Goal: Information Seeking & Learning: Learn about a topic

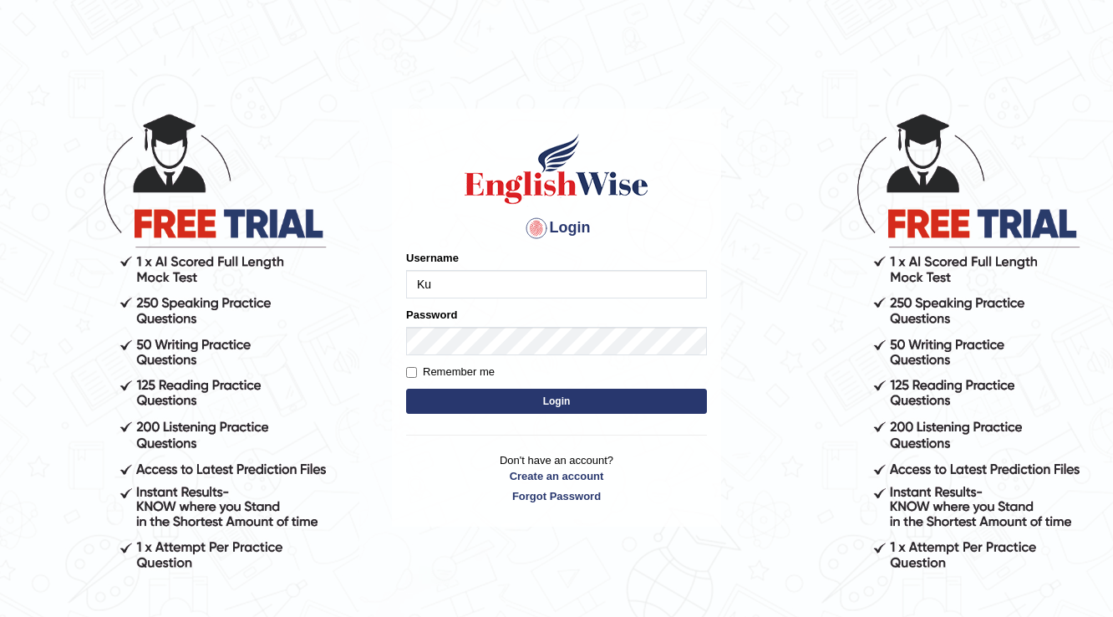
type input "Kubra"
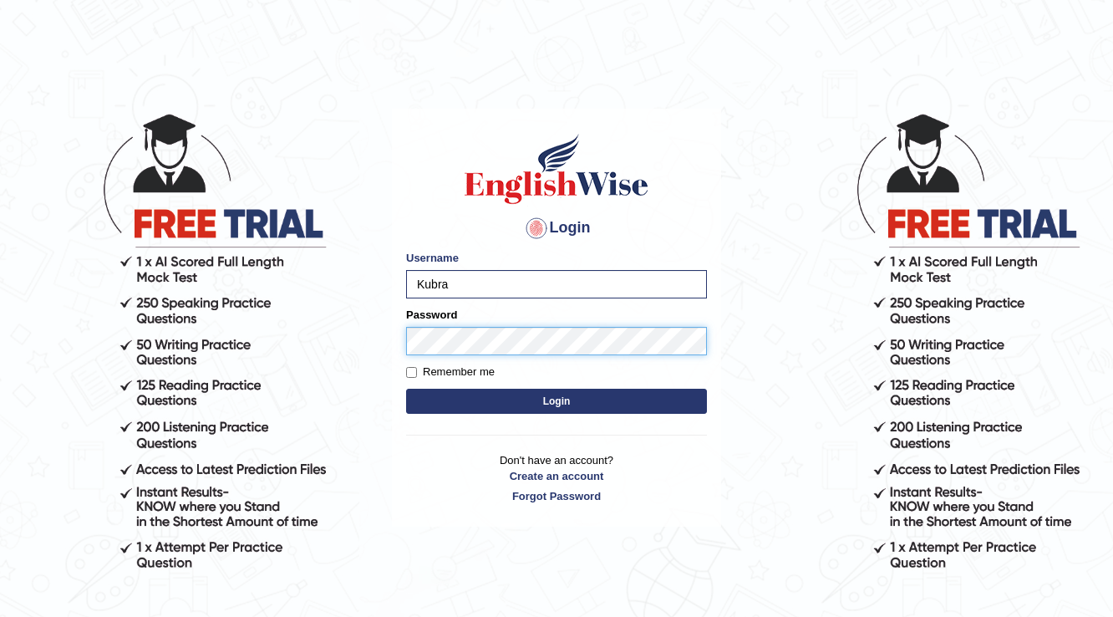
click at [406, 389] on button "Login" at bounding box center [556, 401] width 301 height 25
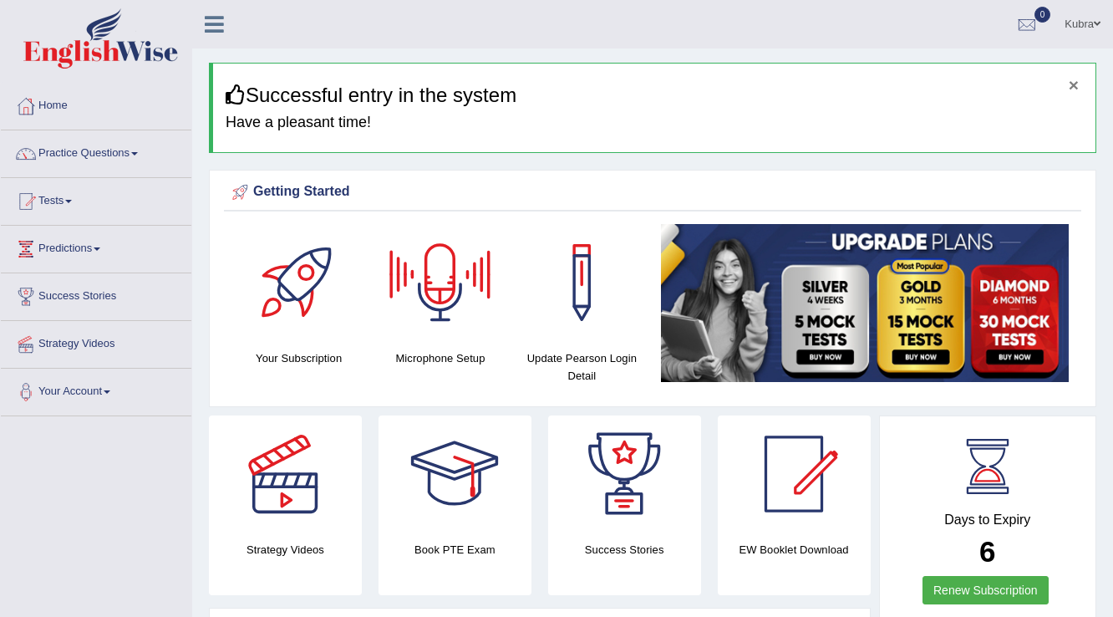
click at [1078, 87] on button "×" at bounding box center [1074, 85] width 10 height 18
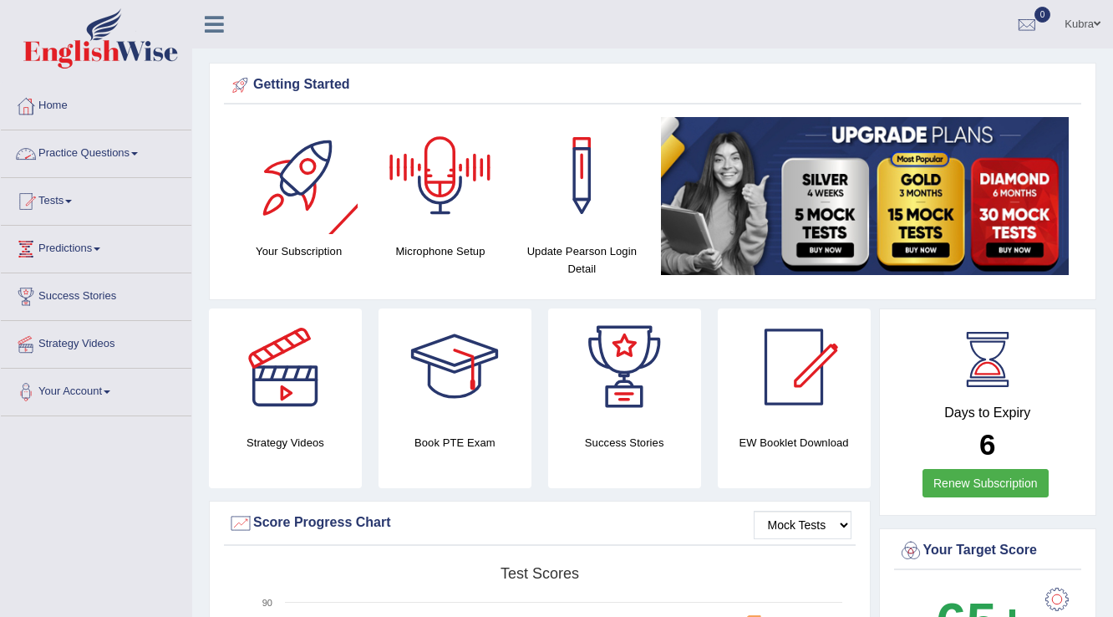
click at [106, 140] on link "Practice Questions" at bounding box center [96, 151] width 191 height 42
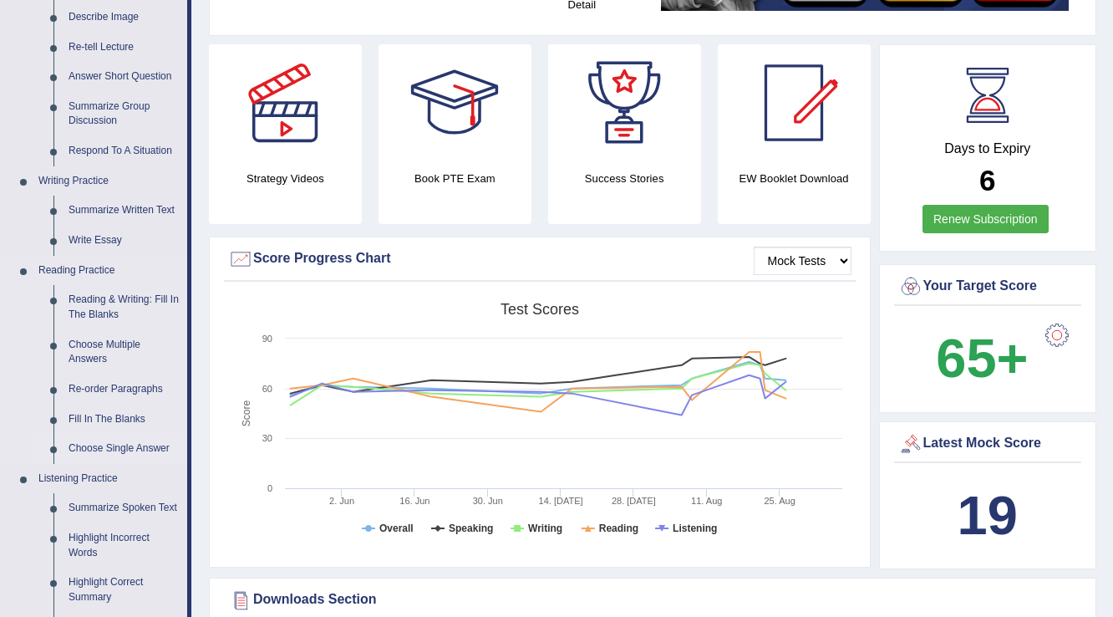
scroll to position [267, 0]
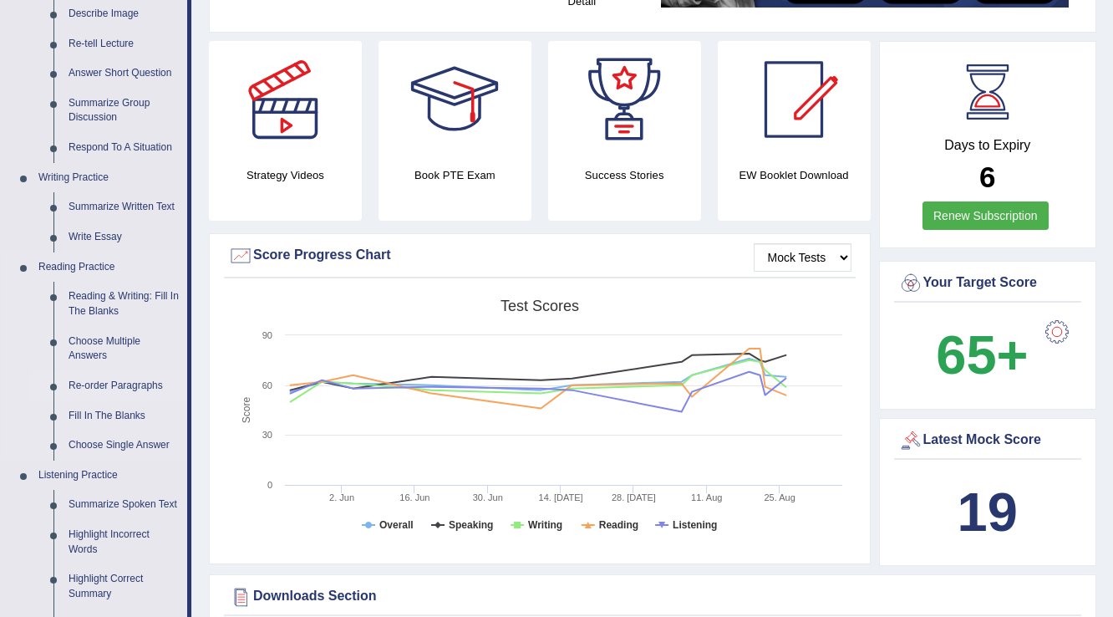
click at [127, 391] on link "Re-order Paragraphs" at bounding box center [124, 386] width 126 height 30
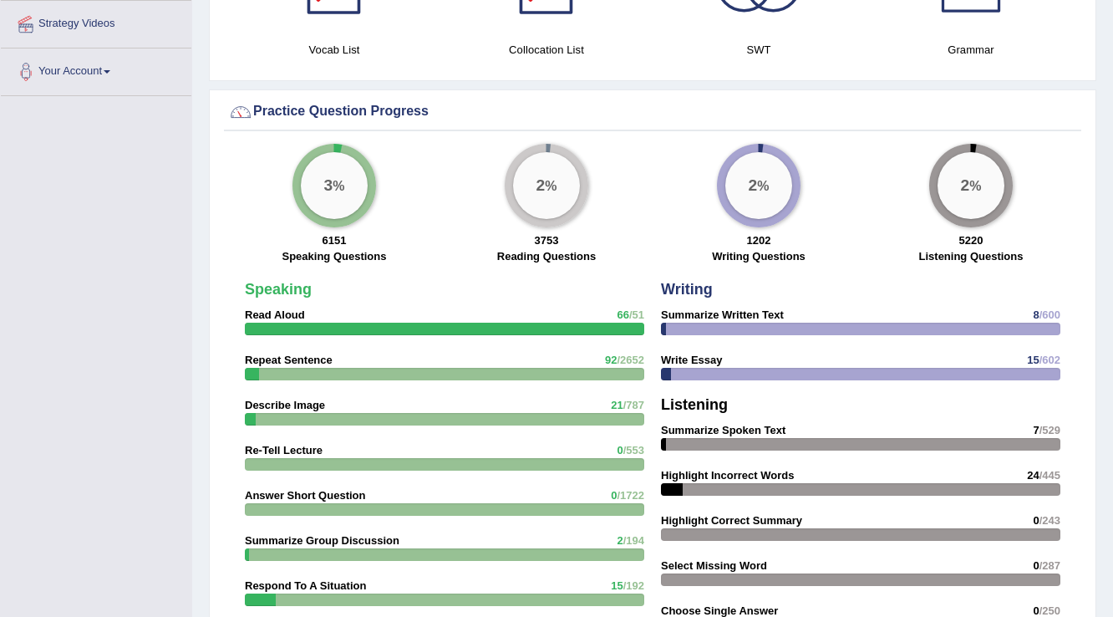
scroll to position [1056, 0]
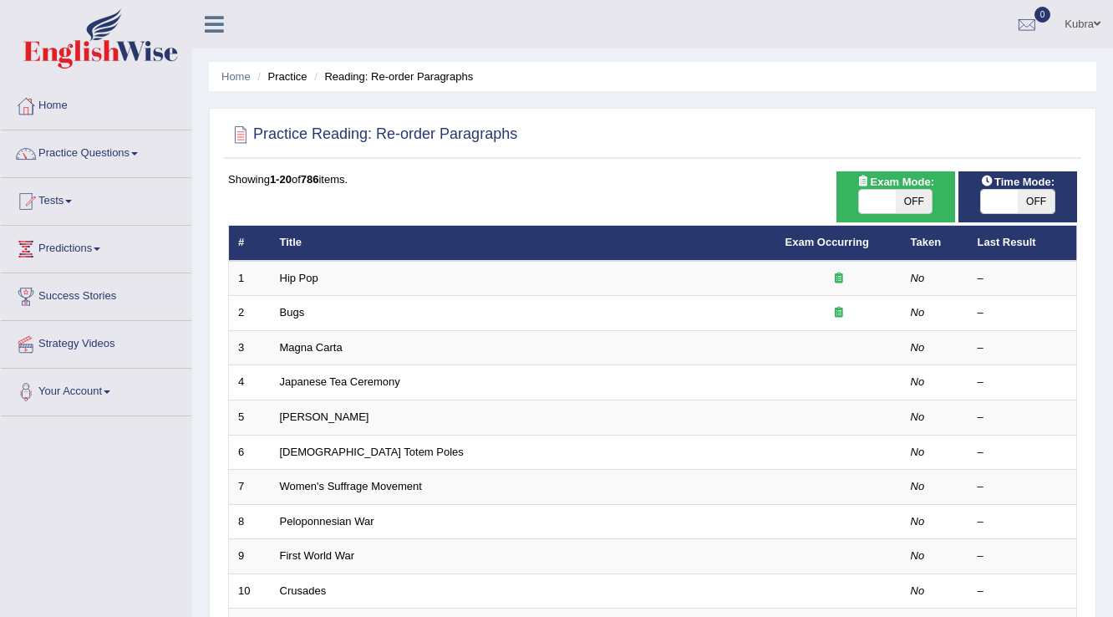
click at [919, 199] on span "OFF" at bounding box center [914, 201] width 37 height 23
checkbox input "true"
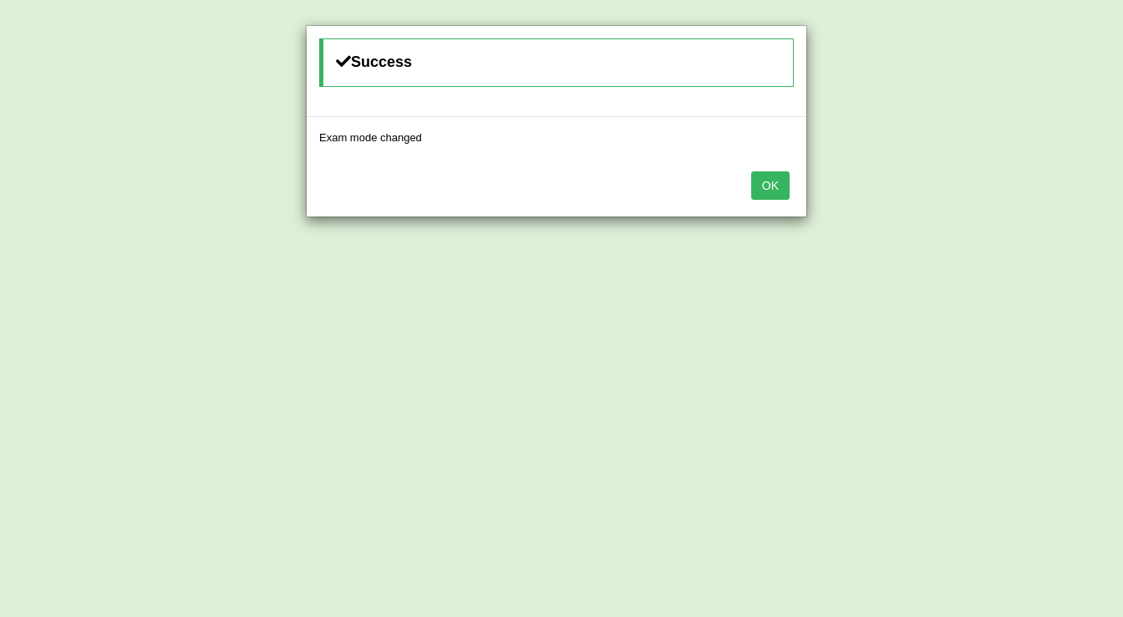
click at [779, 195] on button "OK" at bounding box center [770, 185] width 38 height 28
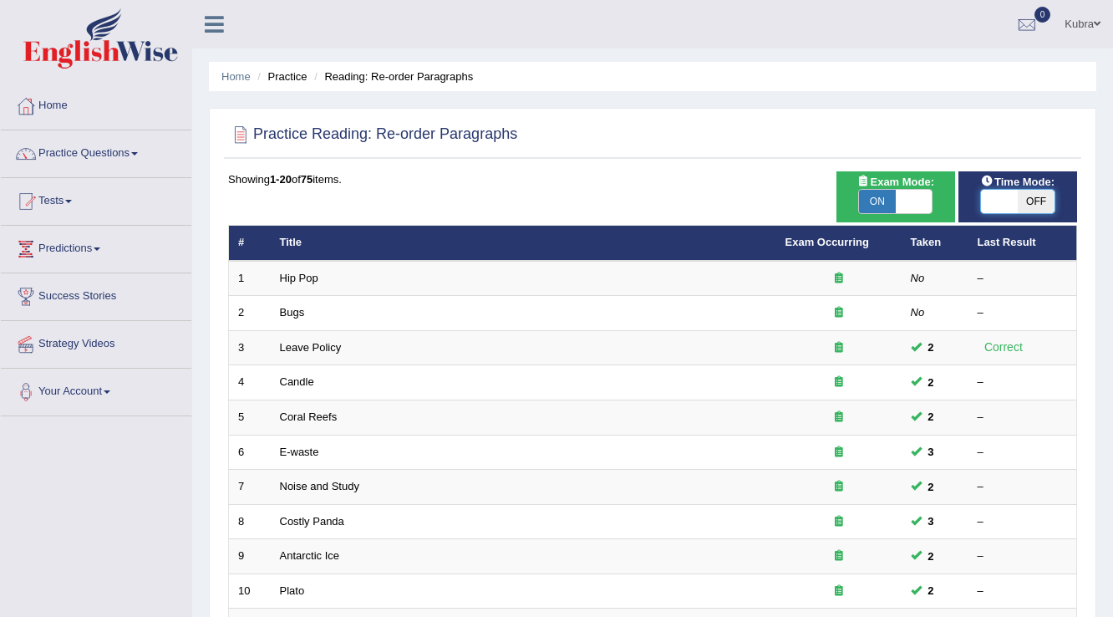
click at [1006, 197] on span at bounding box center [999, 201] width 37 height 23
checkbox input "true"
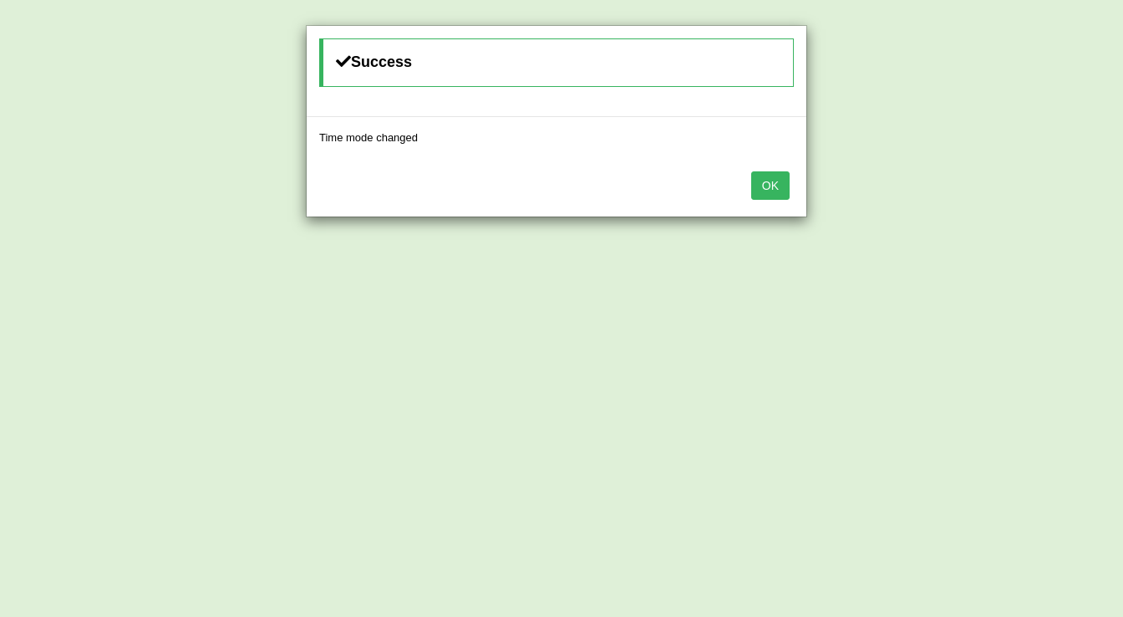
click at [781, 189] on button "OK" at bounding box center [770, 185] width 38 height 28
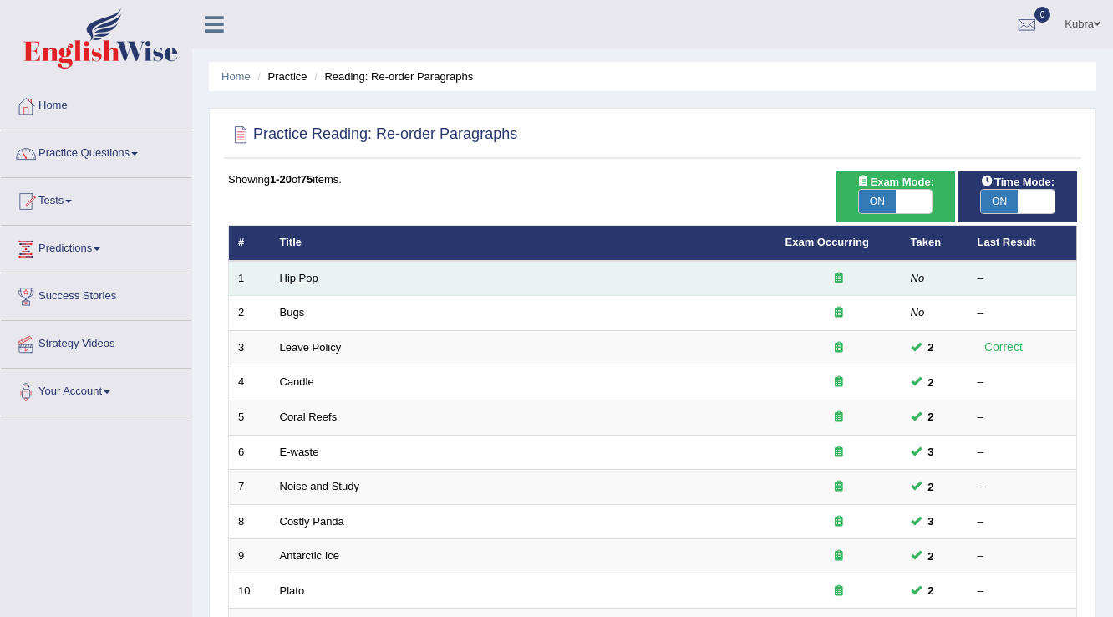
click at [309, 279] on link "Hip Pop" at bounding box center [299, 278] width 38 height 13
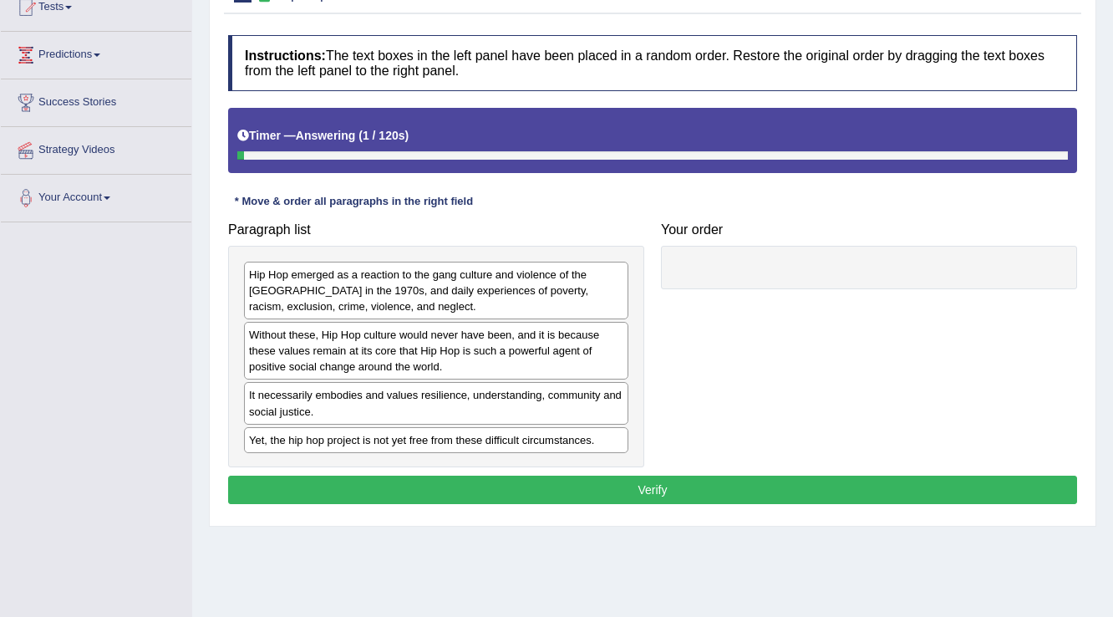
scroll to position [201, 0]
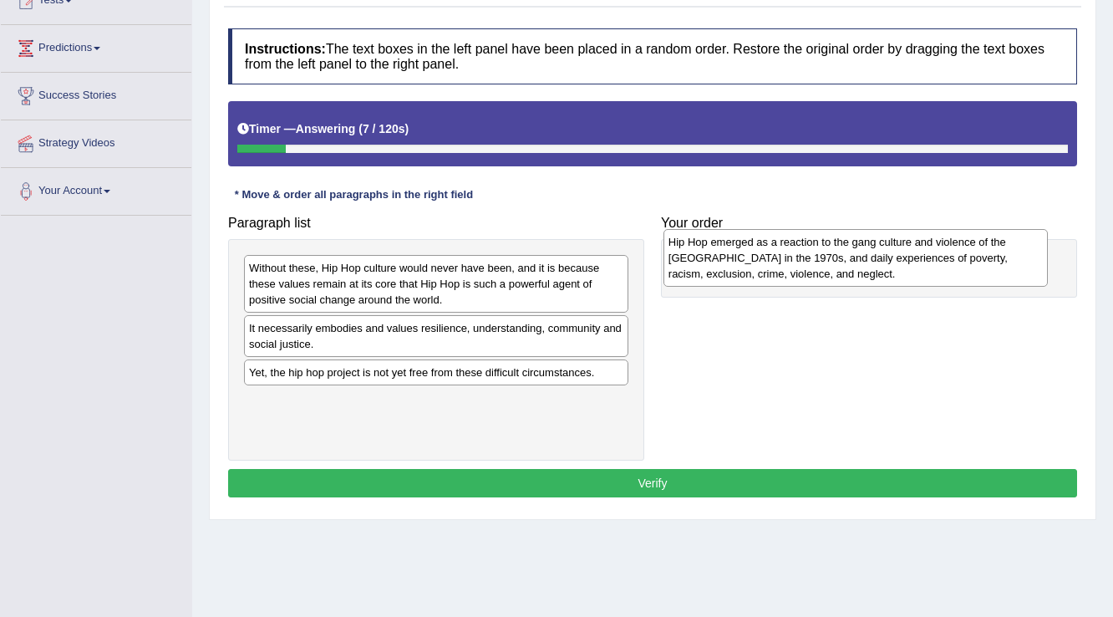
drag, startPoint x: 485, startPoint y: 297, endPoint x: 904, endPoint y: 271, distance: 420.4
click at [904, 271] on div "Hip Hop emerged as a reaction to the gang culture and violence of the South Bro…" at bounding box center [856, 258] width 385 height 58
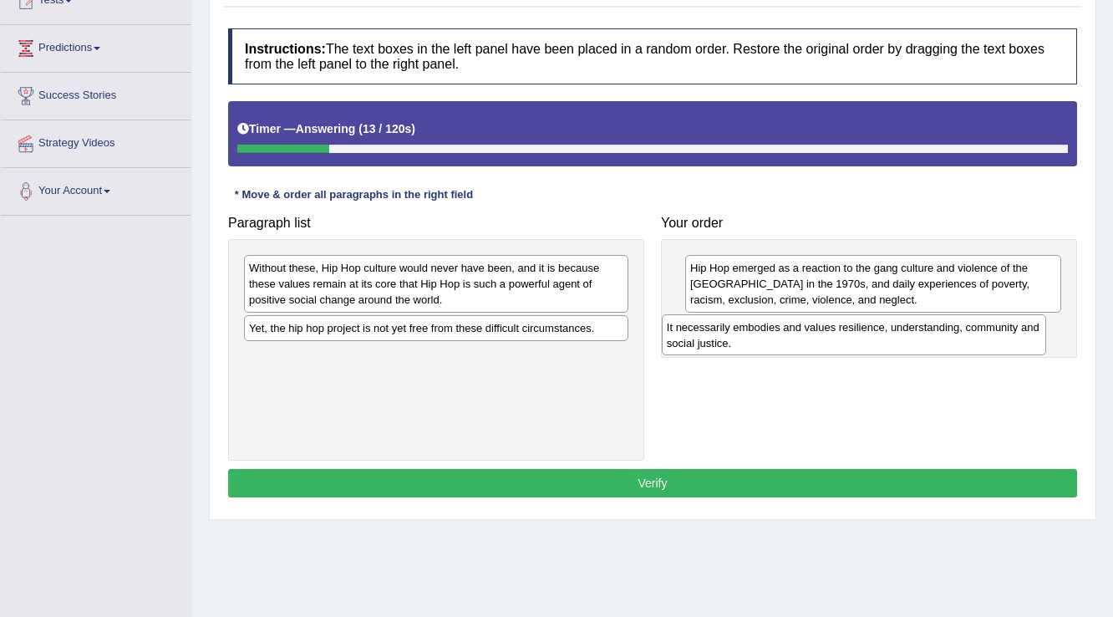
drag, startPoint x: 384, startPoint y: 348, endPoint x: 802, endPoint y: 347, distance: 417.9
click at [802, 347] on div "It necessarily embodies and values resilience, understanding, community and soc…" at bounding box center [854, 335] width 385 height 42
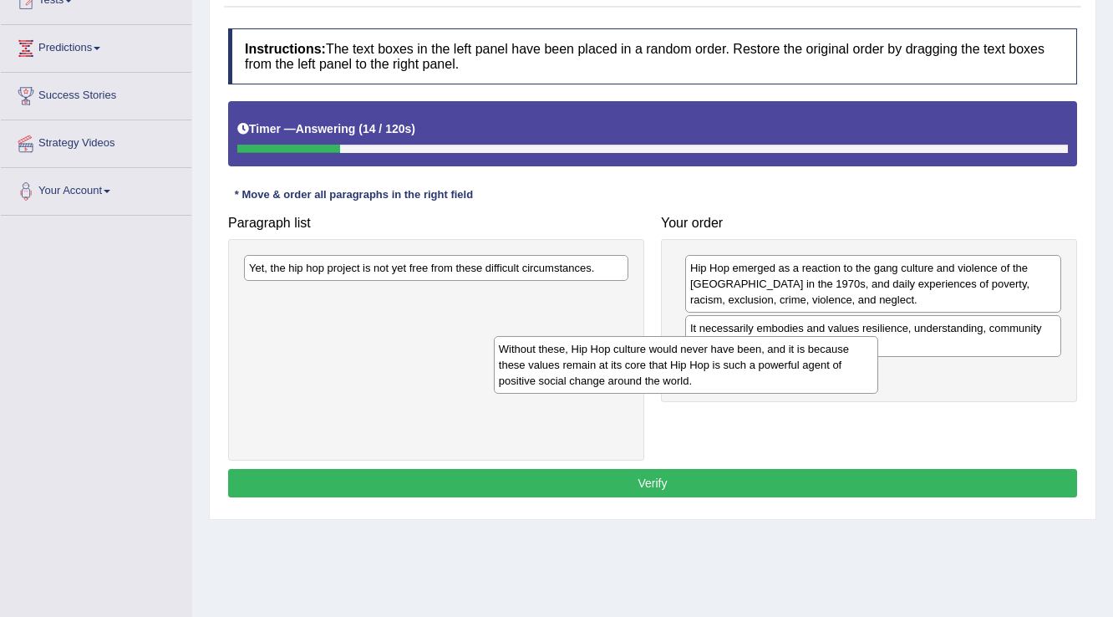
drag, startPoint x: 588, startPoint y: 290, endPoint x: 838, endPoint y: 371, distance: 262.7
click at [838, 371] on div "Without these, Hip Hop culture would never have been, and it is because these v…" at bounding box center [686, 365] width 385 height 58
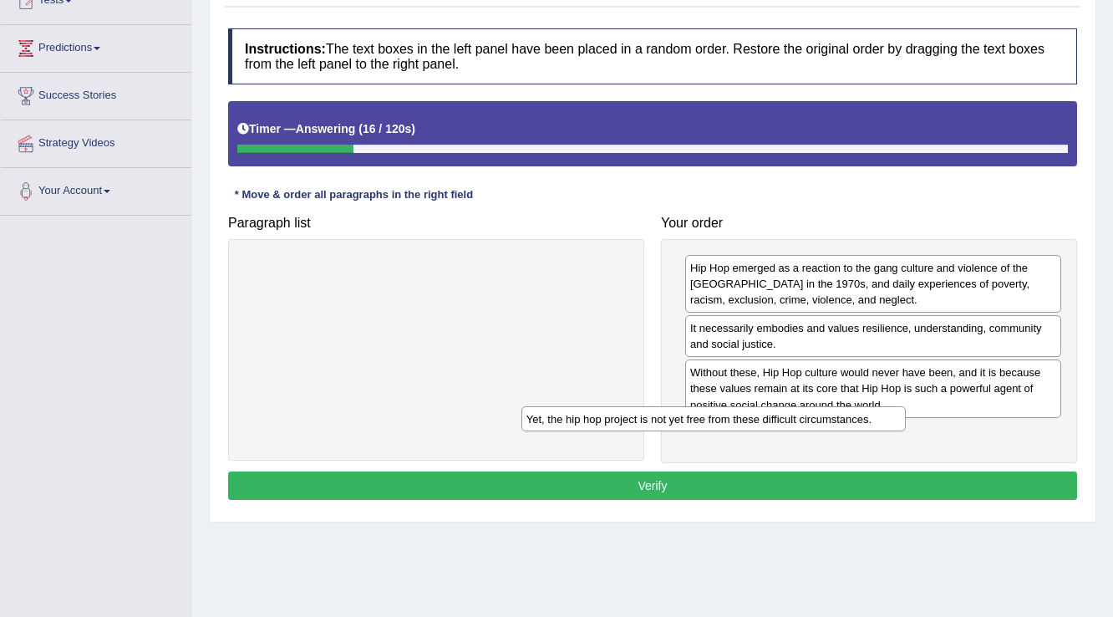
drag, startPoint x: 507, startPoint y: 267, endPoint x: 785, endPoint y: 418, distance: 316.0
click at [785, 418] on div "Yet, the hip hop project is not yet free from these difficult circumstances." at bounding box center [714, 419] width 385 height 26
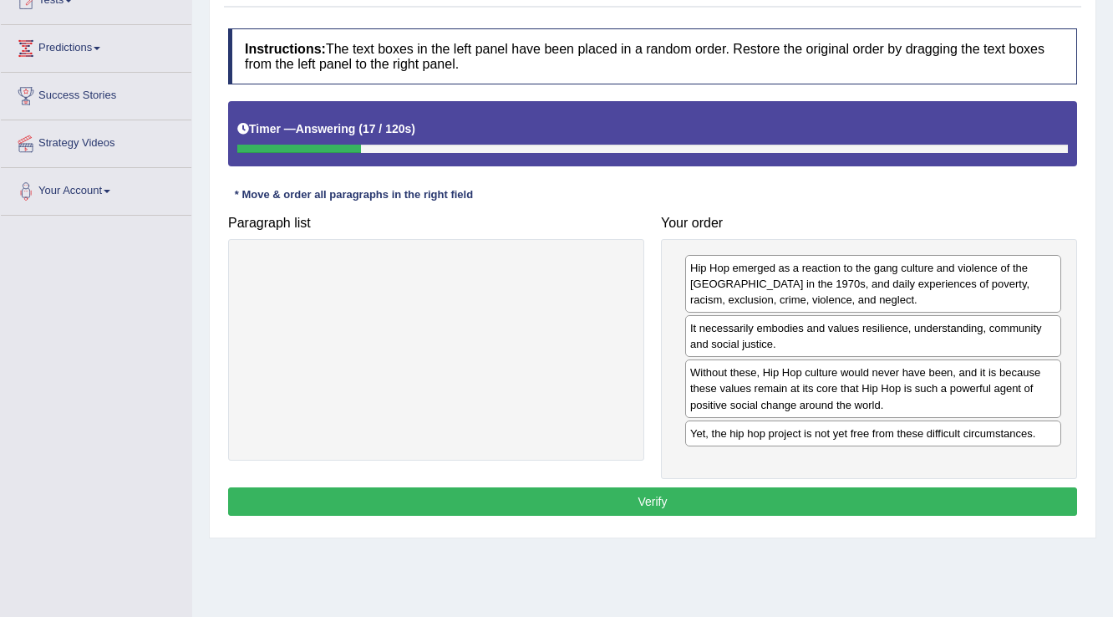
click at [692, 491] on button "Verify" at bounding box center [652, 501] width 849 height 28
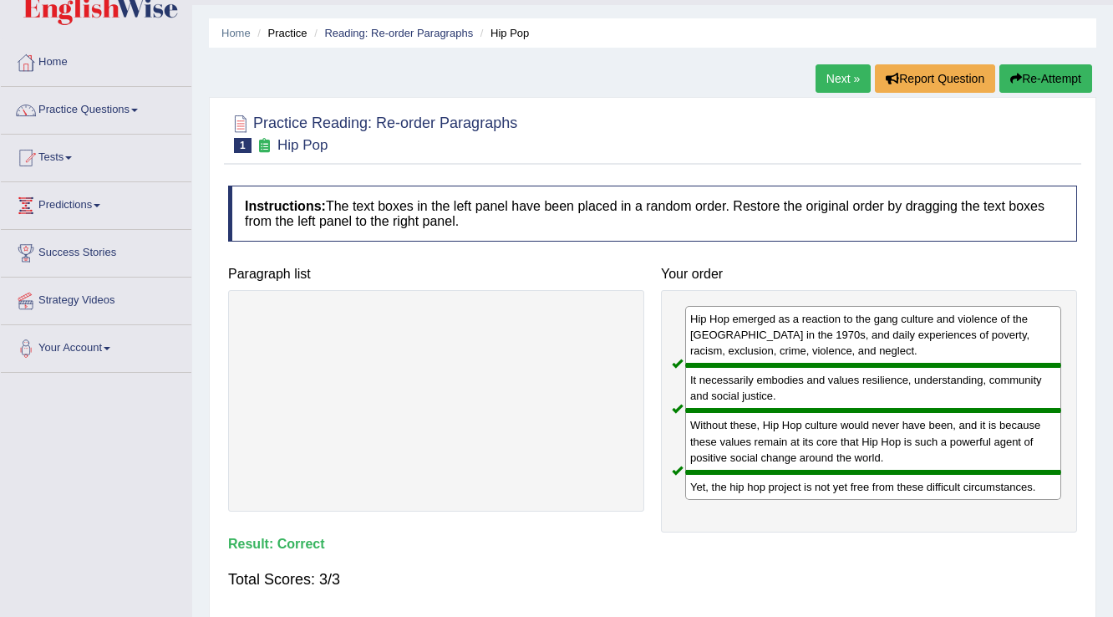
scroll to position [0, 0]
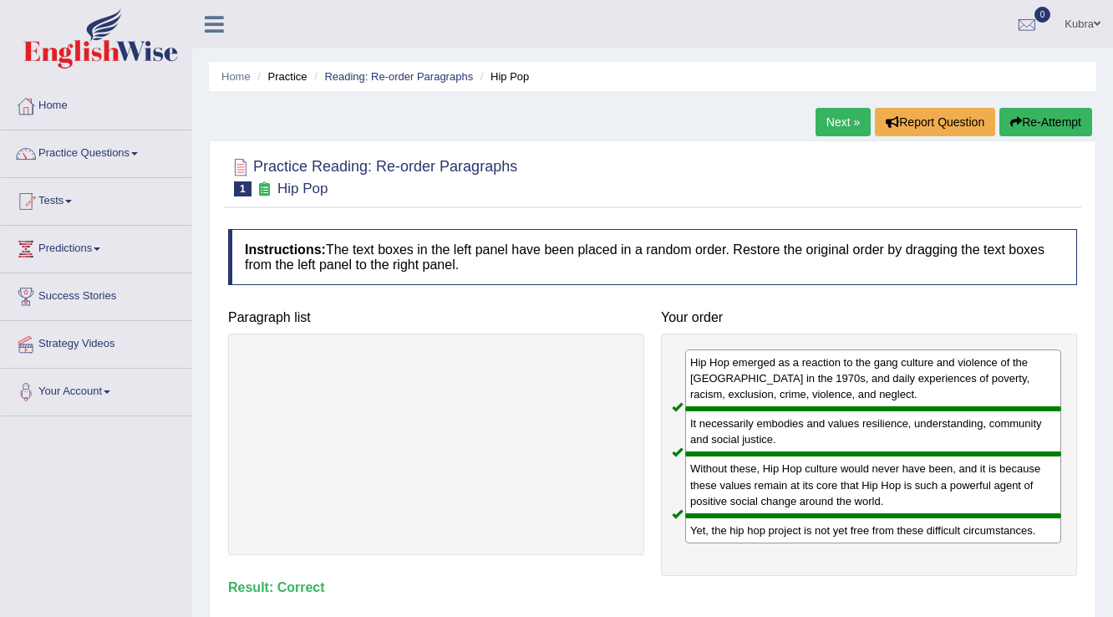
click at [278, 266] on h4 "Instructions: The text boxes in the left panel have been placed in a random ord…" at bounding box center [652, 257] width 849 height 56
click at [328, 351] on div at bounding box center [436, 443] width 416 height 221
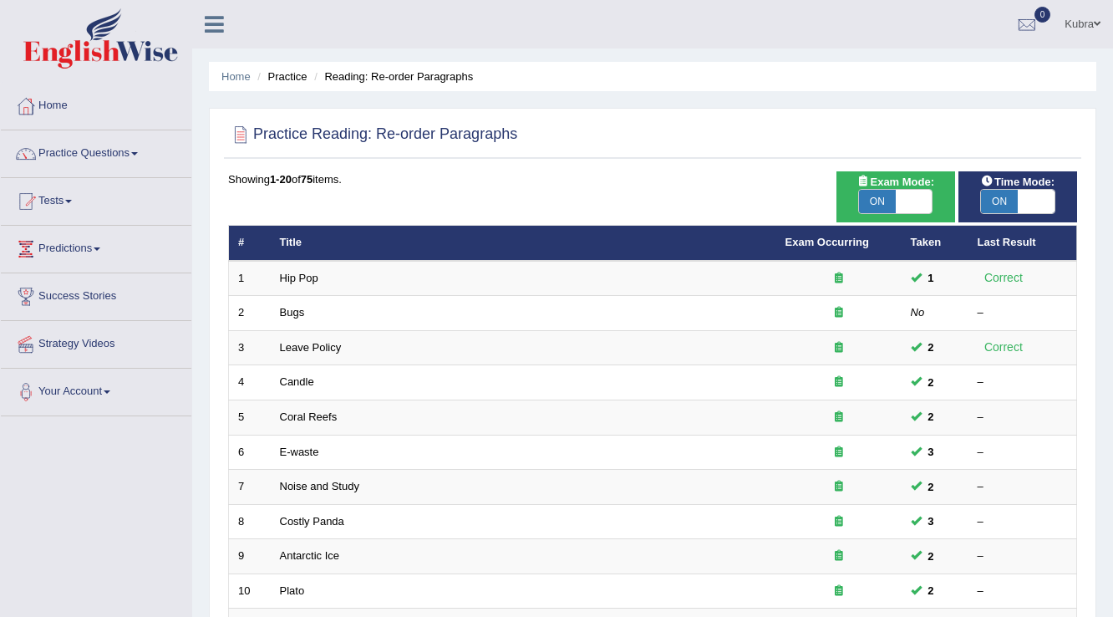
click at [298, 313] on link "Bugs" at bounding box center [292, 312] width 25 height 13
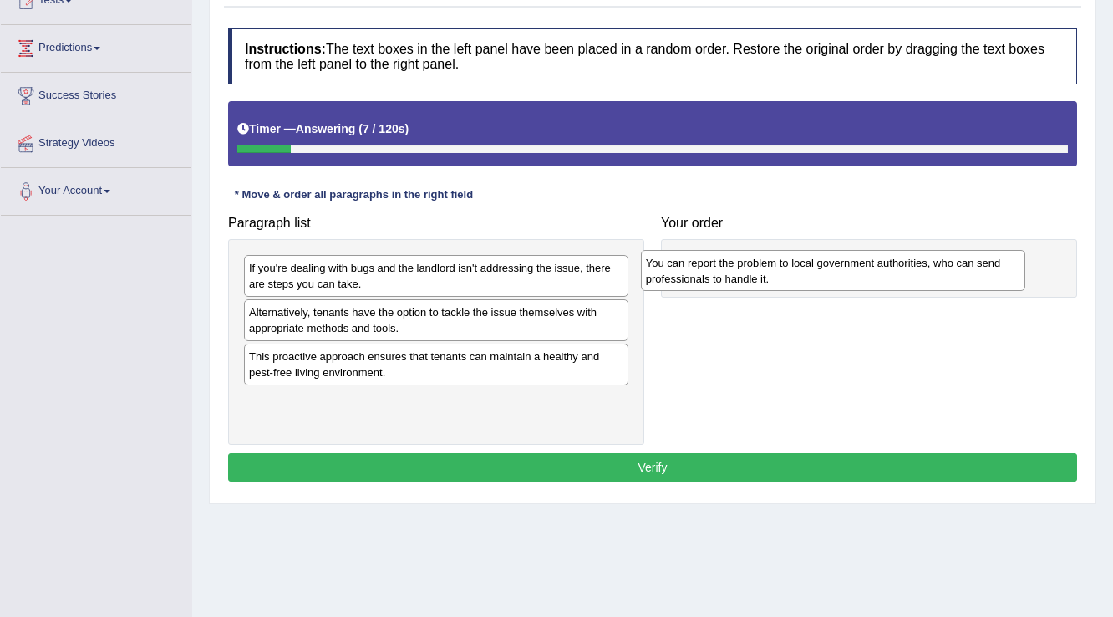
drag, startPoint x: 338, startPoint y: 287, endPoint x: 735, endPoint y: 282, distance: 397.0
click at [735, 282] on div "You can report the problem to local government authorities, who can send profes…" at bounding box center [833, 271] width 385 height 42
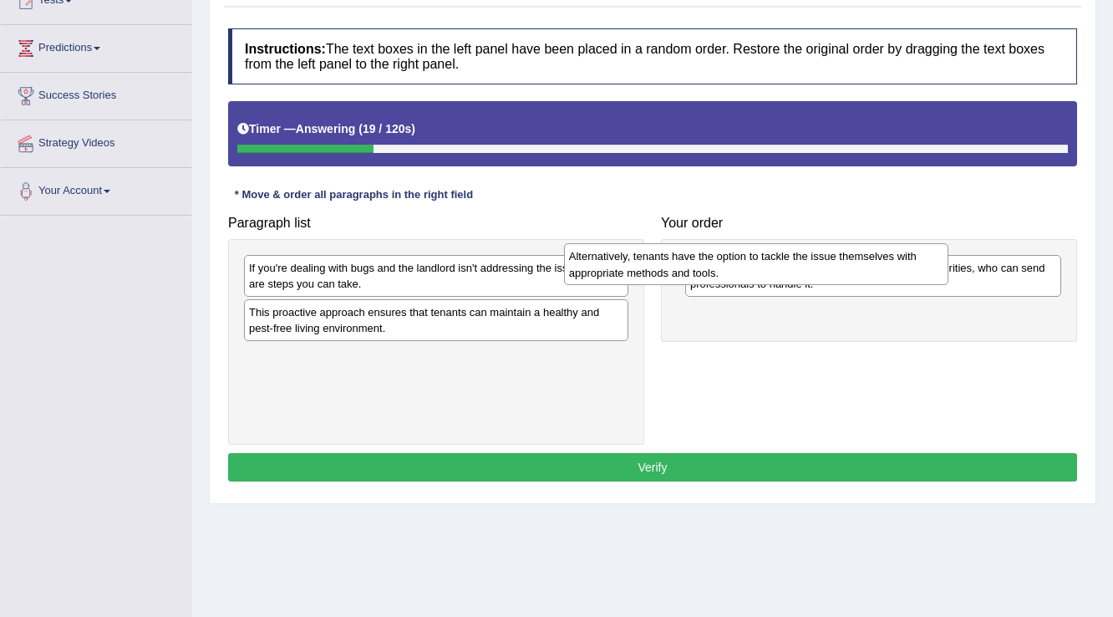
drag, startPoint x: 373, startPoint y: 326, endPoint x: 693, endPoint y: 271, distance: 324.8
click at [693, 271] on div "Alternatively, tenants have the option to tackle the issue themselves with appr…" at bounding box center [756, 264] width 385 height 42
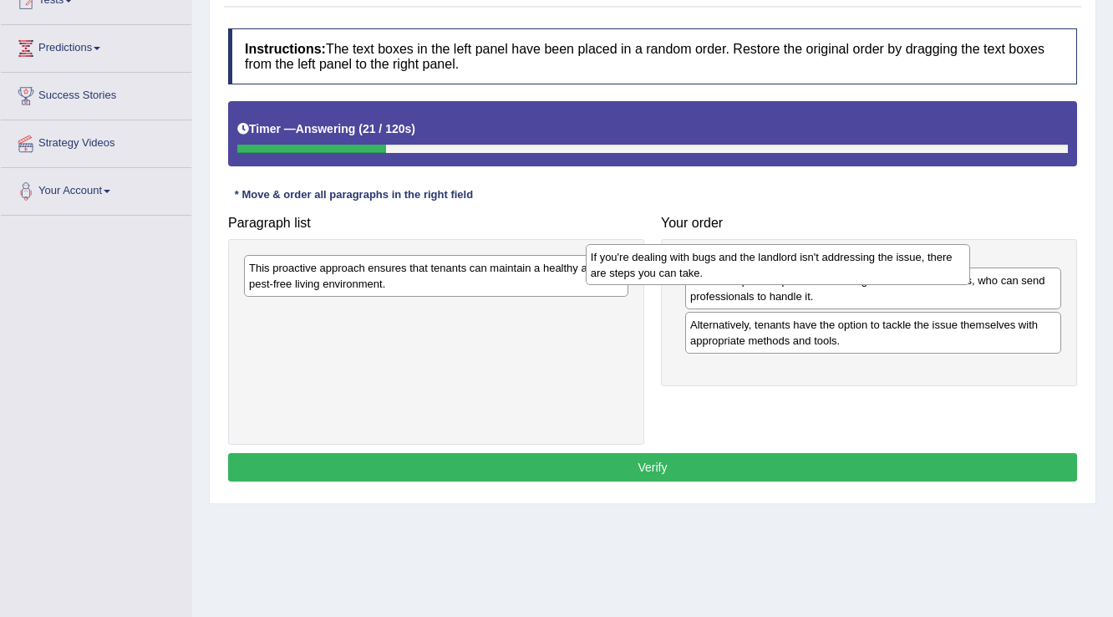
drag, startPoint x: 445, startPoint y: 275, endPoint x: 786, endPoint y: 264, distance: 342.0
click at [786, 264] on div "If you're dealing with bugs and the landlord isn't addressing the issue, there …" at bounding box center [778, 265] width 385 height 42
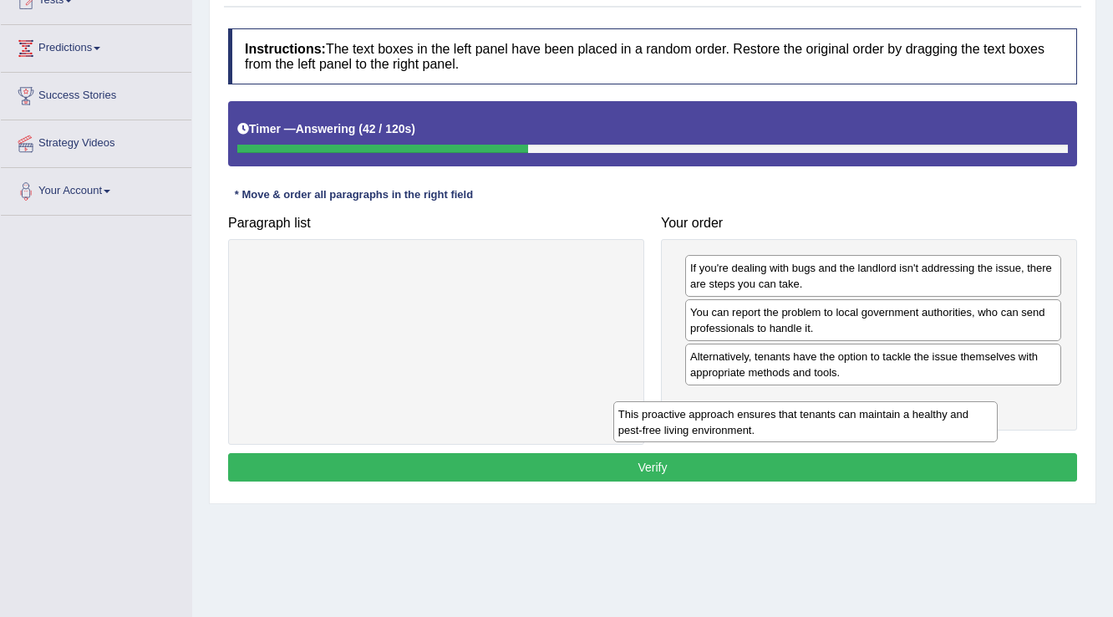
drag, startPoint x: 446, startPoint y: 288, endPoint x: 816, endPoint y: 434, distance: 397.3
click at [816, 434] on div "This proactive approach ensures that tenants can maintain a healthy and pest-fr…" at bounding box center [805, 422] width 385 height 42
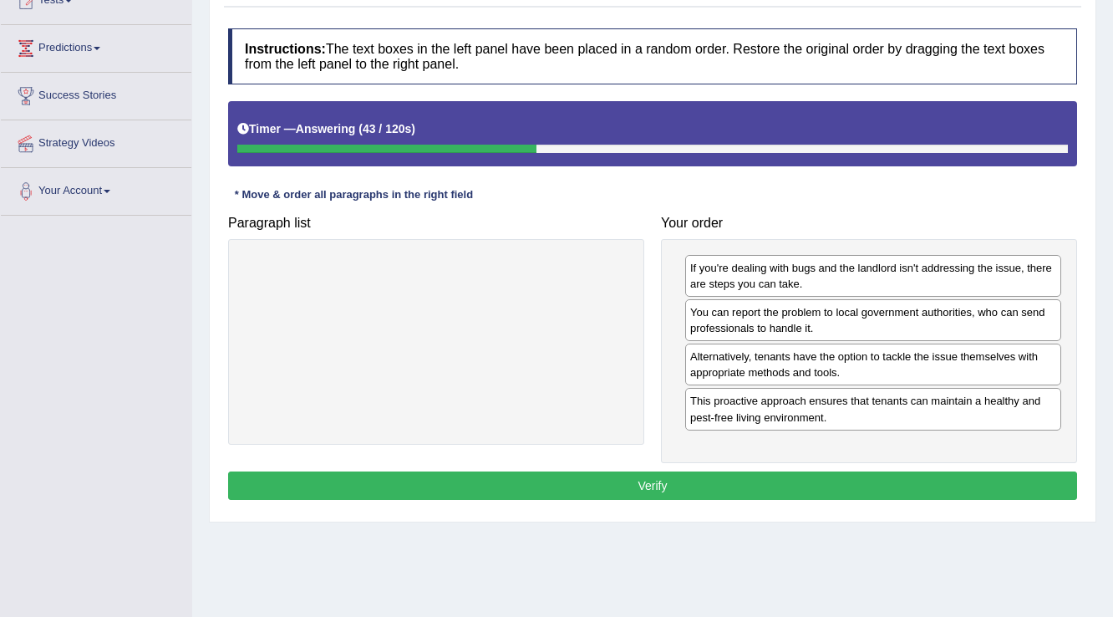
click at [760, 471] on button "Verify" at bounding box center [652, 485] width 849 height 28
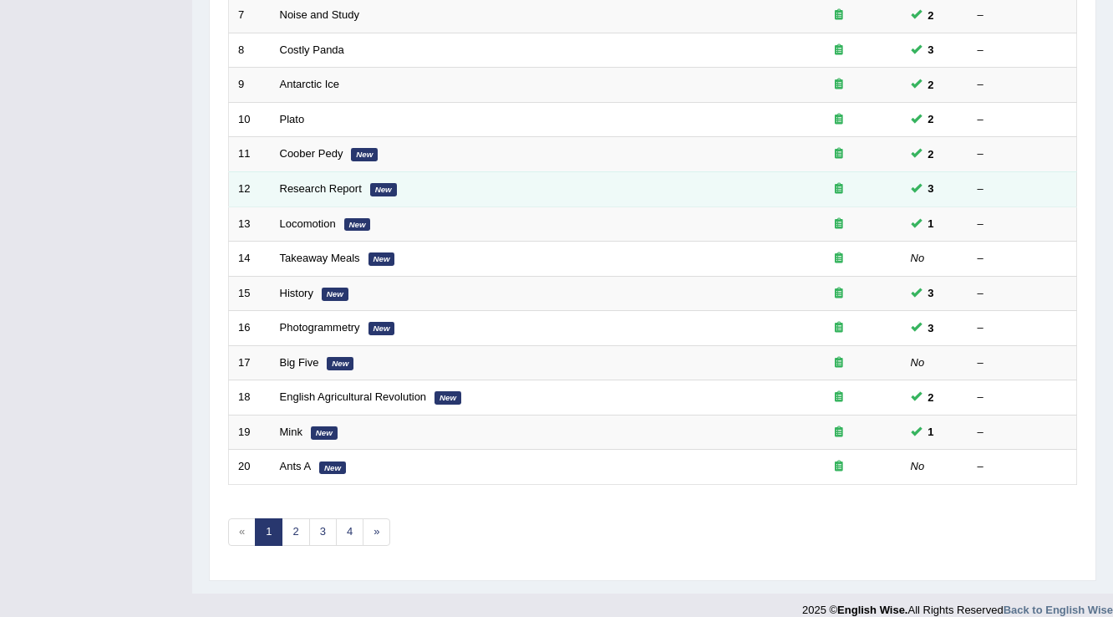
scroll to position [485, 0]
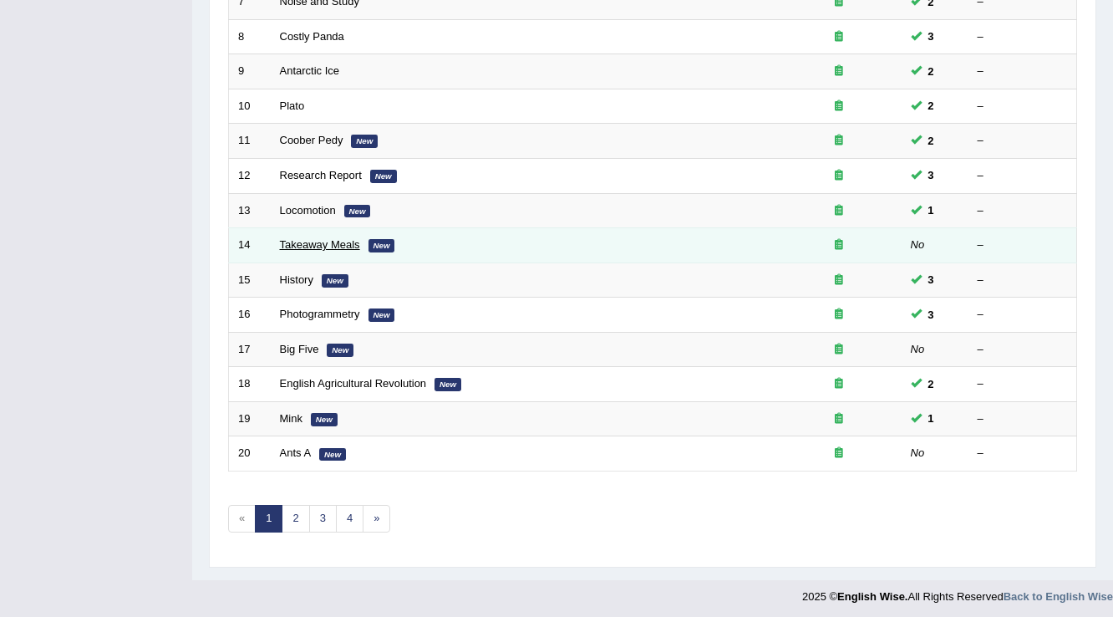
click at [323, 241] on link "Takeaway Meals" at bounding box center [320, 244] width 80 height 13
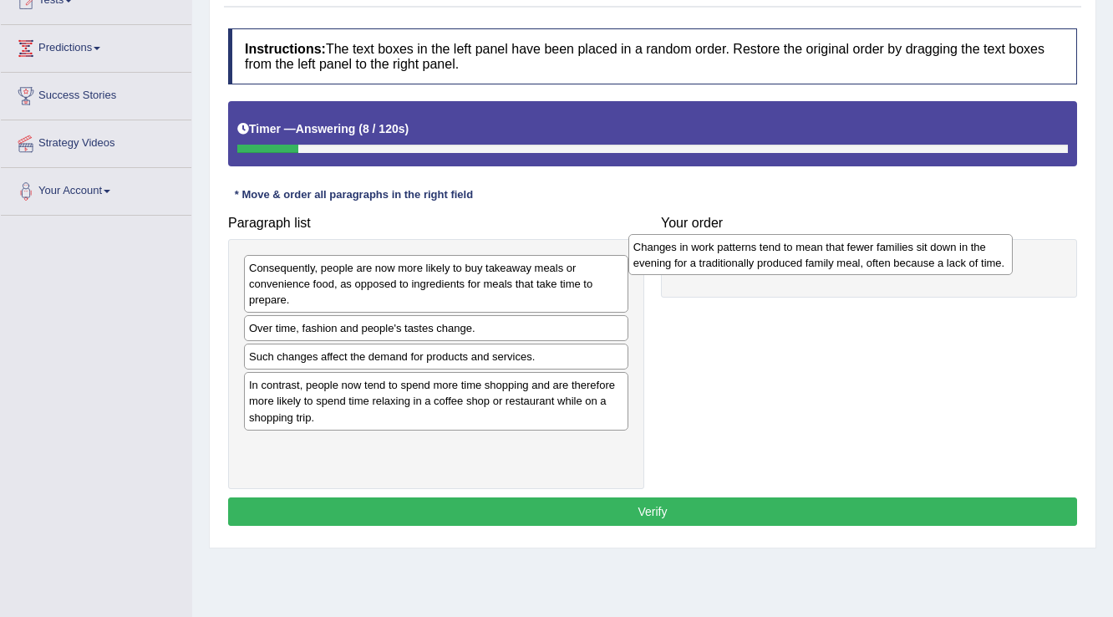
drag, startPoint x: 394, startPoint y: 274, endPoint x: 779, endPoint y: 253, distance: 385.0
click at [779, 253] on div "Changes in work patterns tend to mean that fewer families sit down in the eveni…" at bounding box center [820, 255] width 385 height 42
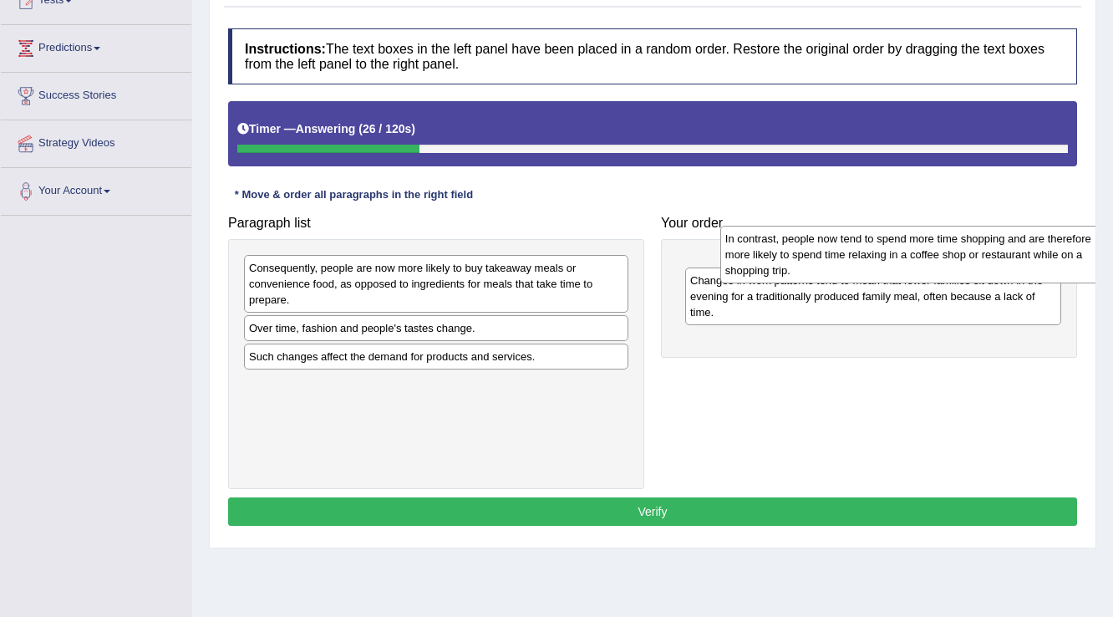
drag, startPoint x: 443, startPoint y: 397, endPoint x: 919, endPoint y: 252, distance: 498.1
click at [919, 252] on div "In contrast, people now tend to spend more time shopping and are therefore more…" at bounding box center [912, 255] width 385 height 58
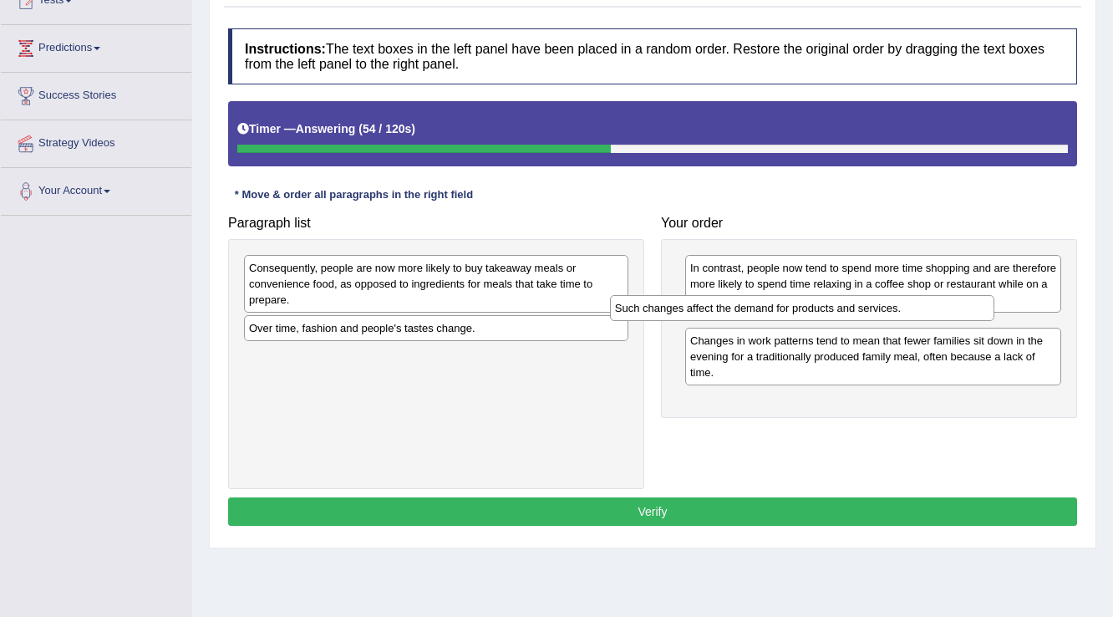
drag, startPoint x: 382, startPoint y: 356, endPoint x: 748, endPoint y: 308, distance: 369.1
click at [748, 308] on div "Such changes affect the demand for products and services." at bounding box center [802, 308] width 385 height 26
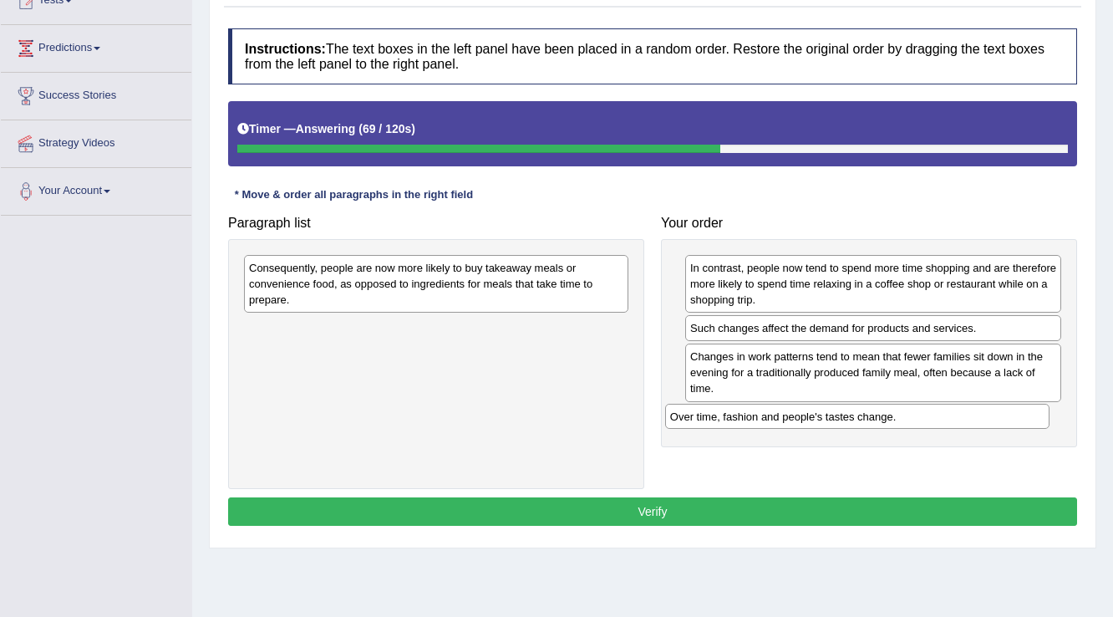
drag, startPoint x: 418, startPoint y: 334, endPoint x: 839, endPoint y: 423, distance: 430.4
click at [839, 423] on div "Over time, fashion and people's tastes change." at bounding box center [857, 417] width 385 height 26
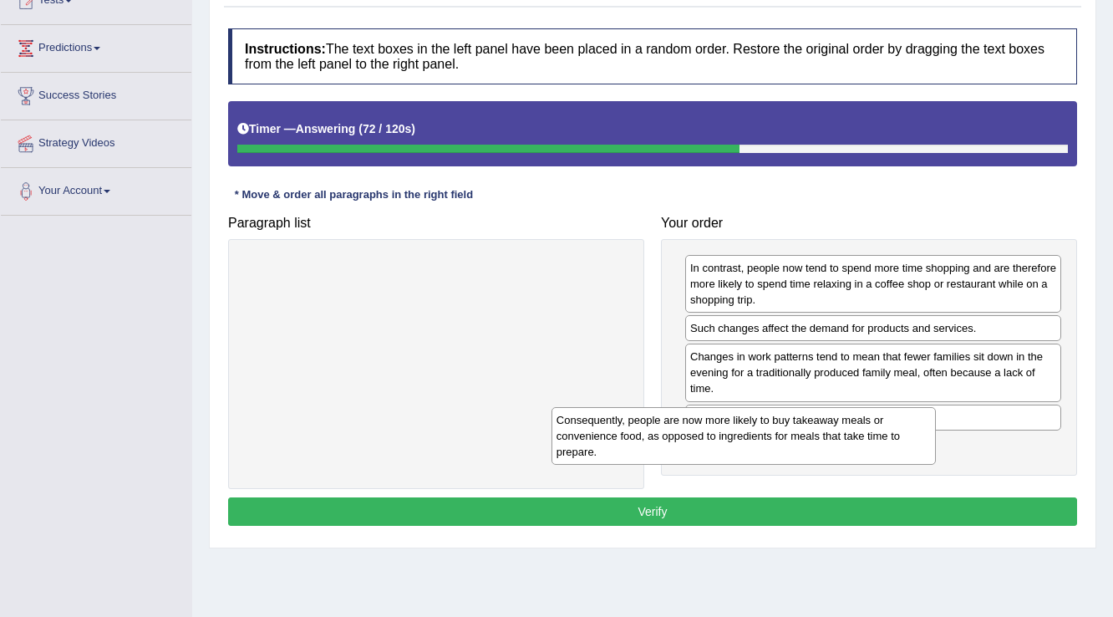
drag, startPoint x: 464, startPoint y: 270, endPoint x: 765, endPoint y: 439, distance: 345.0
click at [772, 422] on div "Consequently, people are now more likely to buy takeaway meals or convenience f…" at bounding box center [744, 436] width 385 height 58
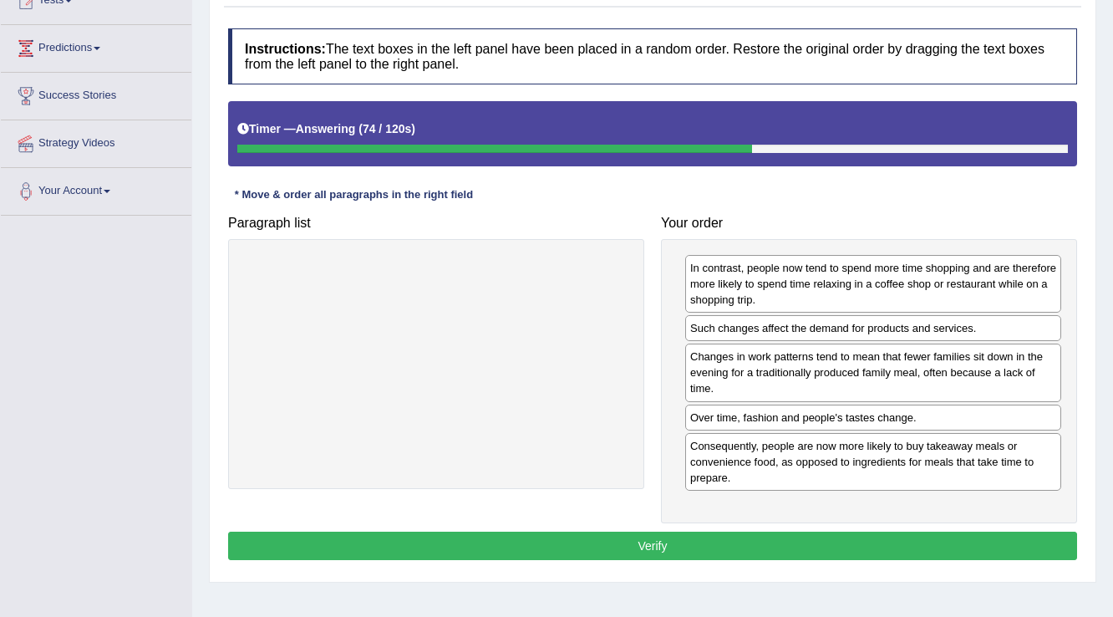
click at [704, 540] on button "Verify" at bounding box center [652, 546] width 849 height 28
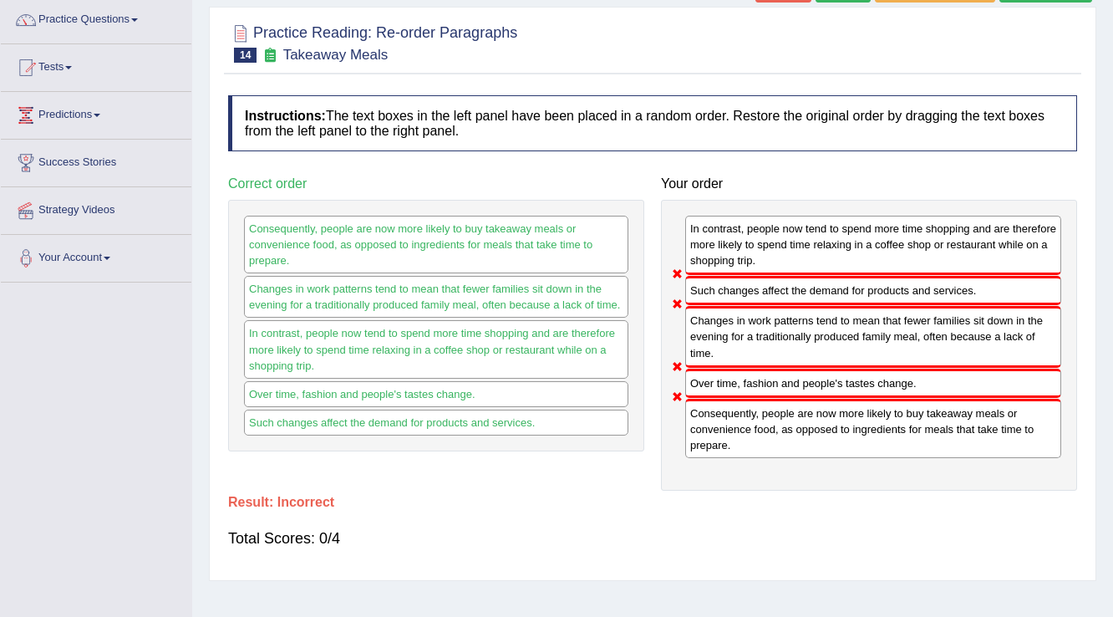
scroll to position [67, 0]
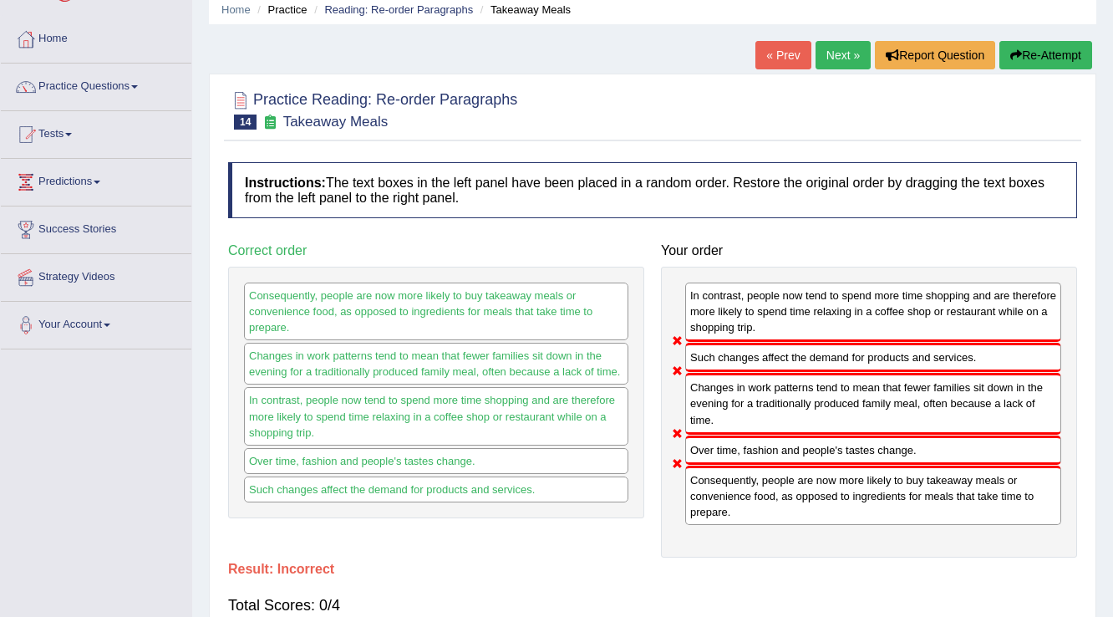
click at [1056, 61] on button "Re-Attempt" at bounding box center [1046, 55] width 93 height 28
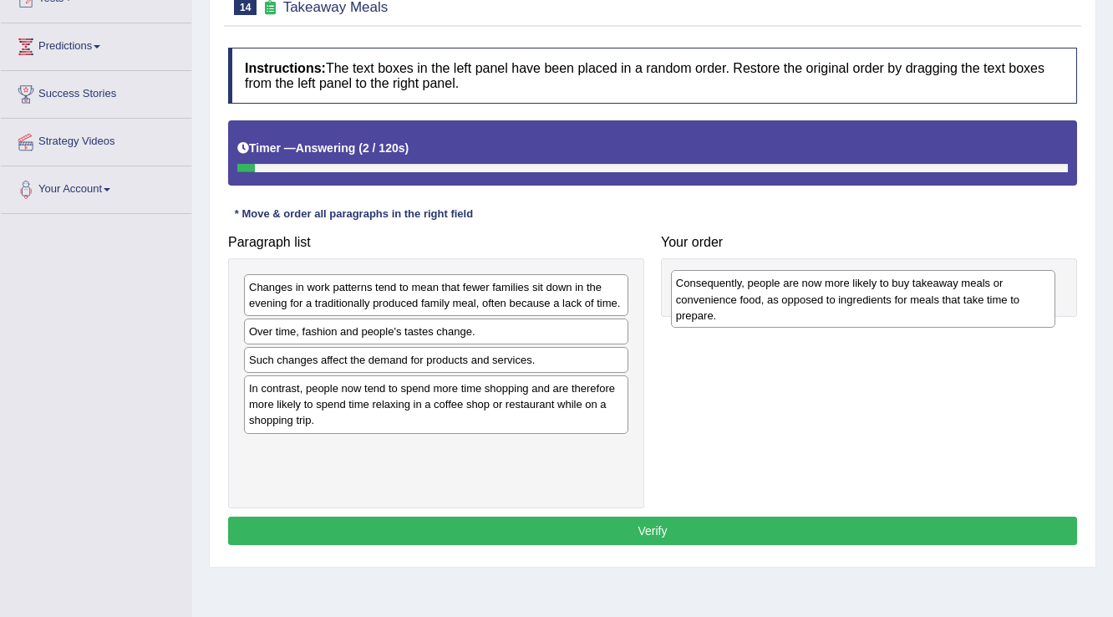
drag, startPoint x: 321, startPoint y: 352, endPoint x: 748, endPoint y: 304, distance: 429.7
click at [748, 304] on div "Consequently, people are now more likely to buy takeaway meals or convenience f…" at bounding box center [863, 299] width 385 height 58
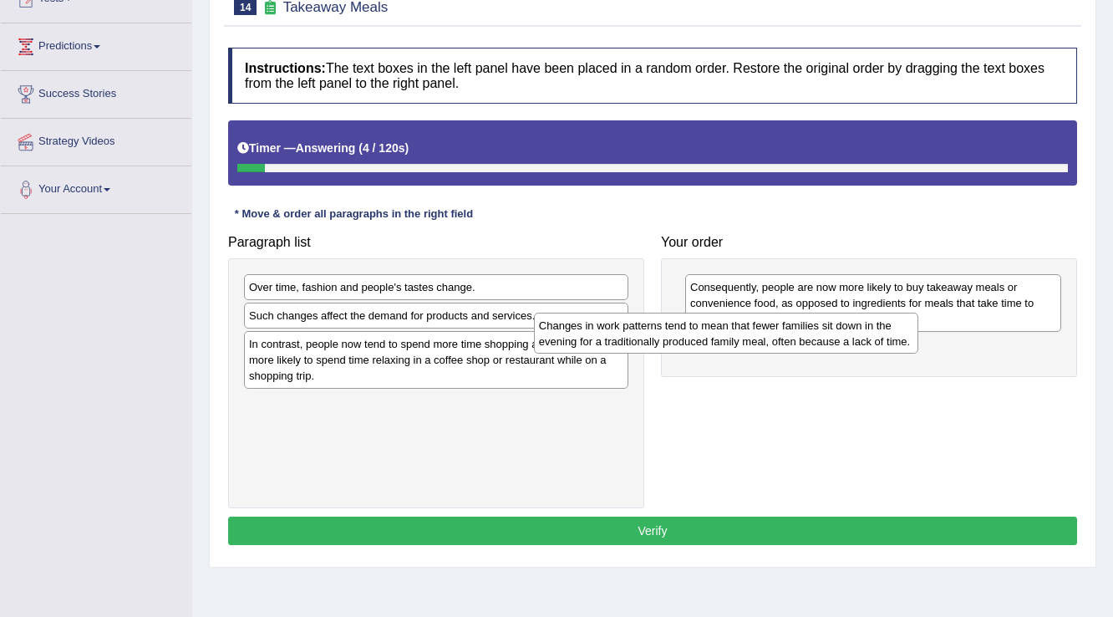
drag, startPoint x: 442, startPoint y: 292, endPoint x: 732, endPoint y: 331, distance: 292.7
click at [732, 331] on div "Changes in work patterns tend to mean that fewer families sit down in the eveni…" at bounding box center [726, 334] width 385 height 42
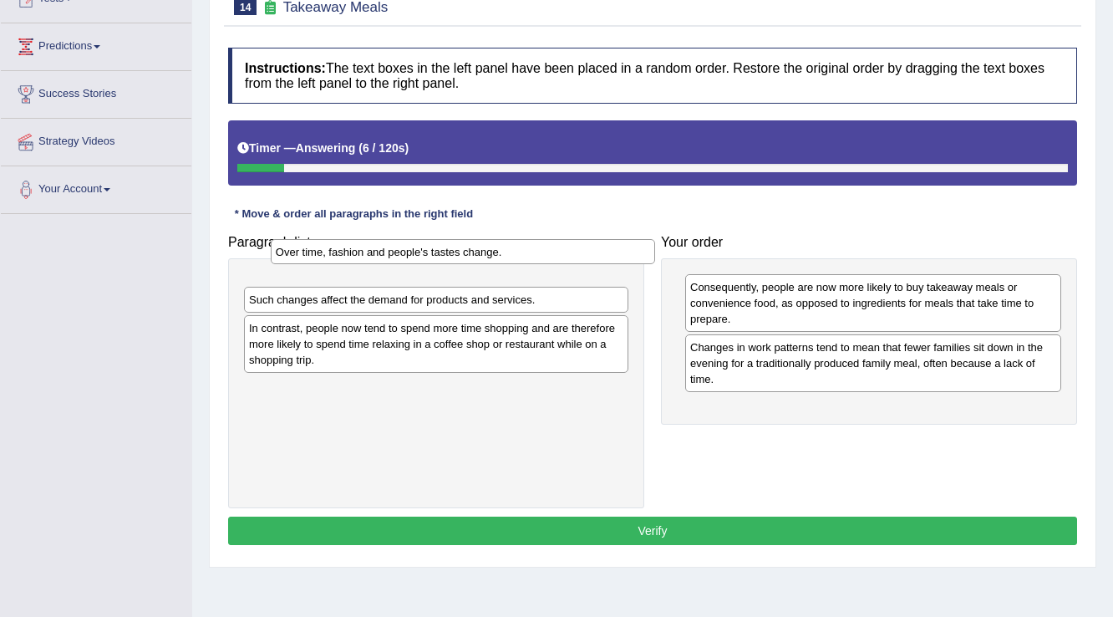
drag, startPoint x: 319, startPoint y: 288, endPoint x: 342, endPoint y: 258, distance: 36.9
click at [345, 252] on div "Over time, fashion and people's tastes change." at bounding box center [463, 252] width 385 height 26
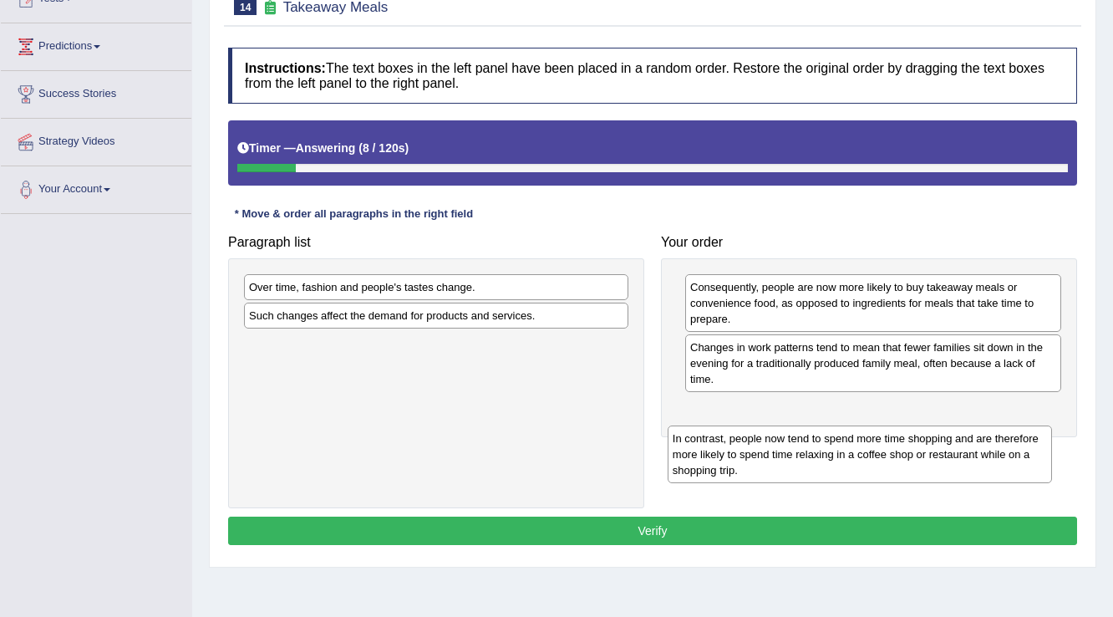
drag, startPoint x: 338, startPoint y: 341, endPoint x: 761, endPoint y: 435, distance: 434.1
click at [761, 435] on div "In contrast, people now tend to spend more time shopping and are therefore more…" at bounding box center [860, 454] width 385 height 58
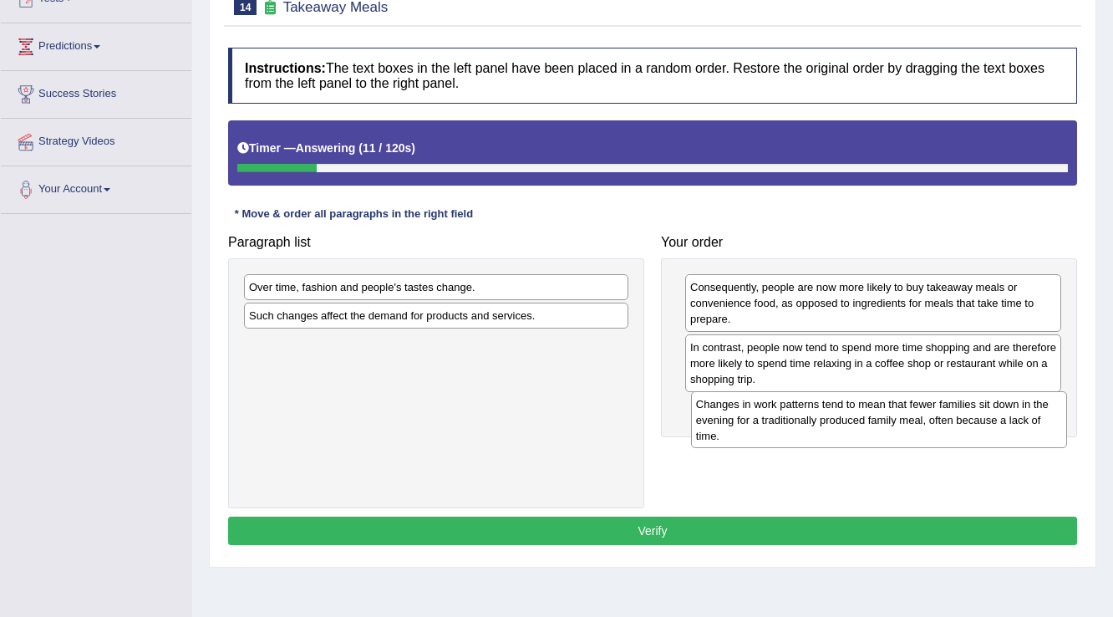
drag, startPoint x: 730, startPoint y: 368, endPoint x: 735, endPoint y: 425, distance: 57.1
click at [735, 425] on div "Changes in work patterns tend to mean that fewer families sit down in the eveni…" at bounding box center [879, 420] width 377 height 58
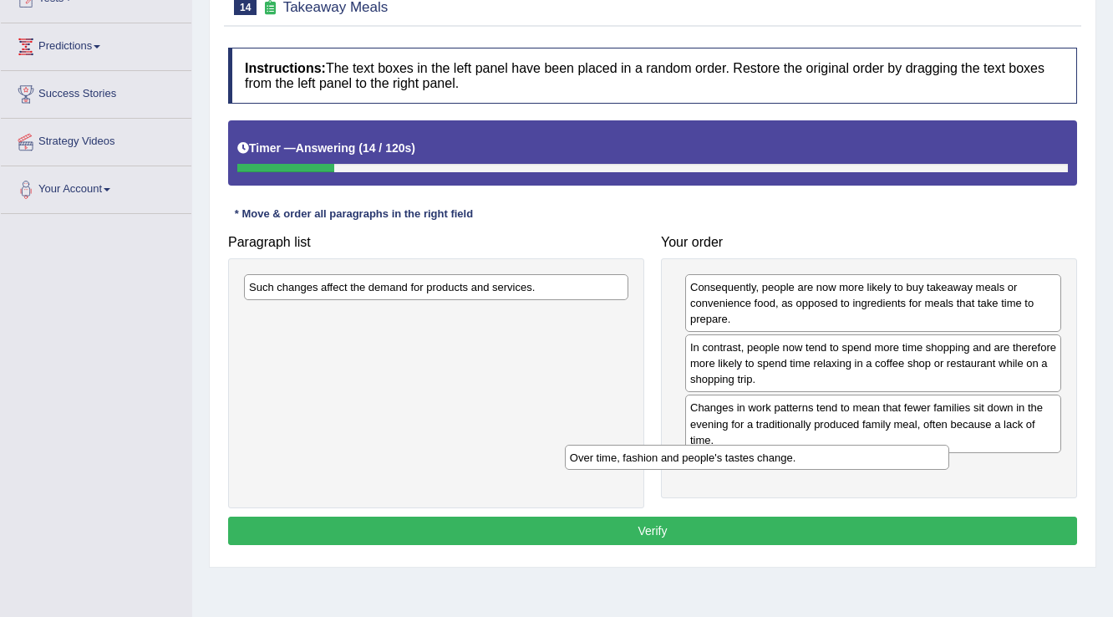
drag, startPoint x: 402, startPoint y: 285, endPoint x: 722, endPoint y: 457, distance: 363.5
click at [724, 457] on div "Over time, fashion and people's tastes change." at bounding box center [757, 458] width 385 height 26
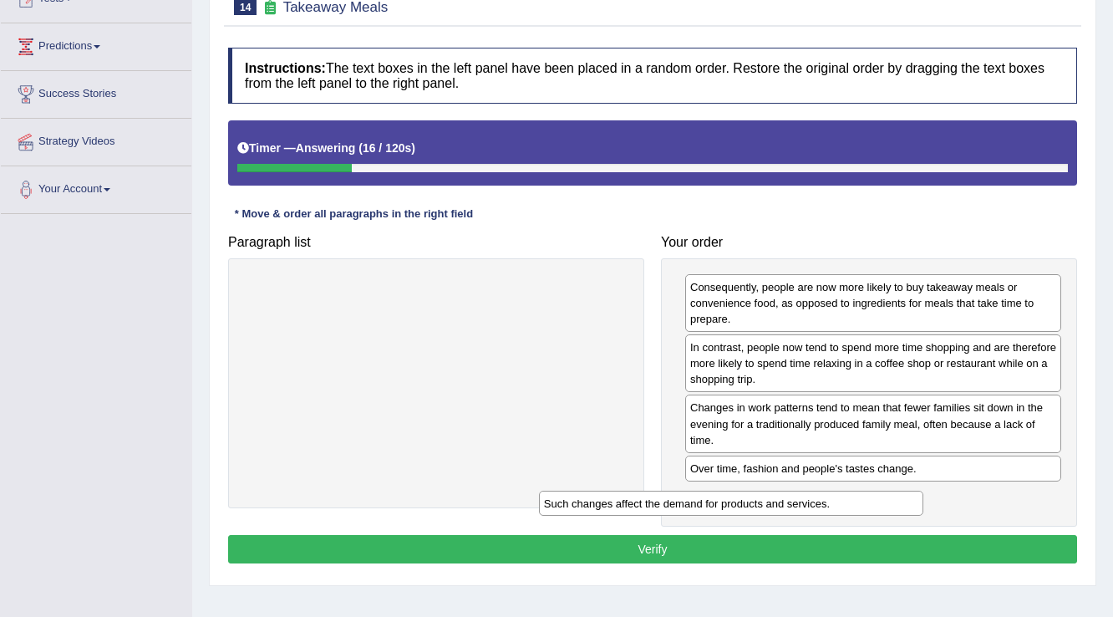
drag, startPoint x: 525, startPoint y: 290, endPoint x: 820, endPoint y: 506, distance: 365.9
click at [820, 506] on div "Such changes affect the demand for products and services." at bounding box center [731, 504] width 385 height 26
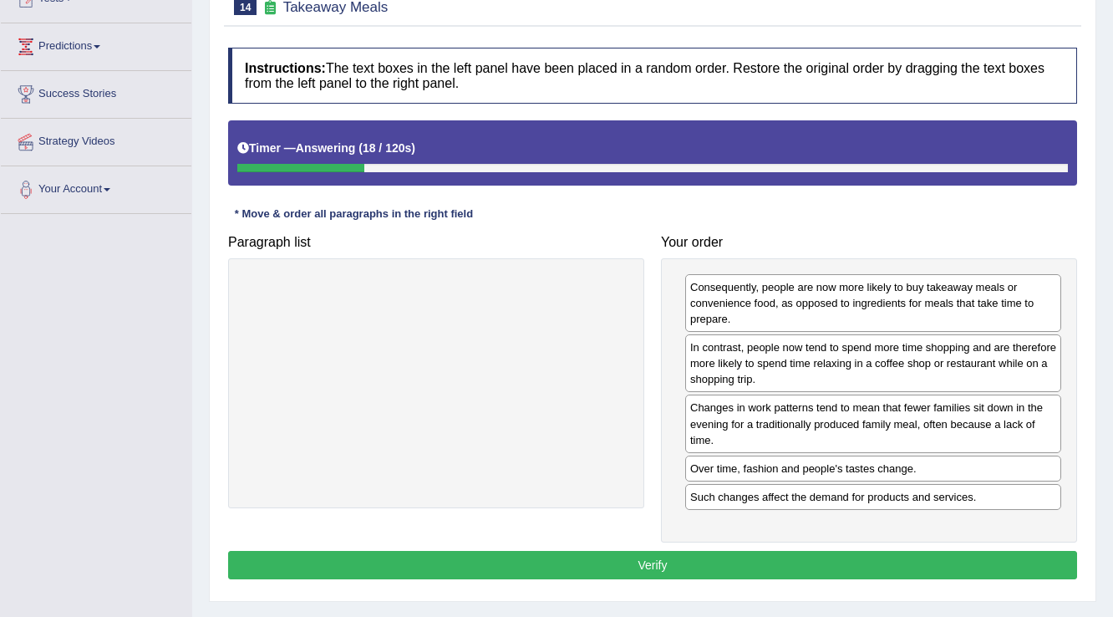
click at [679, 555] on button "Verify" at bounding box center [652, 565] width 849 height 28
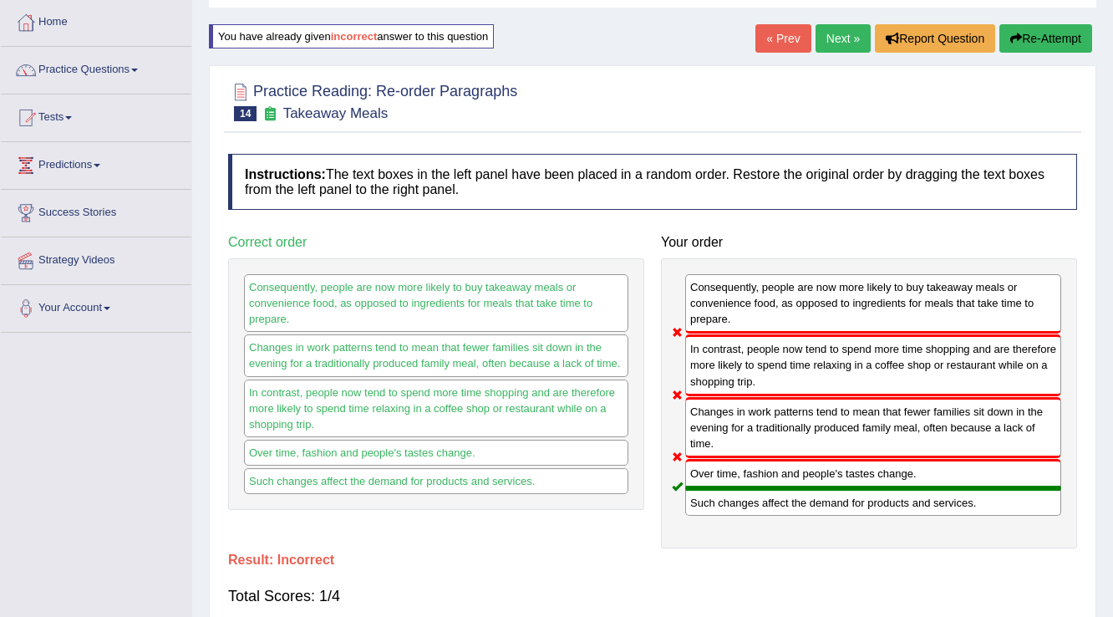
scroll to position [69, 0]
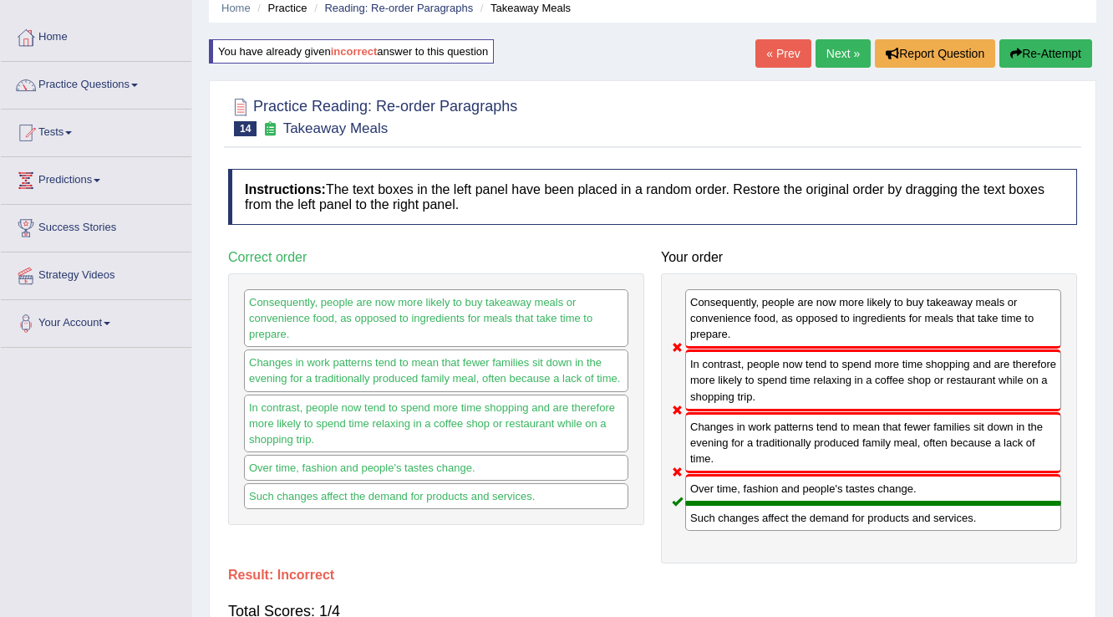
click at [1027, 55] on button "Re-Attempt" at bounding box center [1046, 53] width 93 height 28
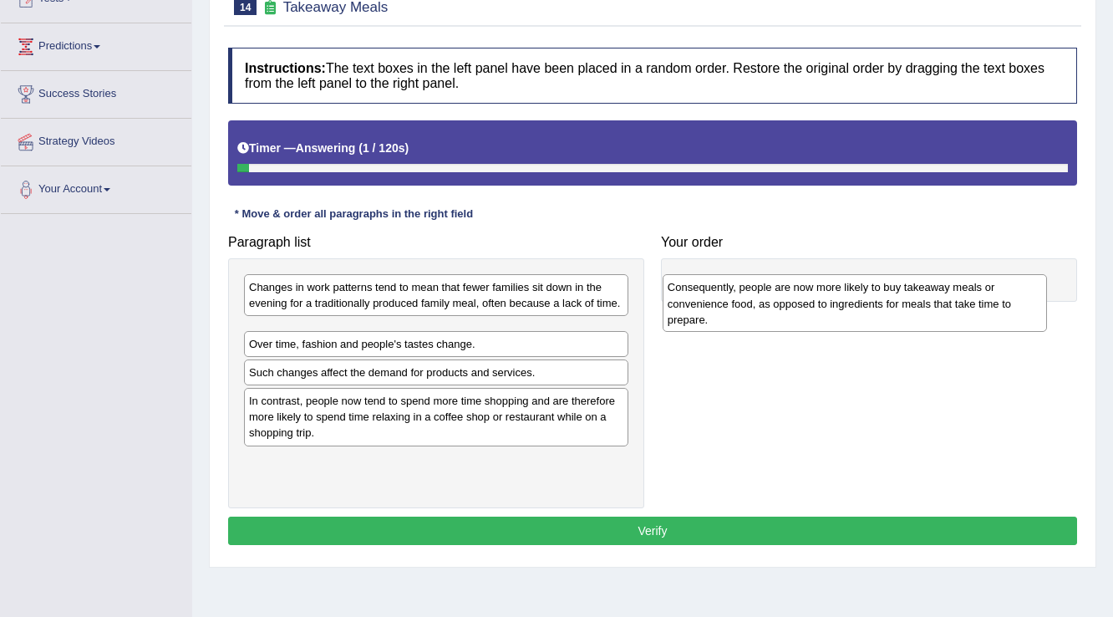
drag, startPoint x: 359, startPoint y: 349, endPoint x: 777, endPoint y: 306, distance: 421.0
click at [777, 306] on div "Consequently, people are now more likely to buy takeaway meals or convenience f…" at bounding box center [855, 303] width 385 height 58
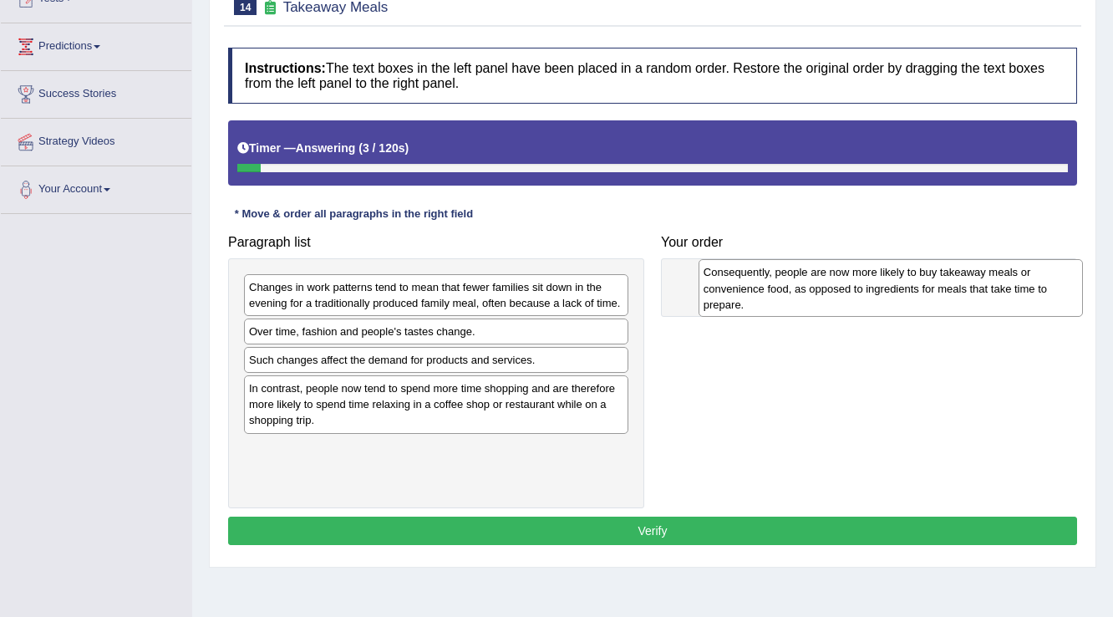
drag, startPoint x: 401, startPoint y: 349, endPoint x: 856, endPoint y: 291, distance: 458.4
click at [856, 291] on div "Consequently, people are now more likely to buy takeaway meals or convenience f…" at bounding box center [891, 288] width 385 height 58
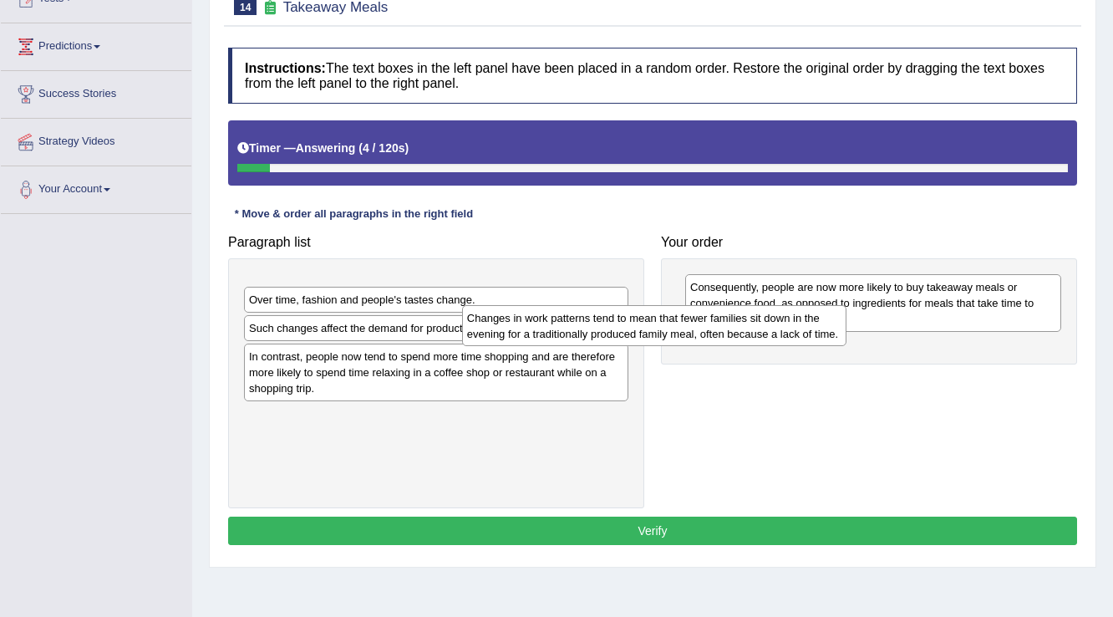
drag, startPoint x: 561, startPoint y: 291, endPoint x: 779, endPoint y: 322, distance: 220.3
click at [779, 322] on div "Changes in work patterns tend to mean that fewer families sit down in the eveni…" at bounding box center [654, 326] width 385 height 42
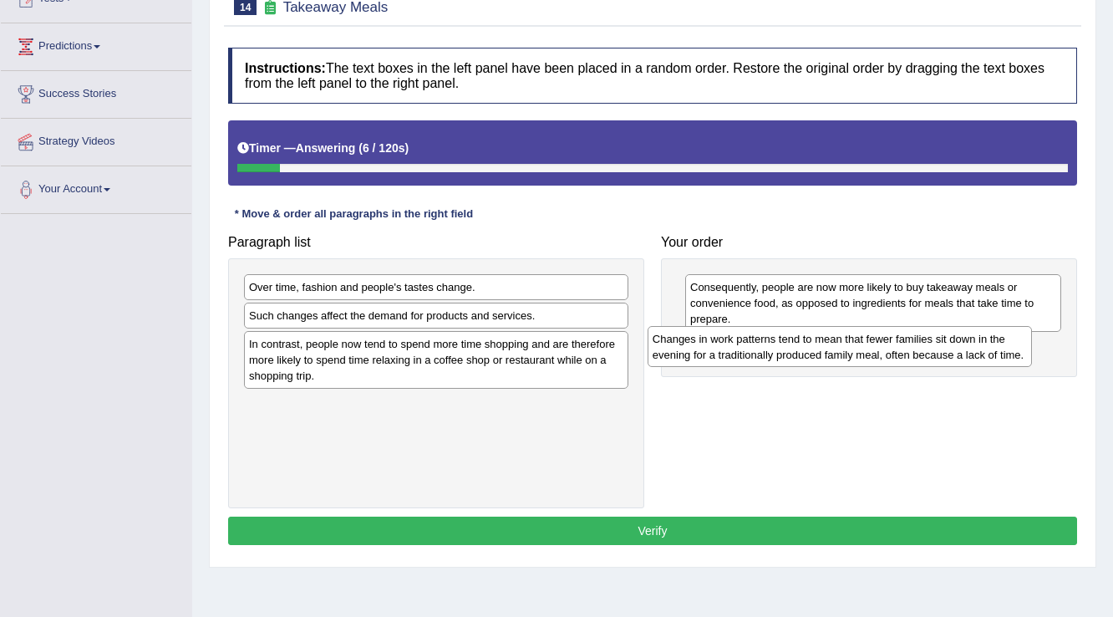
drag, startPoint x: 492, startPoint y: 297, endPoint x: 902, endPoint y: 345, distance: 412.4
click at [902, 345] on div "Changes in work patterns tend to mean that fewer families sit down in the eveni…" at bounding box center [840, 347] width 385 height 42
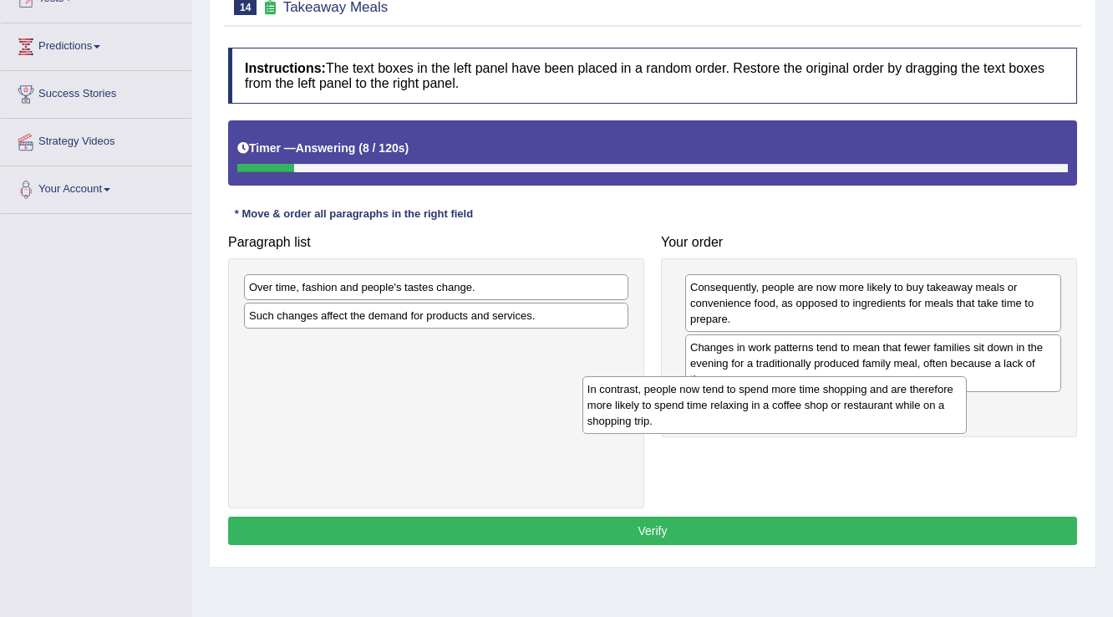
drag, startPoint x: 344, startPoint y: 343, endPoint x: 683, endPoint y: 389, distance: 341.5
click at [683, 389] on div "In contrast, people now tend to spend more time shopping and are therefore more…" at bounding box center [775, 405] width 385 height 58
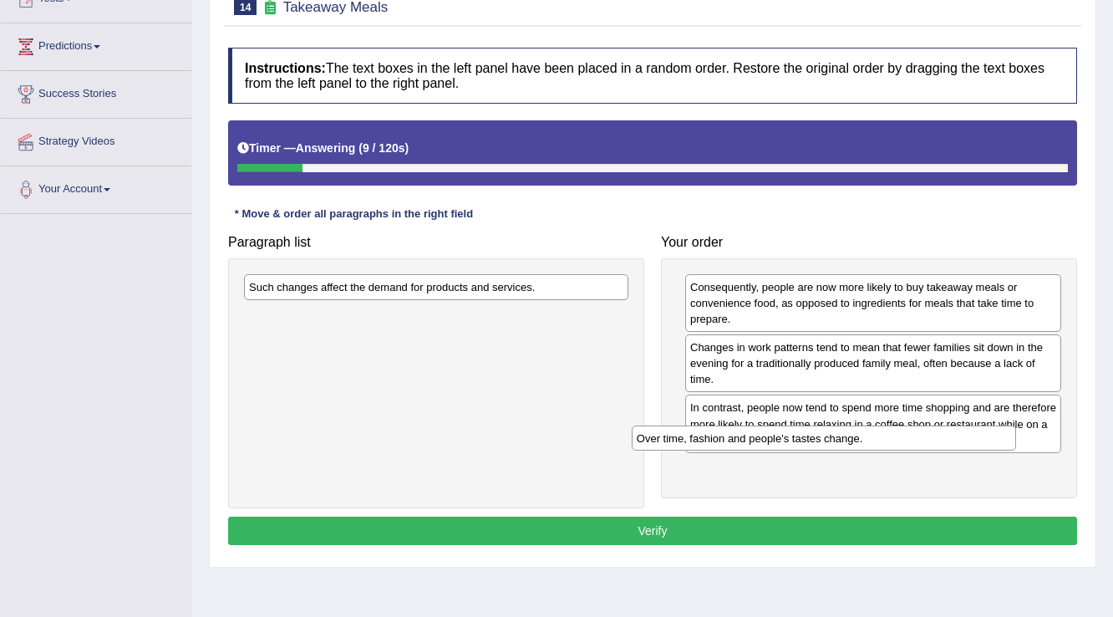
drag, startPoint x: 381, startPoint y: 287, endPoint x: 769, endPoint y: 438, distance: 416.3
click at [769, 438] on div "Over time, fashion and people's tastes change." at bounding box center [824, 438] width 385 height 26
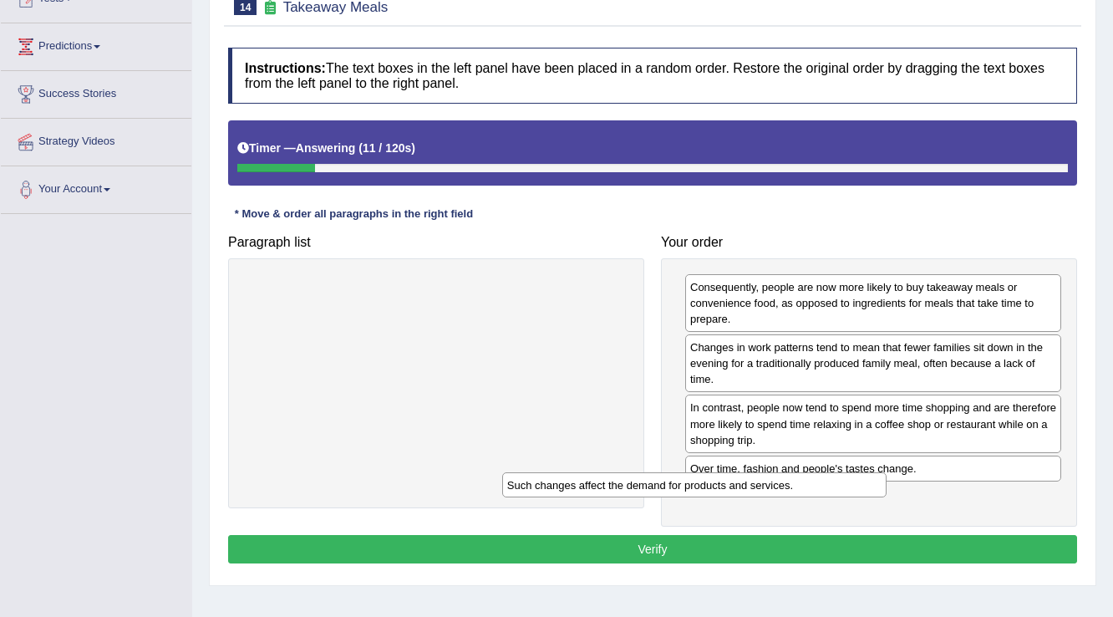
drag, startPoint x: 606, startPoint y: 373, endPoint x: 775, endPoint y: 486, distance: 203.5
click at [775, 486] on div "Such changes affect the demand for products and services." at bounding box center [694, 485] width 385 height 26
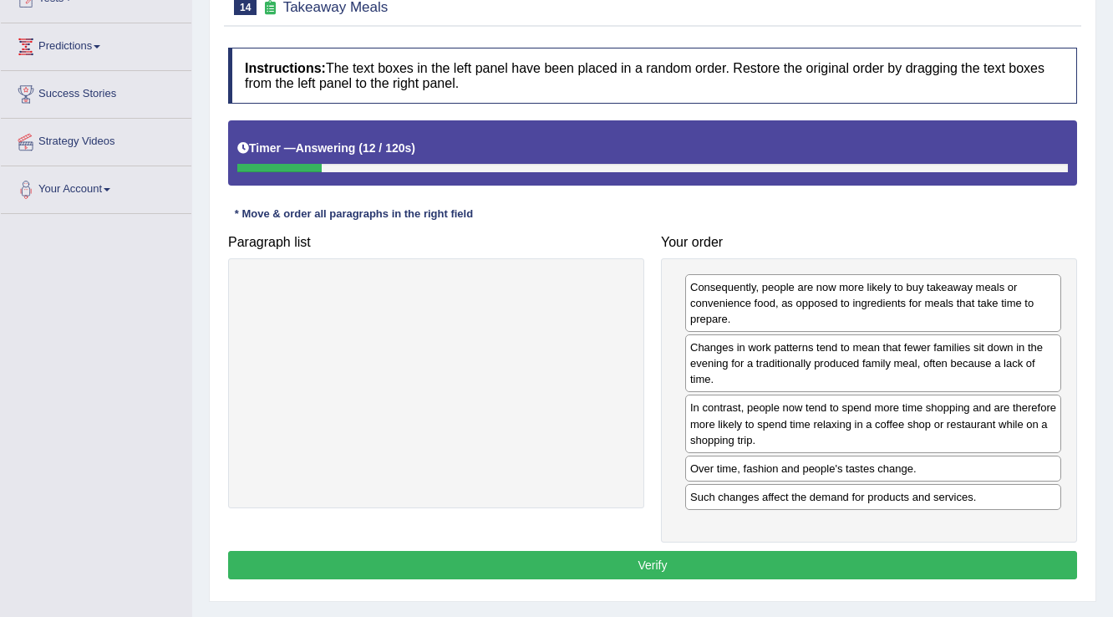
click at [721, 555] on button "Verify" at bounding box center [652, 565] width 849 height 28
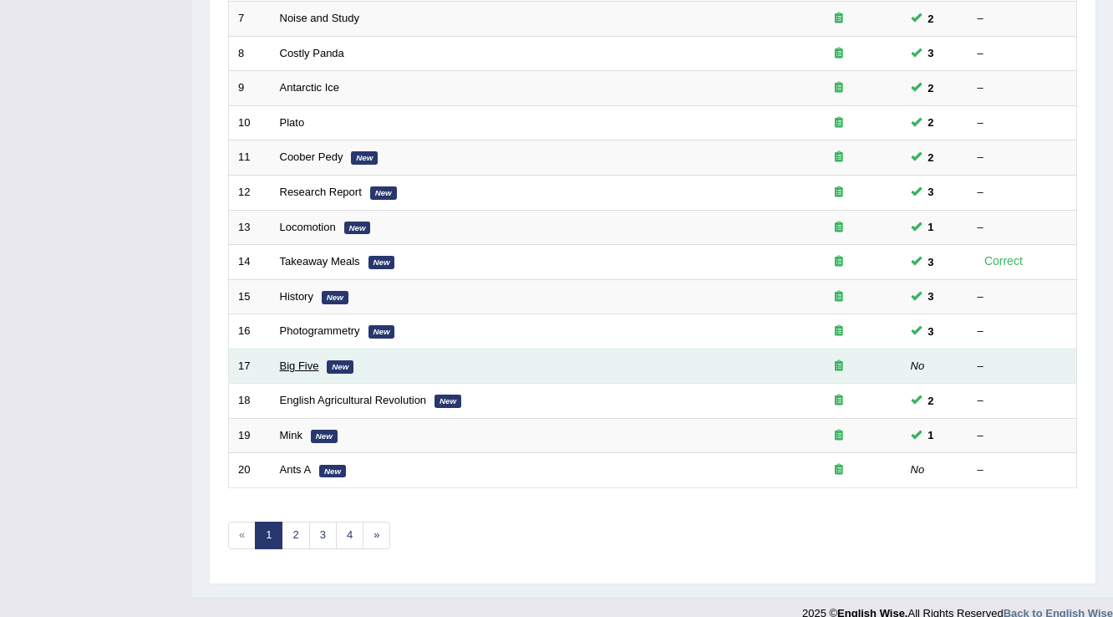
click at [303, 359] on link "Big Five" at bounding box center [299, 365] width 39 height 13
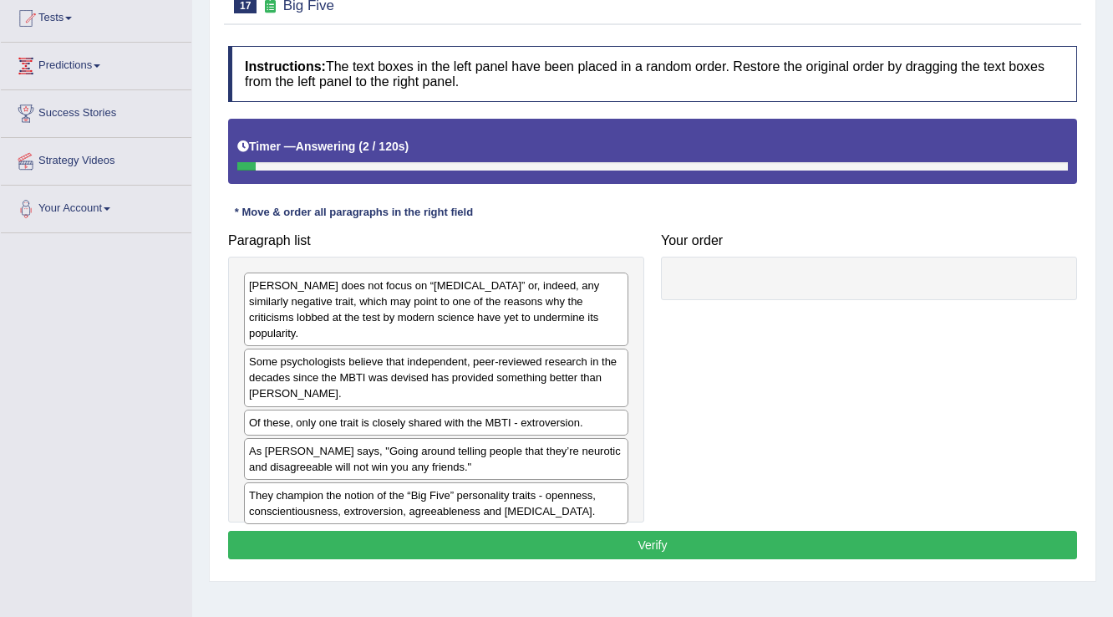
scroll to position [201, 0]
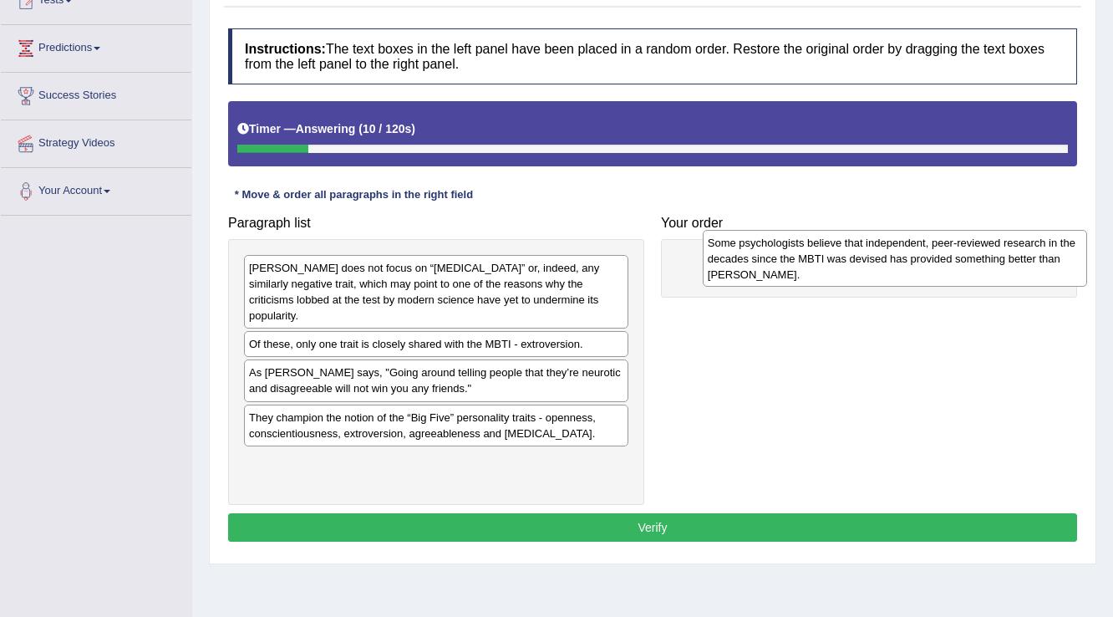
drag, startPoint x: 411, startPoint y: 352, endPoint x: 870, endPoint y: 267, distance: 466.7
click at [870, 267] on div "Some psychologists believe that independent, peer-reviewed research in the deca…" at bounding box center [895, 259] width 385 height 58
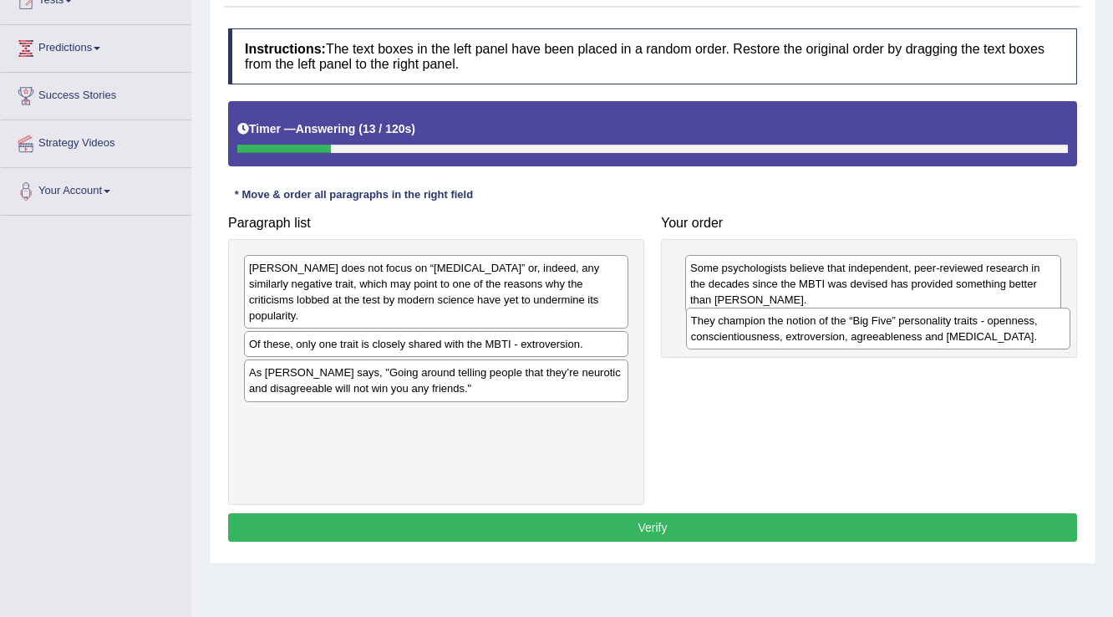
drag, startPoint x: 352, startPoint y: 409, endPoint x: 794, endPoint y: 329, distance: 449.2
click at [794, 329] on div "They champion the notion of the “Big Five” personality traits - openness, consc…" at bounding box center [878, 329] width 385 height 42
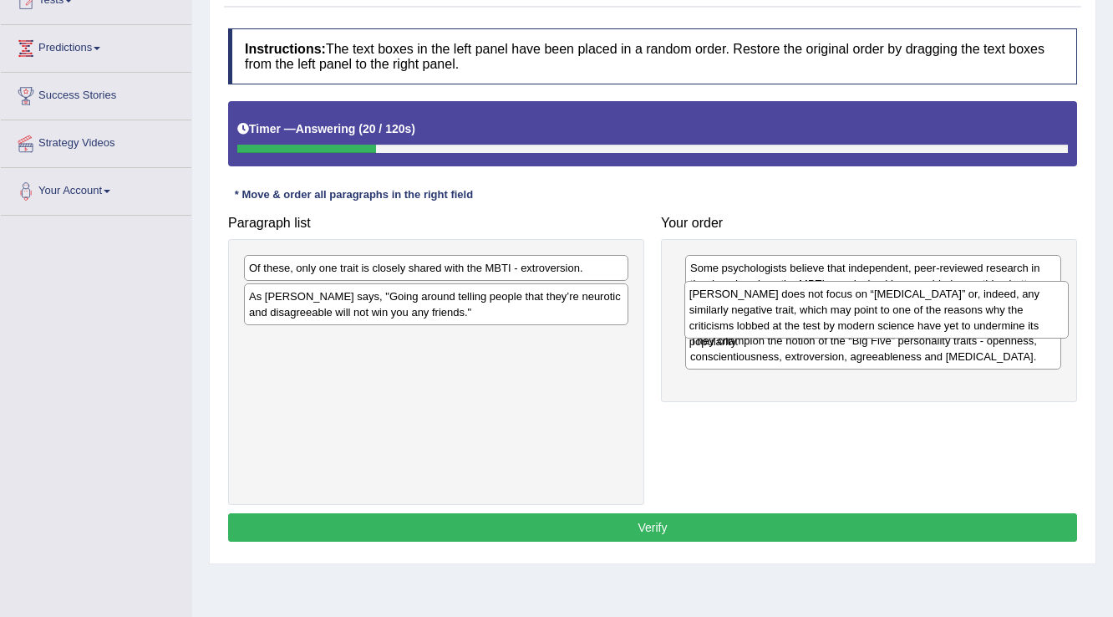
drag, startPoint x: 369, startPoint y: 304, endPoint x: 810, endPoint y: 330, distance: 441.2
click at [810, 330] on div "[PERSON_NAME] does not focus on “[MEDICAL_DATA]” or, indeed, any similarly nega…" at bounding box center [876, 310] width 385 height 58
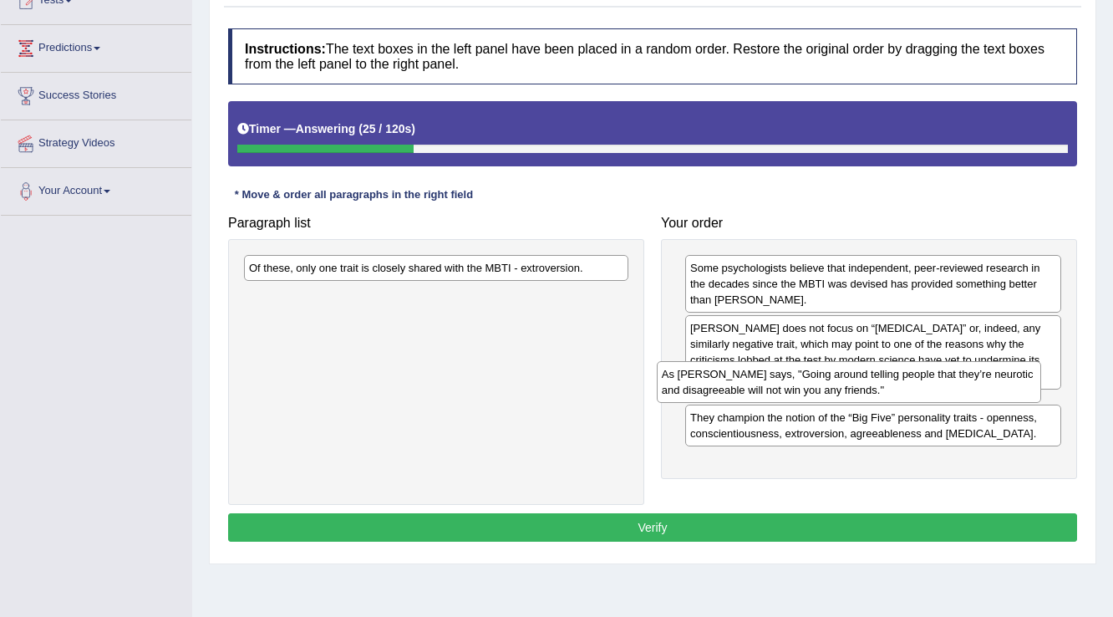
drag, startPoint x: 444, startPoint y: 311, endPoint x: 857, endPoint y: 389, distance: 420.3
click at [857, 389] on div "As [PERSON_NAME] says, "Going around telling people that they’re neurotic and d…" at bounding box center [849, 382] width 385 height 42
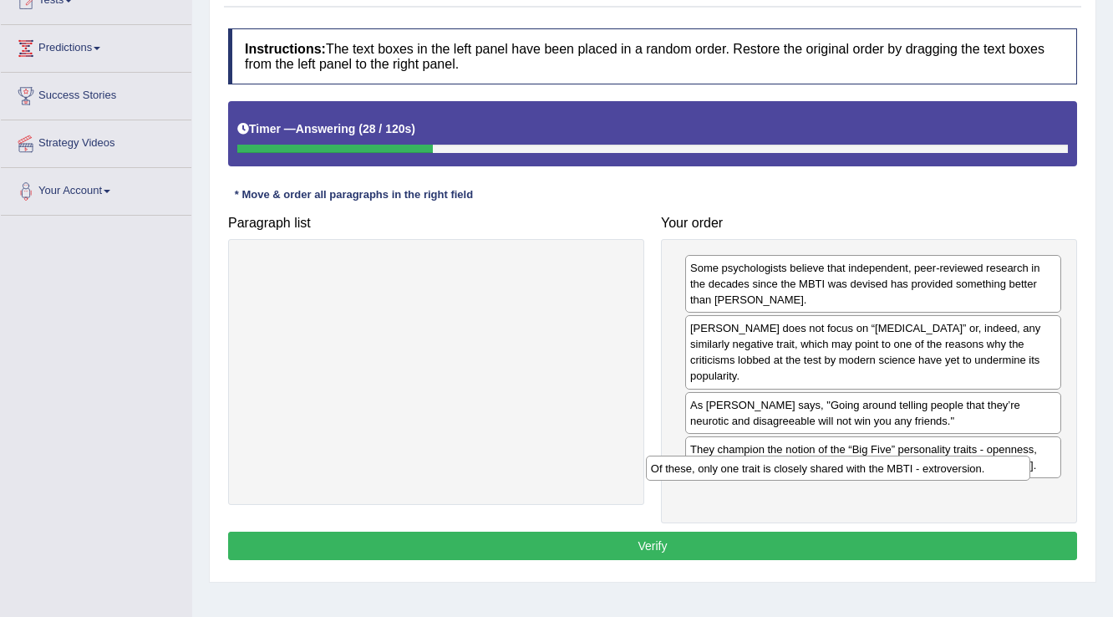
drag, startPoint x: 427, startPoint y: 271, endPoint x: 829, endPoint y: 471, distance: 449.3
click at [829, 471] on div "Of these, only one trait is closely shared with the MBTI - extroversion." at bounding box center [838, 468] width 385 height 26
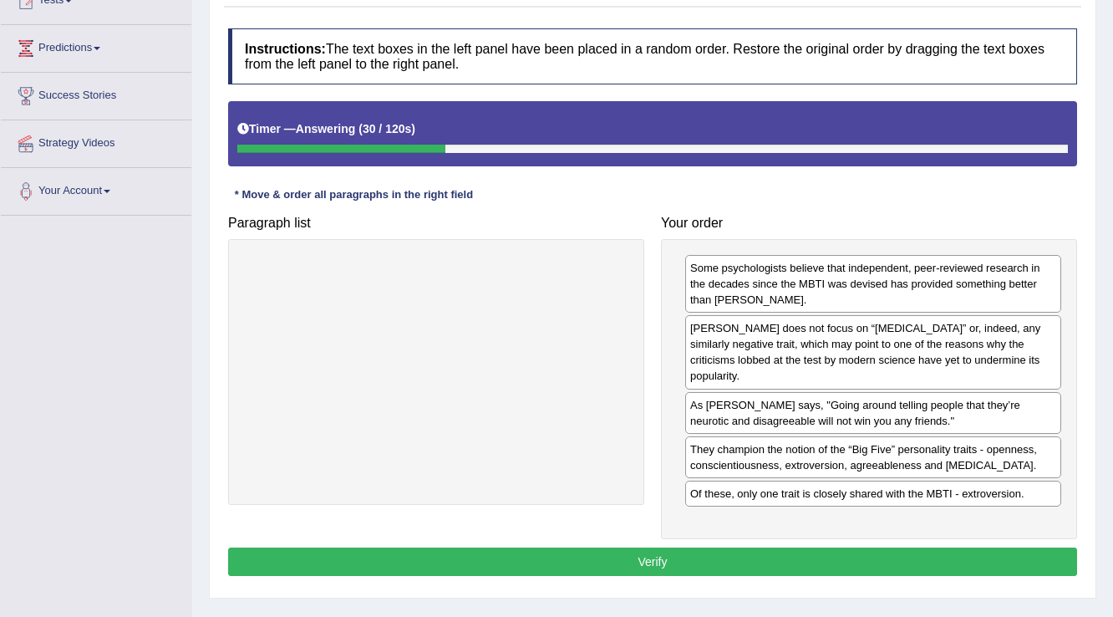
click at [735, 547] on button "Verify" at bounding box center [652, 561] width 849 height 28
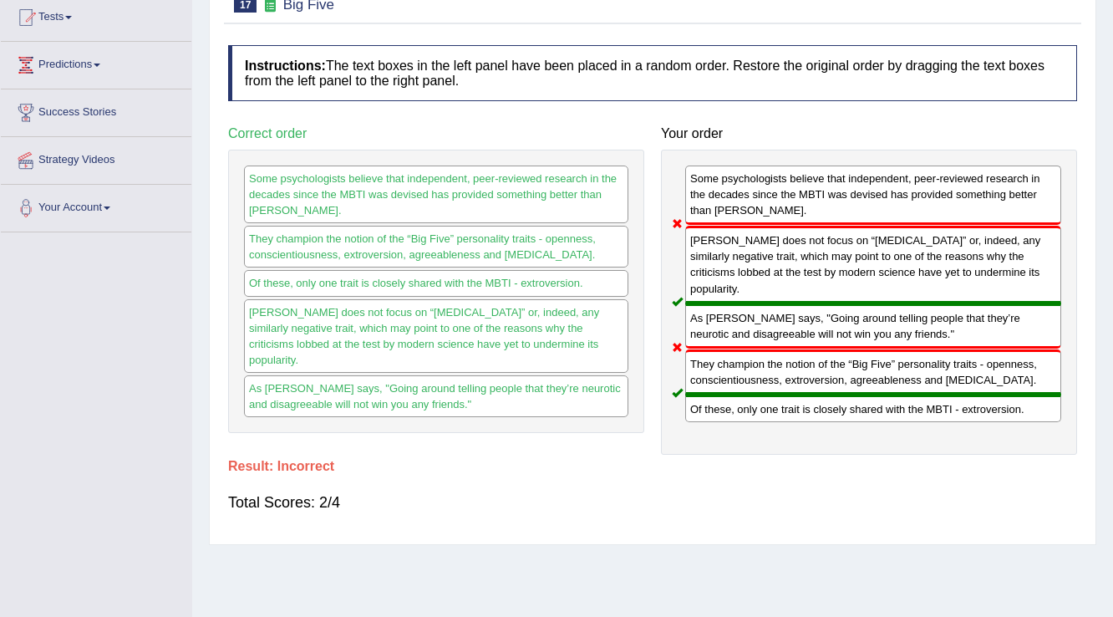
scroll to position [67, 0]
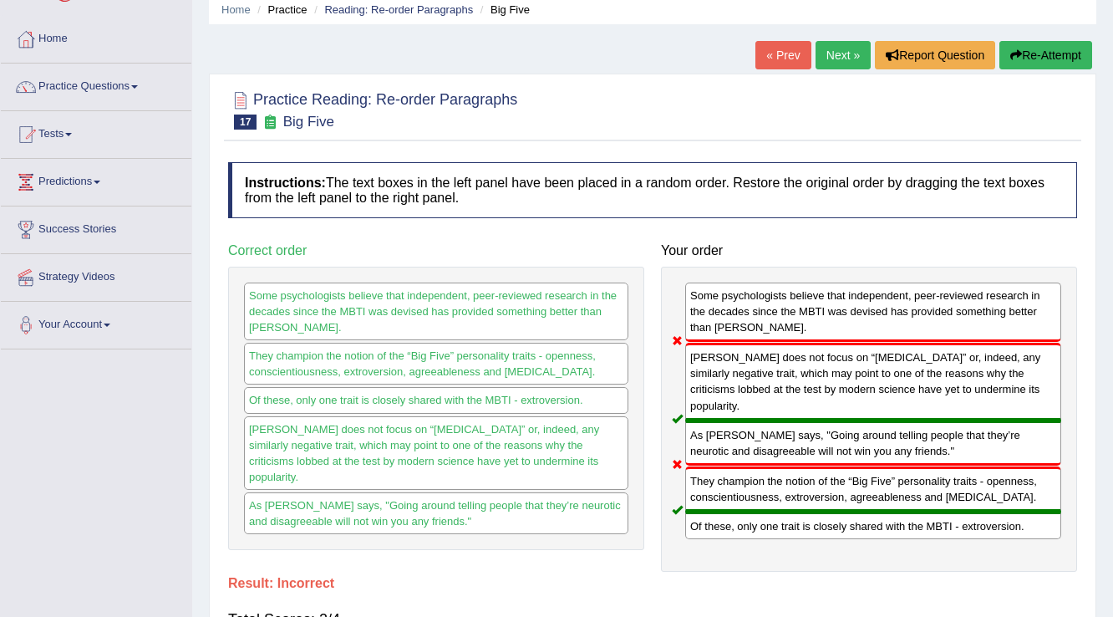
click at [1065, 53] on button "Re-Attempt" at bounding box center [1046, 55] width 93 height 28
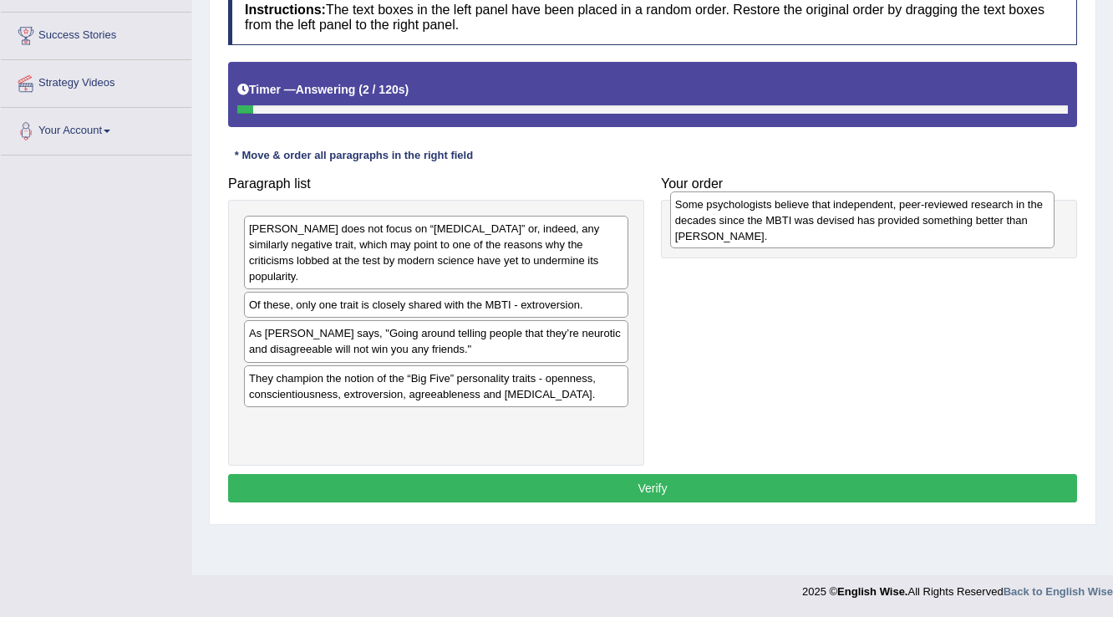
drag, startPoint x: 319, startPoint y: 302, endPoint x: 745, endPoint y: 217, distance: 434.5
click at [745, 217] on div "Some psychologists believe that independent, peer-reviewed research in the deca…" at bounding box center [862, 220] width 385 height 58
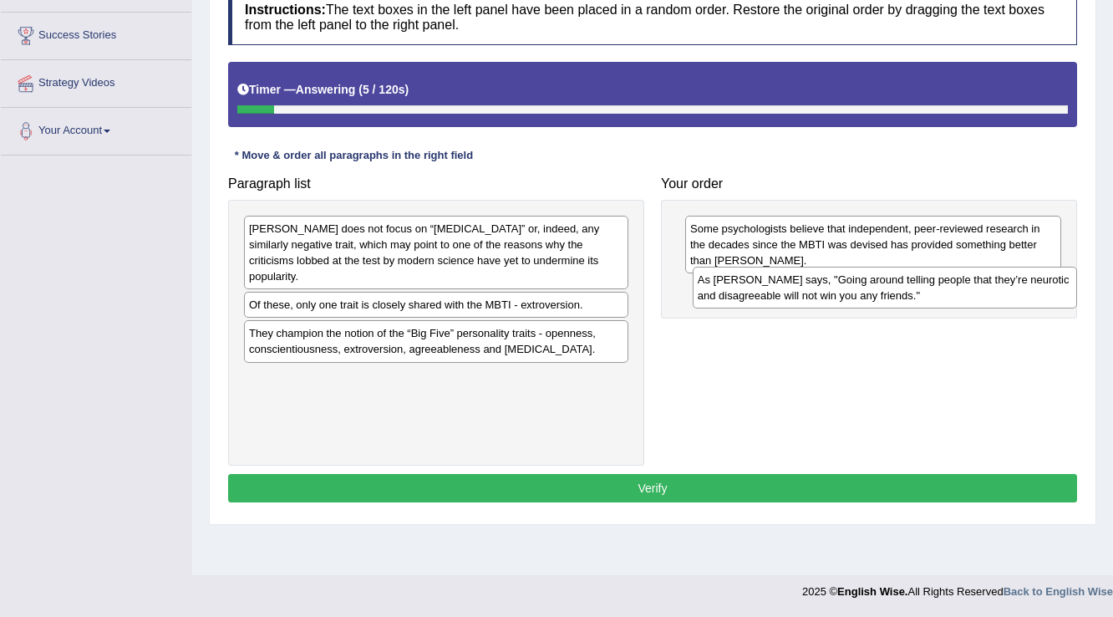
drag, startPoint x: 298, startPoint y: 331, endPoint x: 746, endPoint y: 294, distance: 450.3
click at [746, 294] on div "As [PERSON_NAME] says, "Going around telling people that they’re neurotic and d…" at bounding box center [885, 288] width 385 height 42
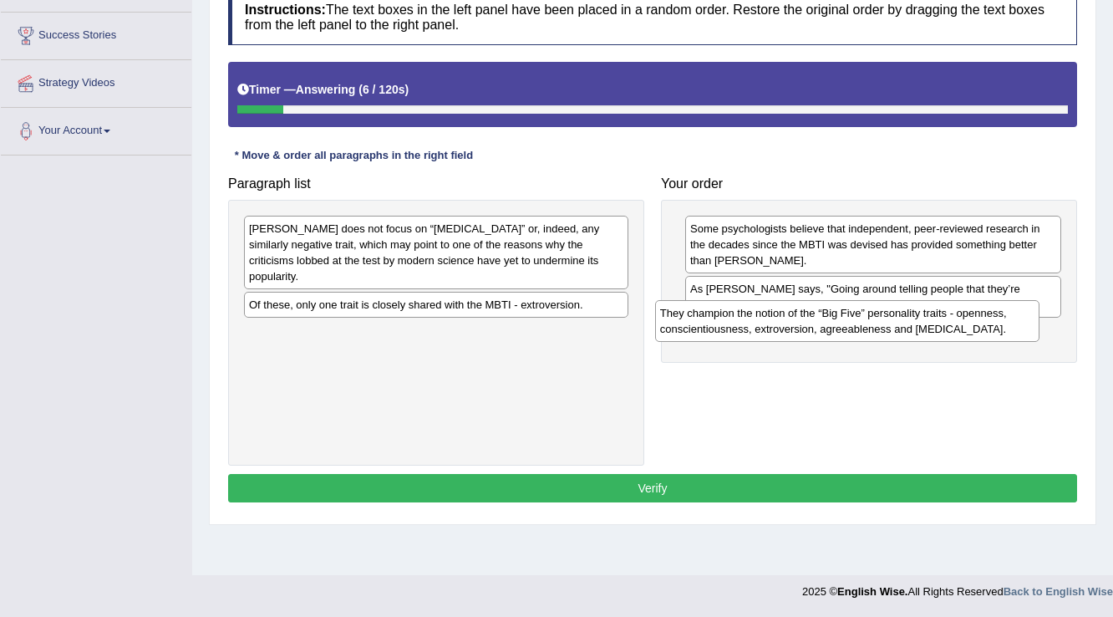
drag, startPoint x: 431, startPoint y: 330, endPoint x: 842, endPoint y: 327, distance: 411.2
click at [842, 327] on div "They champion the notion of the “Big Five” personality traits - openness, consc…" at bounding box center [847, 321] width 385 height 42
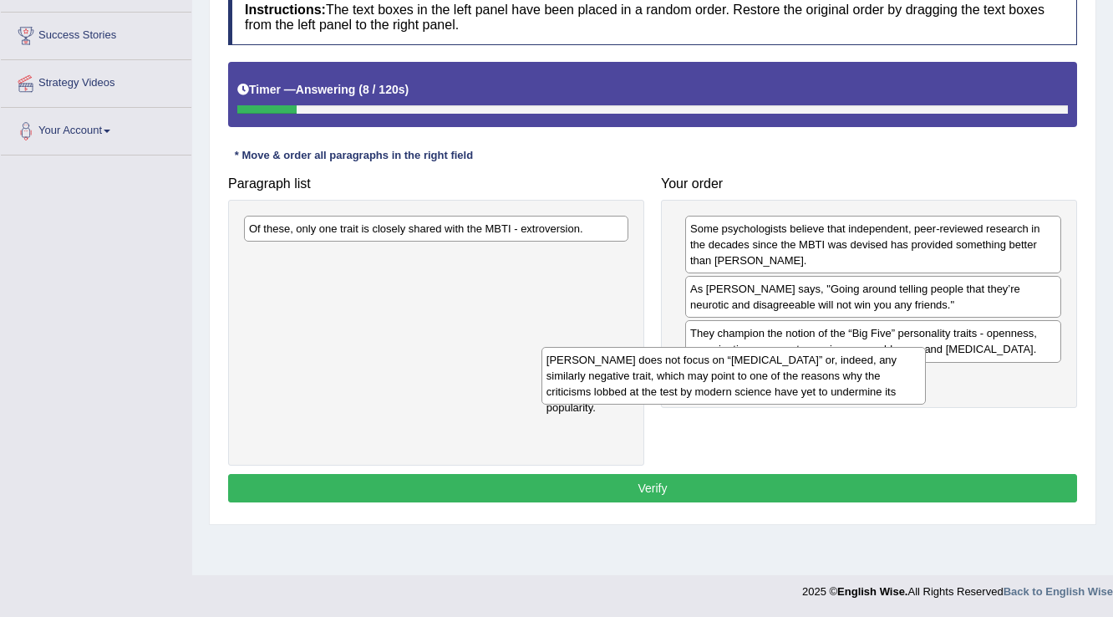
drag, startPoint x: 381, startPoint y: 253, endPoint x: 679, endPoint y: 384, distance: 325.2
click at [679, 384] on div "Myers-Briggs does not focus on “neuroticism” or, indeed, any similarly negative…" at bounding box center [734, 376] width 385 height 58
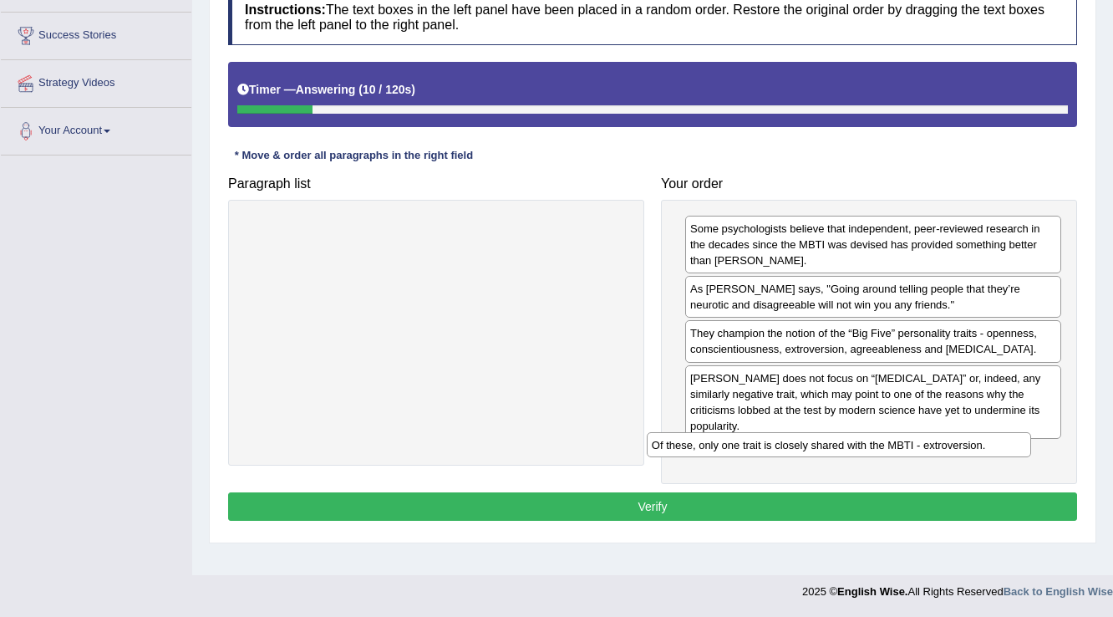
drag, startPoint x: 410, startPoint y: 232, endPoint x: 812, endPoint y: 448, distance: 457.3
click at [812, 448] on div "Of these, only one trait is closely shared with the MBTI - extroversion." at bounding box center [839, 445] width 385 height 26
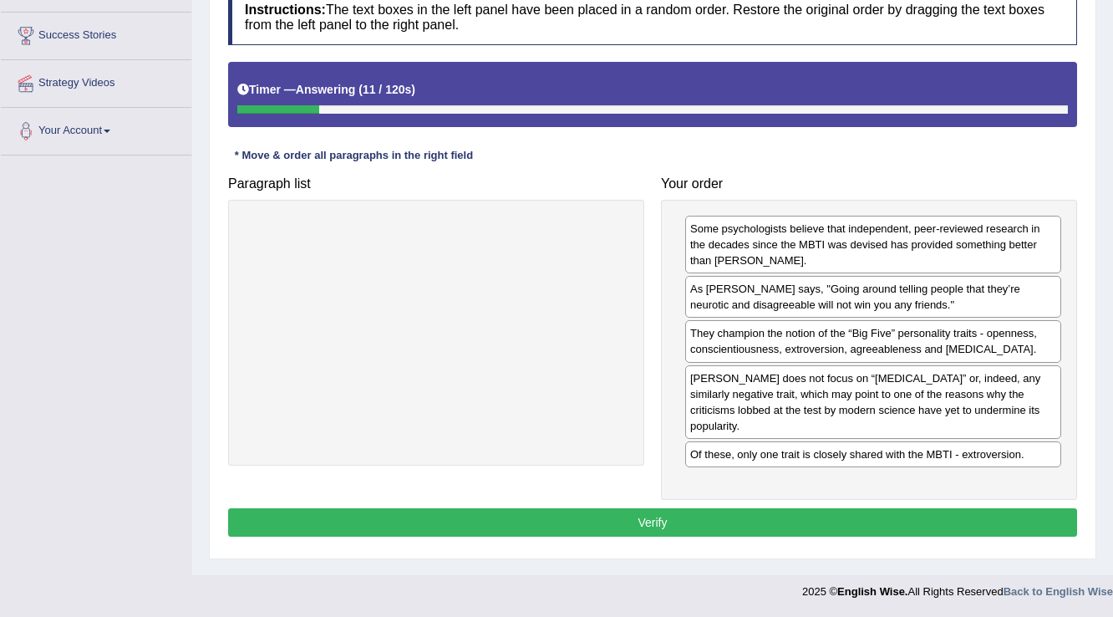
click at [756, 508] on button "Verify" at bounding box center [652, 522] width 849 height 28
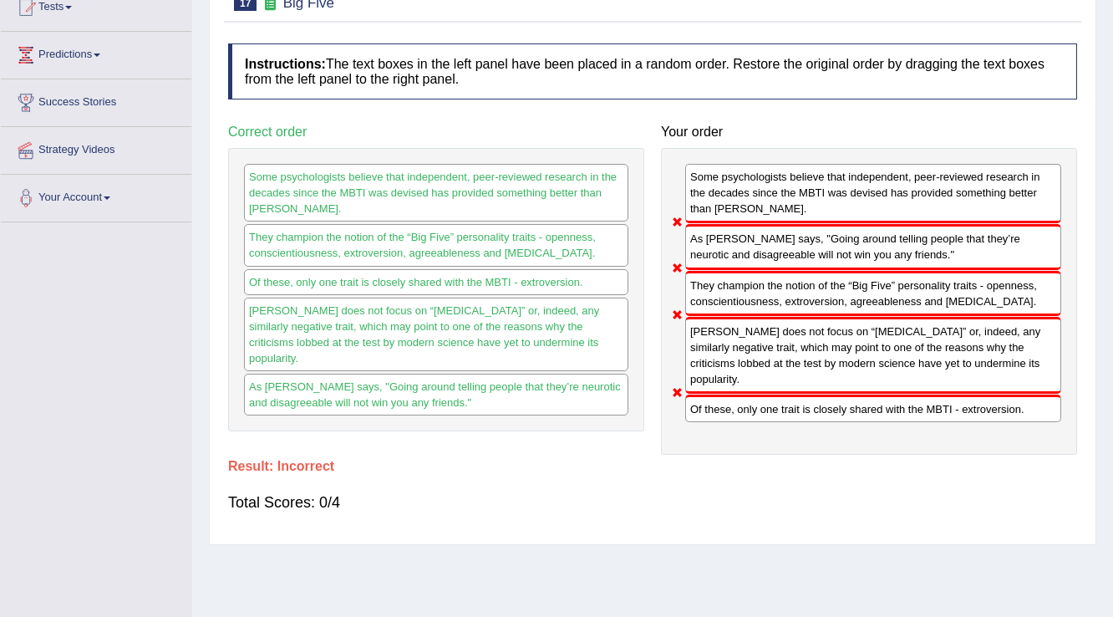
scroll to position [127, 0]
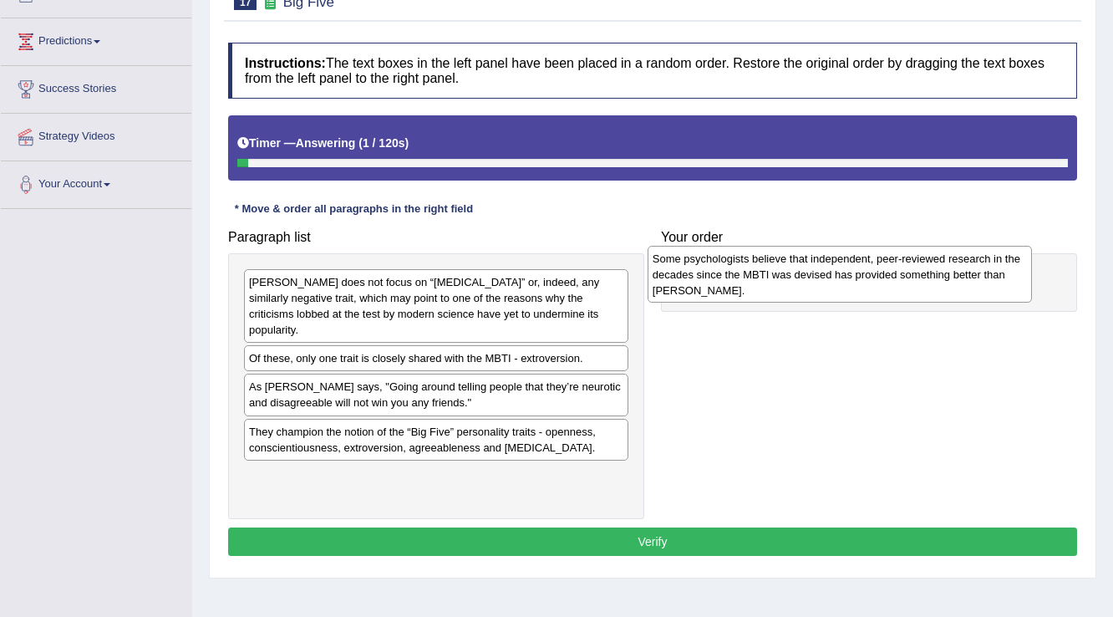
drag, startPoint x: 349, startPoint y: 344, endPoint x: 752, endPoint y: 261, distance: 412.2
click at [752, 261] on div "Some psychologists believe that independent, peer-reviewed research in the deca…" at bounding box center [840, 275] width 385 height 58
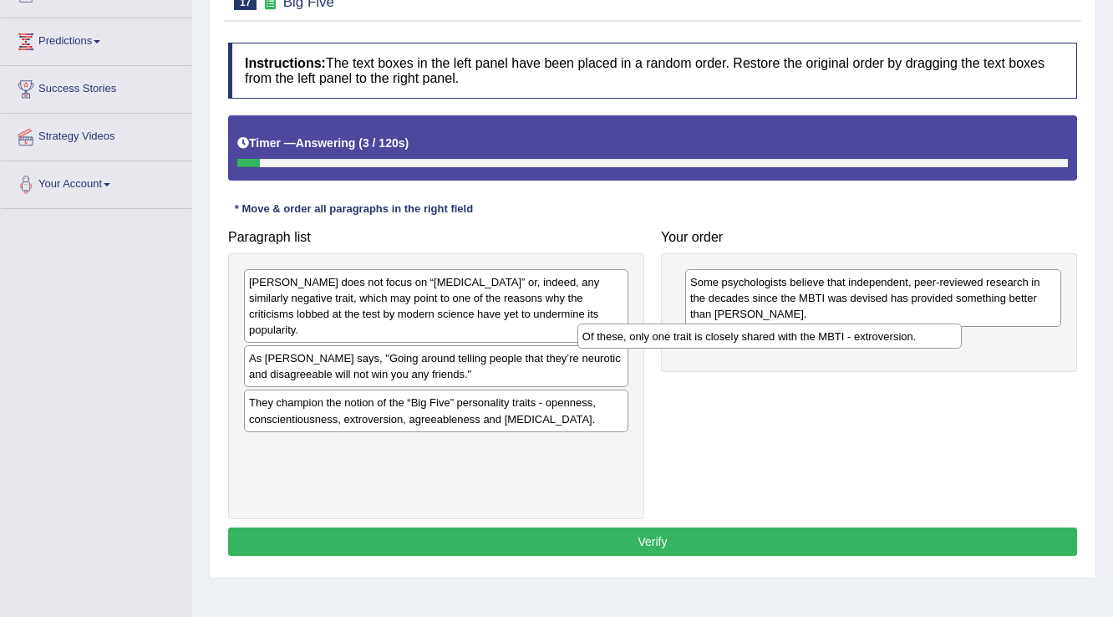
drag, startPoint x: 440, startPoint y: 344, endPoint x: 773, endPoint y: 338, distance: 333.5
click at [773, 338] on div "Of these, only one trait is closely shared with the MBTI - extroversion." at bounding box center [770, 336] width 385 height 26
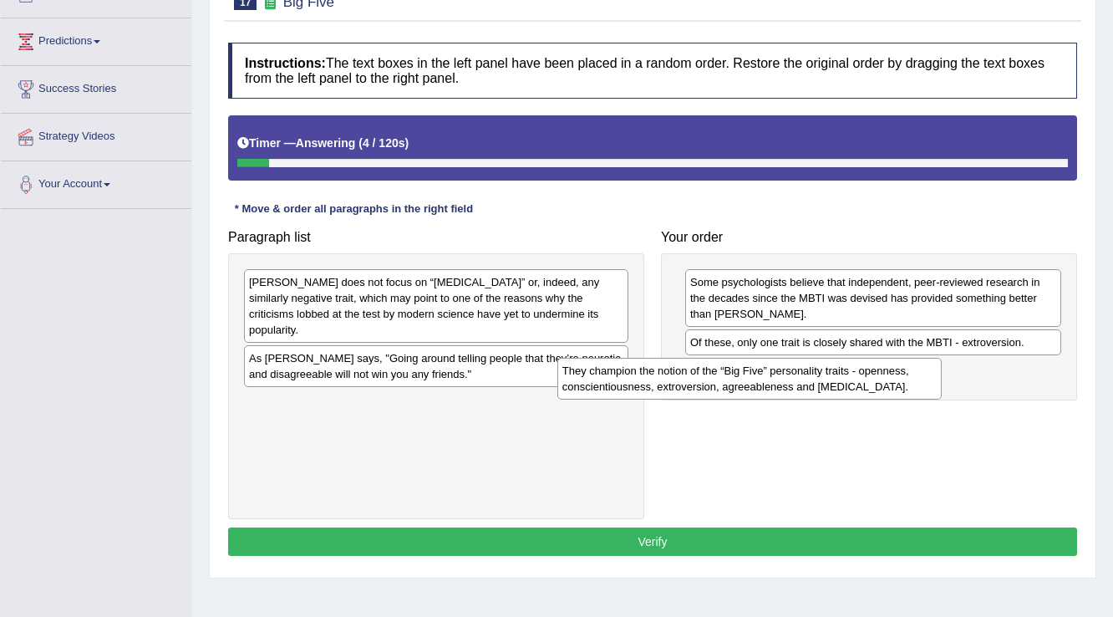
drag, startPoint x: 482, startPoint y: 391, endPoint x: 812, endPoint y: 371, distance: 330.7
click at [812, 371] on div "They champion the notion of the “Big Five” personality traits - openness, consc…" at bounding box center [749, 379] width 385 height 42
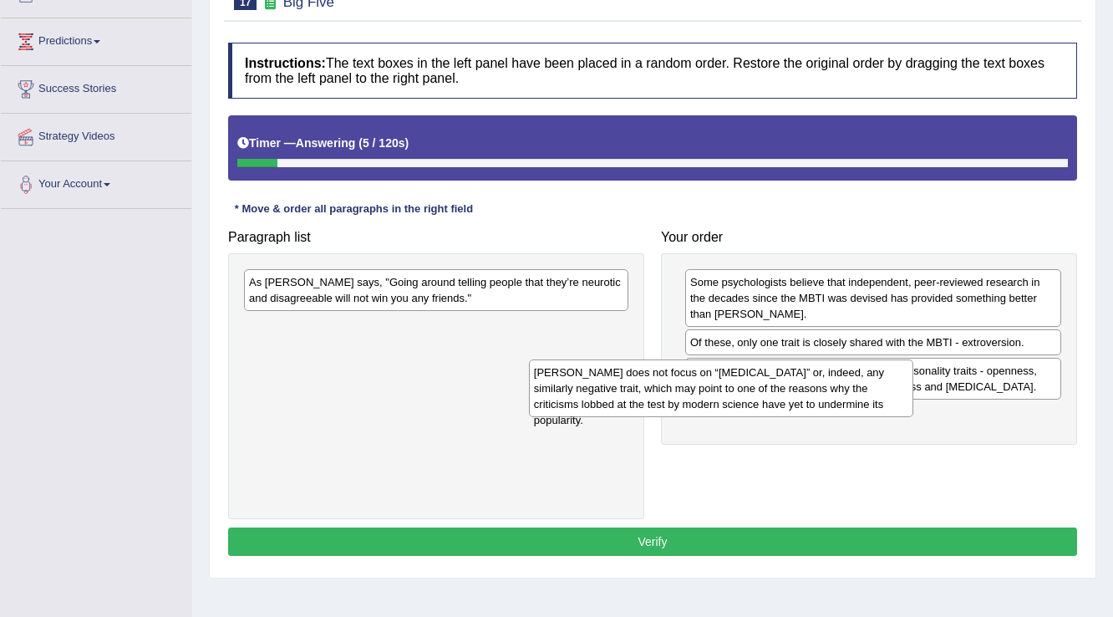
drag, startPoint x: 438, startPoint y: 310, endPoint x: 723, endPoint y: 400, distance: 298.9
click at [723, 400] on div "[PERSON_NAME] does not focus on “[MEDICAL_DATA]” or, indeed, any similarly nega…" at bounding box center [721, 388] width 385 height 58
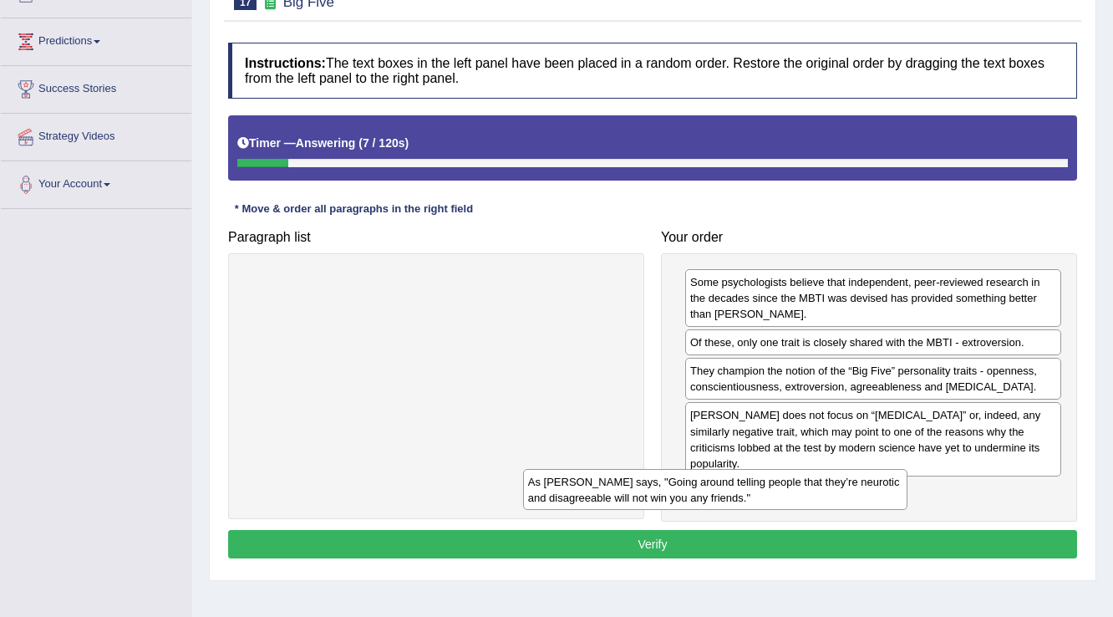
drag, startPoint x: 522, startPoint y: 290, endPoint x: 801, endPoint y: 490, distance: 343.9
click at [801, 490] on div "As [PERSON_NAME] says, "Going around telling people that they’re neurotic and d…" at bounding box center [715, 490] width 385 height 42
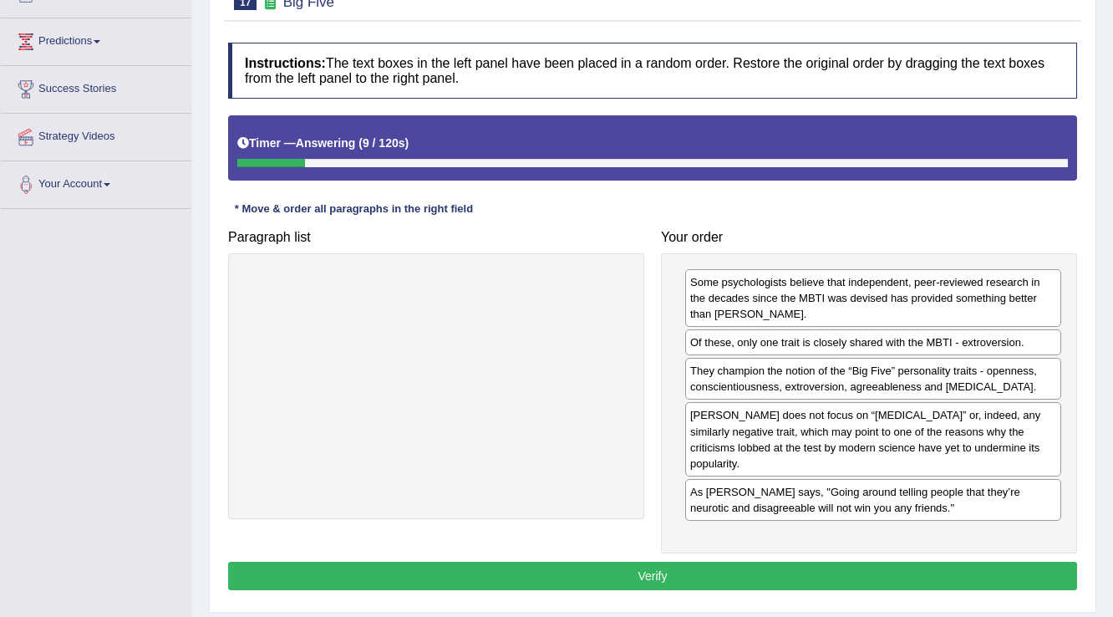
click at [804, 562] on button "Verify" at bounding box center [652, 576] width 849 height 28
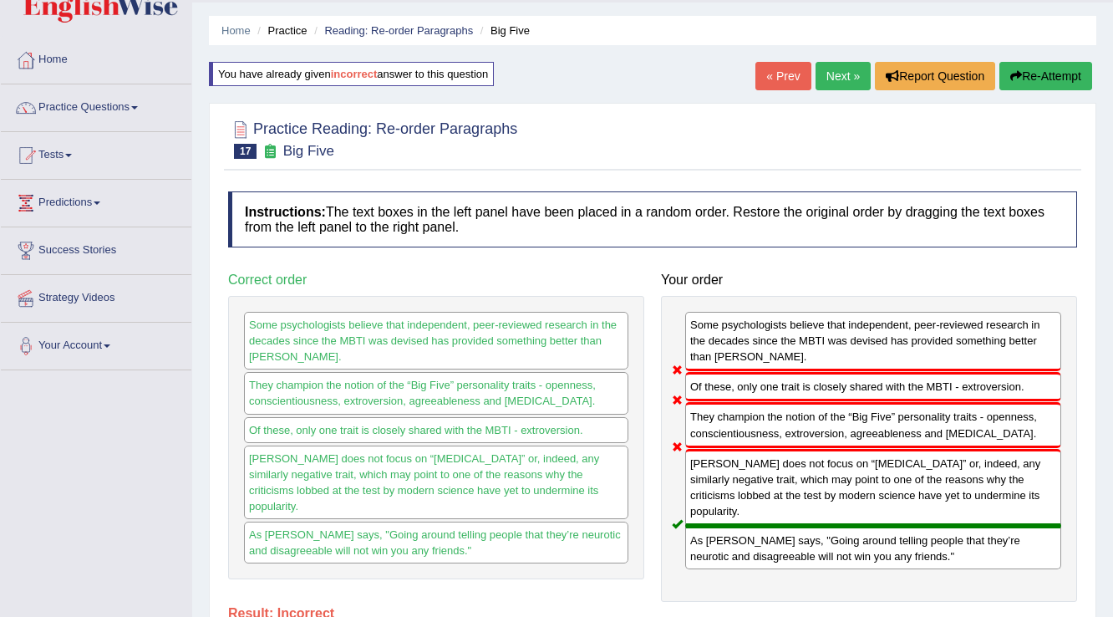
scroll to position [7, 0]
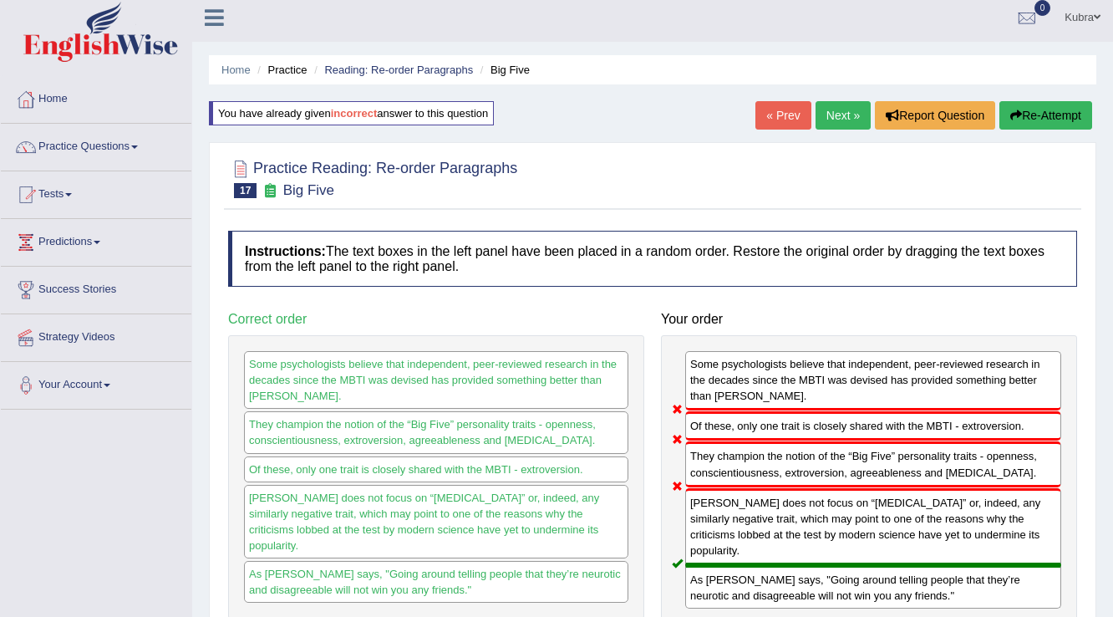
click at [1046, 110] on button "Re-Attempt" at bounding box center [1046, 115] width 93 height 28
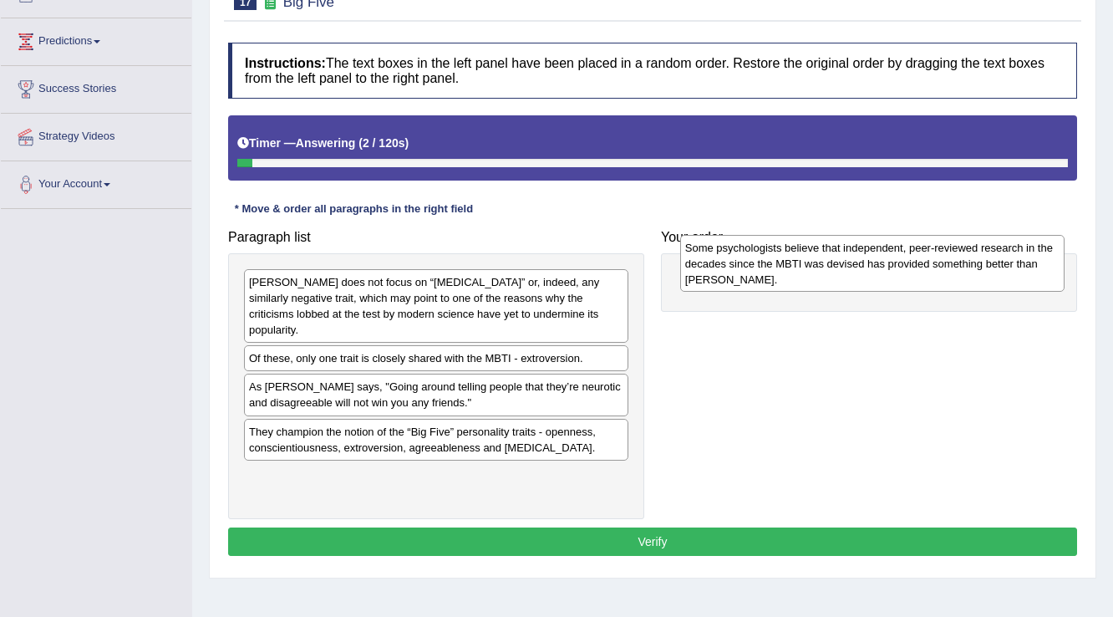
drag, startPoint x: 416, startPoint y: 339, endPoint x: 852, endPoint y: 245, distance: 446.4
click at [852, 245] on div "Some psychologists believe that independent, peer-reviewed research in the deca…" at bounding box center [872, 264] width 385 height 58
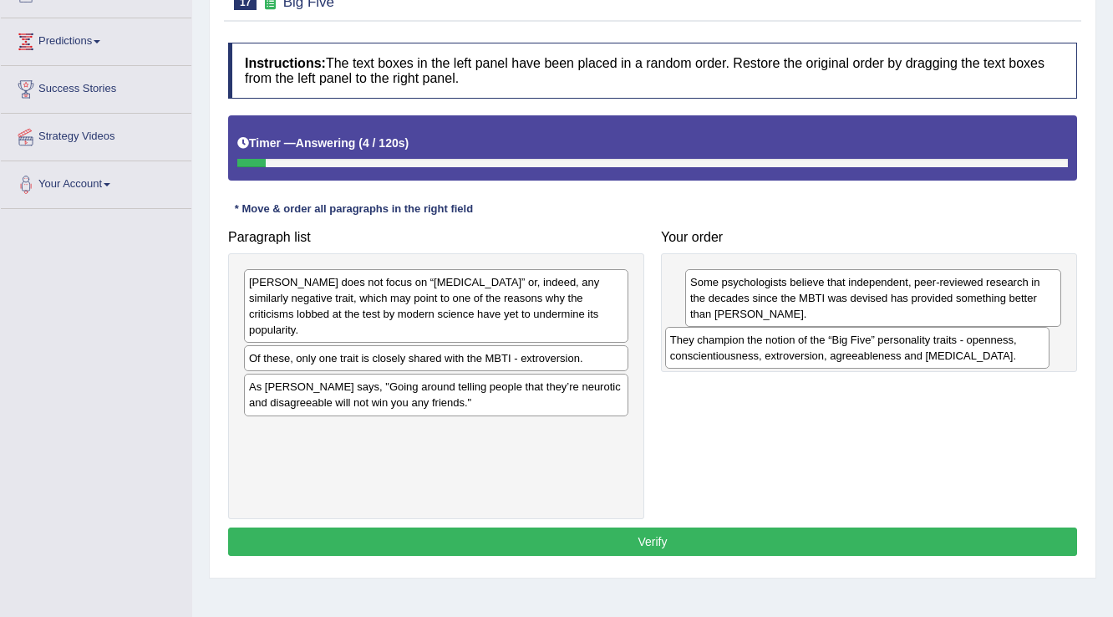
drag, startPoint x: 411, startPoint y: 417, endPoint x: 832, endPoint y: 343, distance: 427.7
click at [832, 343] on div "They champion the notion of the “Big Five” personality traits - openness, consc…" at bounding box center [857, 348] width 385 height 42
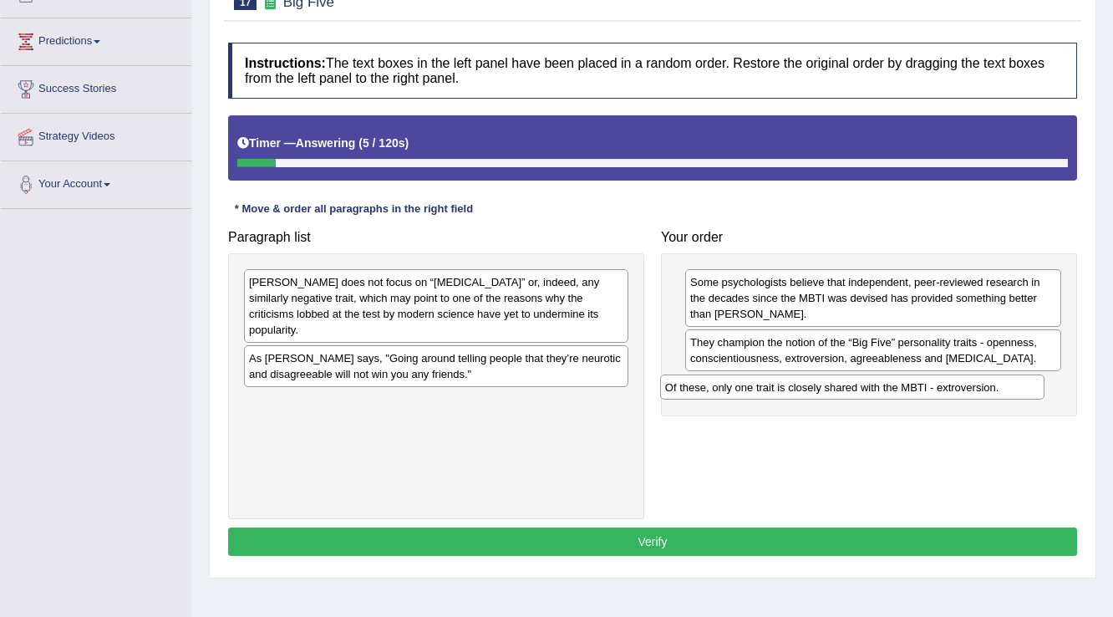
drag, startPoint x: 372, startPoint y: 341, endPoint x: 788, endPoint y: 386, distance: 418.6
click at [788, 386] on div "Of these, only one trait is closely shared with the MBTI - extroversion." at bounding box center [852, 387] width 385 height 26
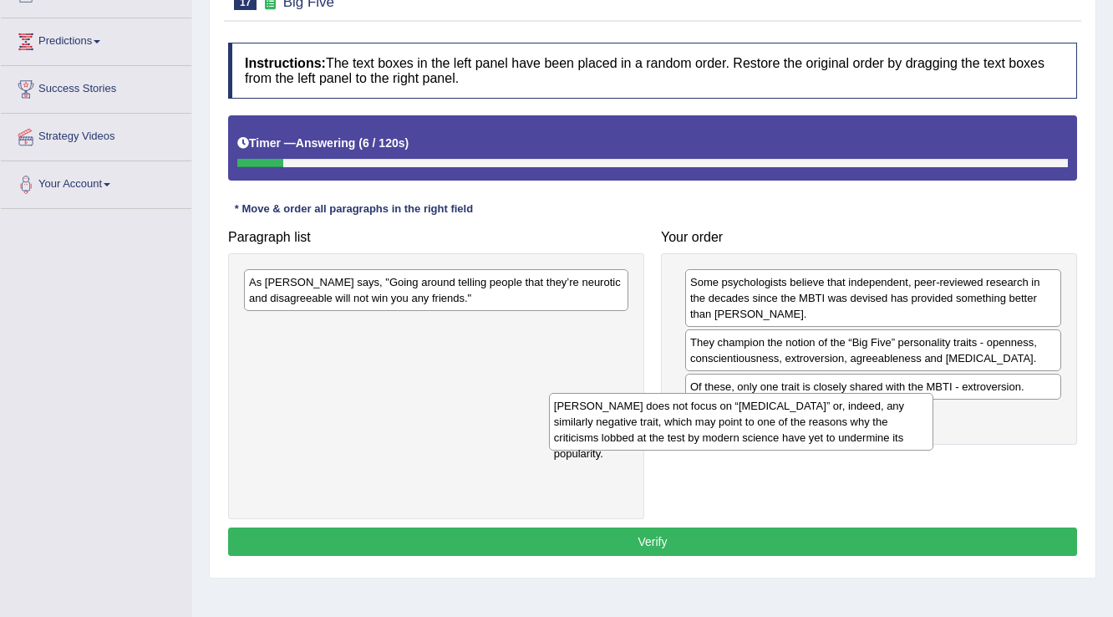
drag, startPoint x: 486, startPoint y: 305, endPoint x: 791, endPoint y: 429, distance: 329.2
click at [791, 429] on div "Myers-Briggs does not focus on “neuroticism” or, indeed, any similarly negative…" at bounding box center [741, 422] width 385 height 58
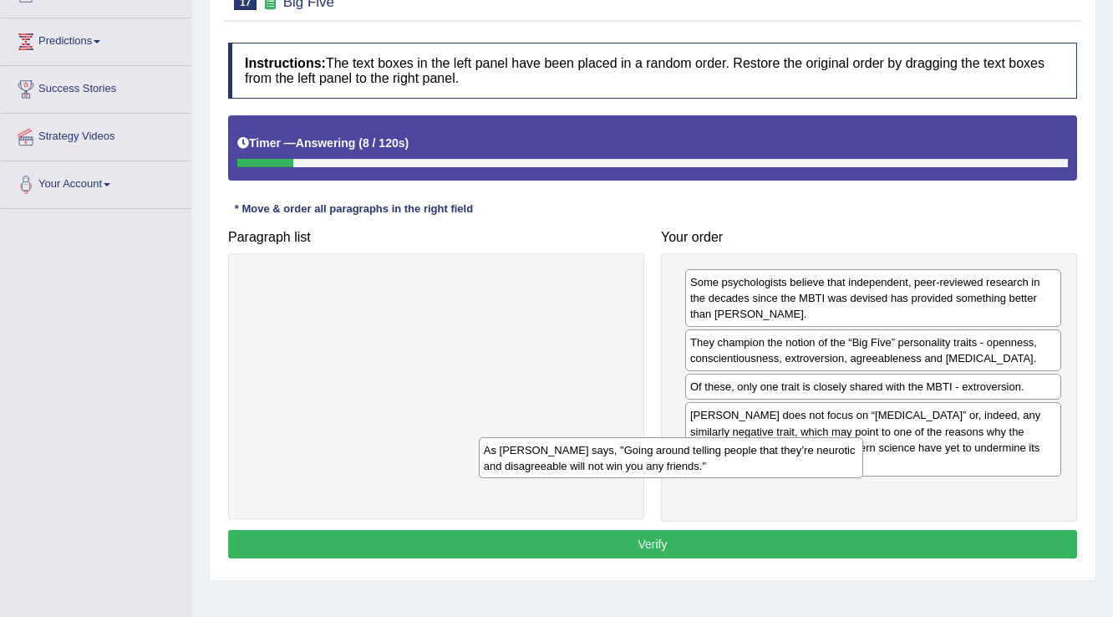
drag, startPoint x: 544, startPoint y: 284, endPoint x: 795, endPoint y: 461, distance: 306.5
click at [795, 461] on div "As Adam Grant says, "Going around telling people that they’re neurotic and disa…" at bounding box center [671, 458] width 385 height 42
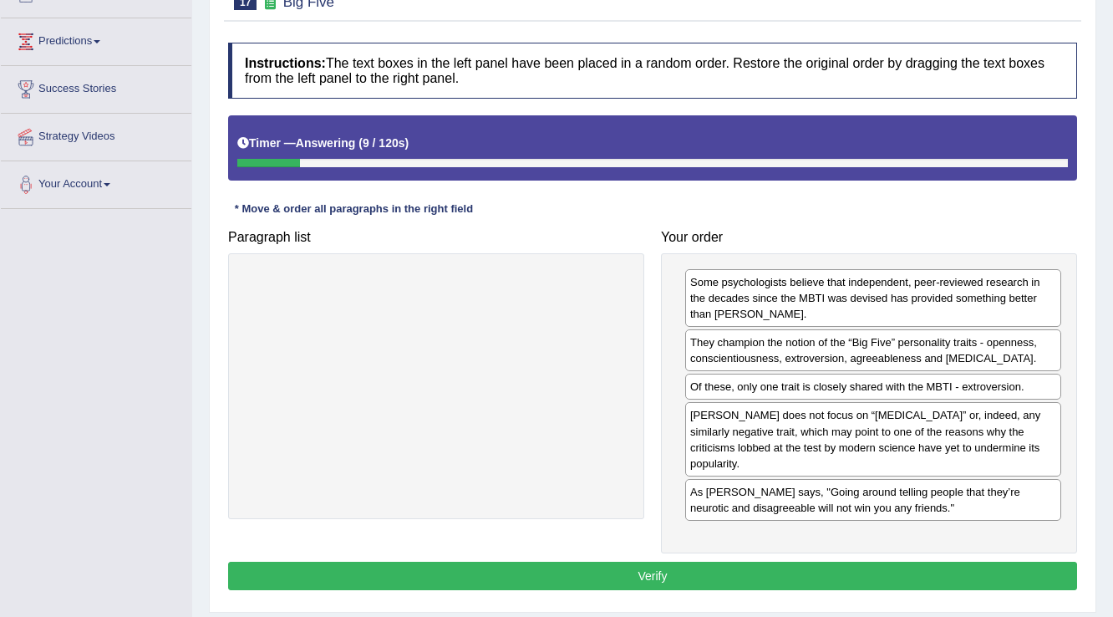
click at [714, 562] on button "Verify" at bounding box center [652, 576] width 849 height 28
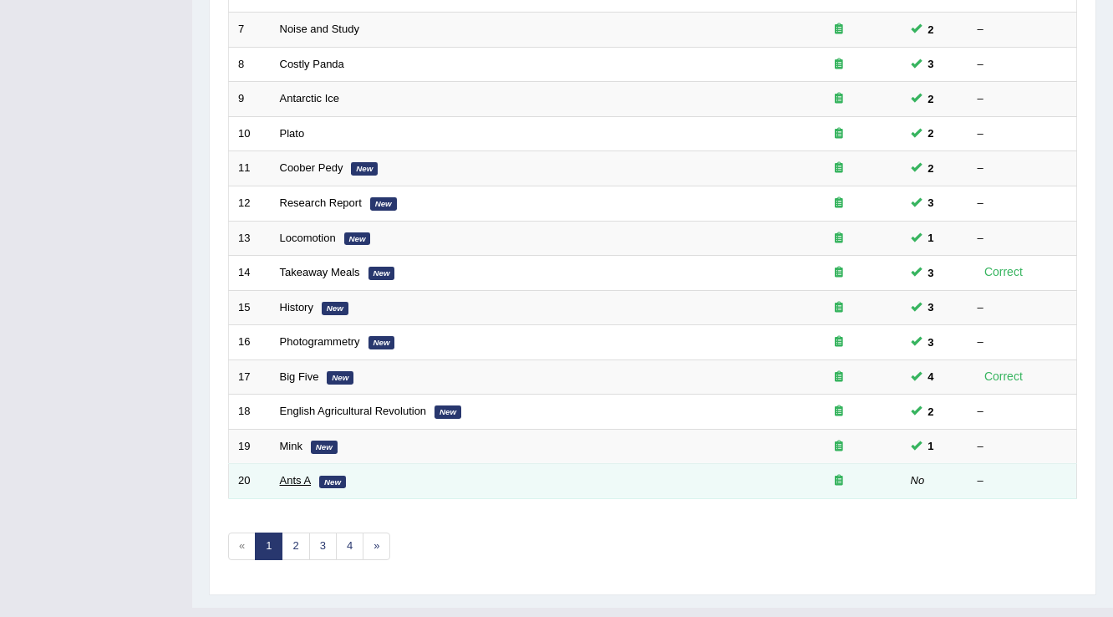
click at [288, 476] on link "Ants A" at bounding box center [296, 480] width 32 height 13
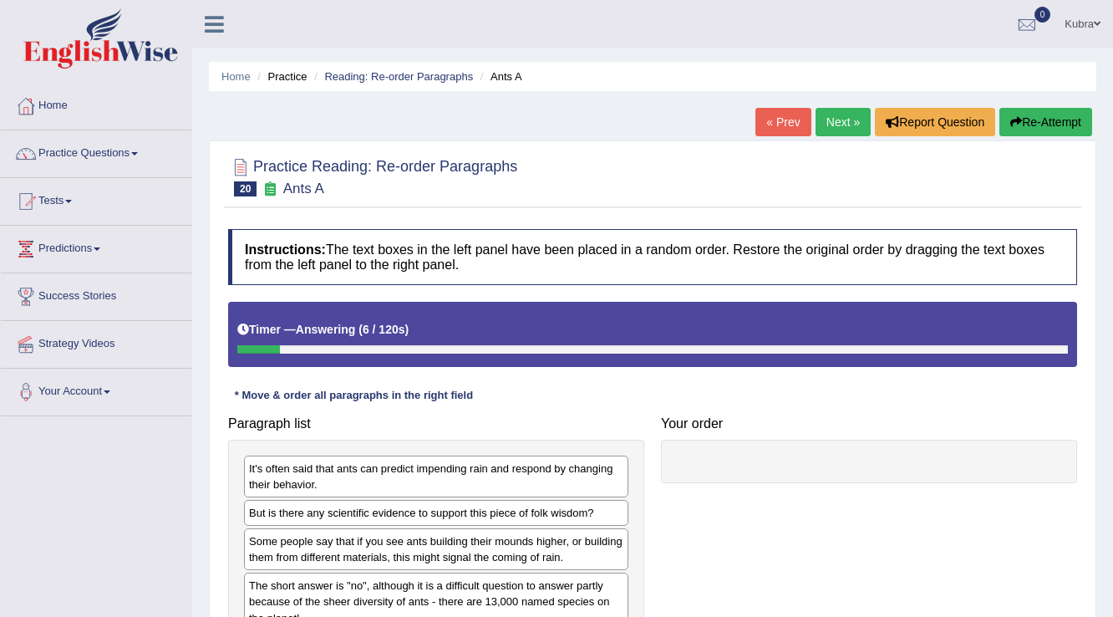
scroll to position [134, 0]
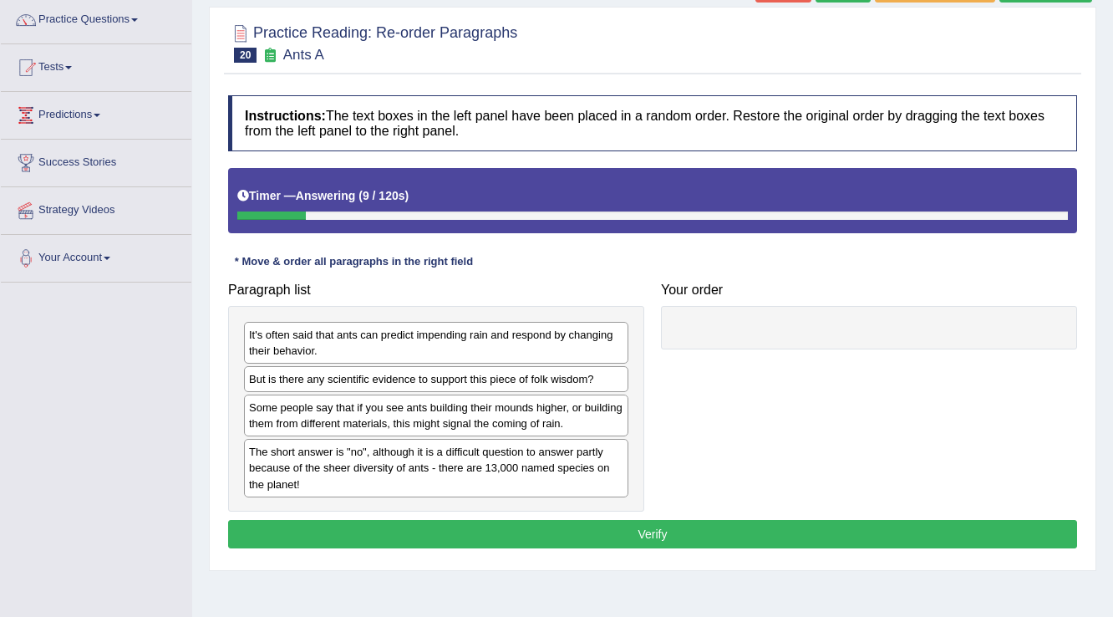
click at [358, 422] on div "Some people say that if you see ants building their mounds higher, or building …" at bounding box center [436, 415] width 384 height 42
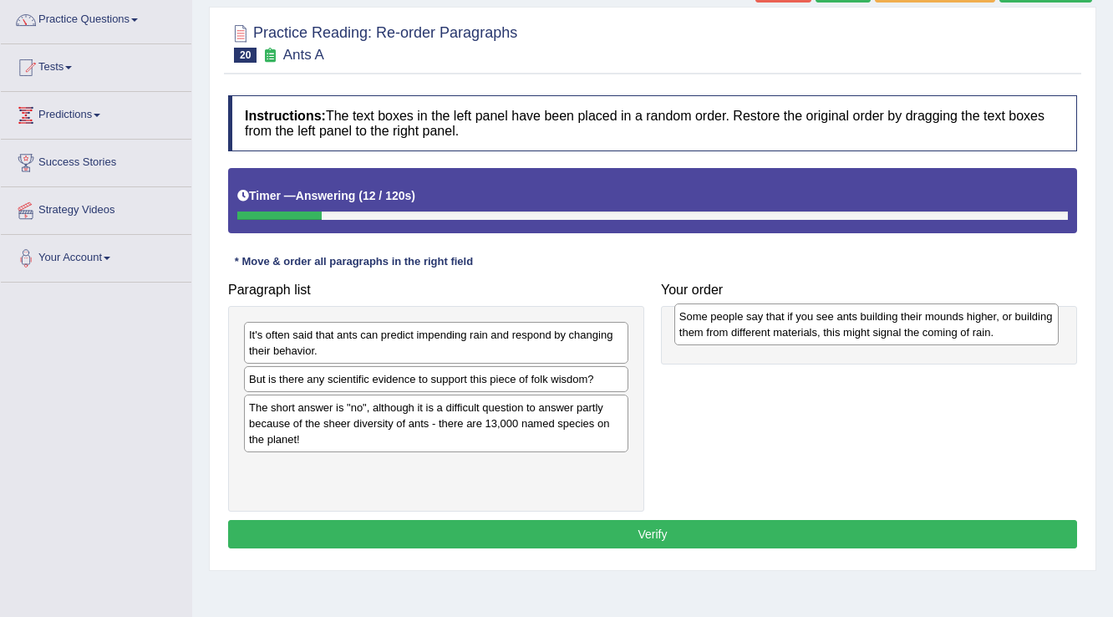
drag, startPoint x: 358, startPoint y: 422, endPoint x: 788, endPoint y: 332, distance: 439.8
click at [788, 332] on div "Some people say that if you see ants building their mounds higher, or building …" at bounding box center [866, 324] width 385 height 42
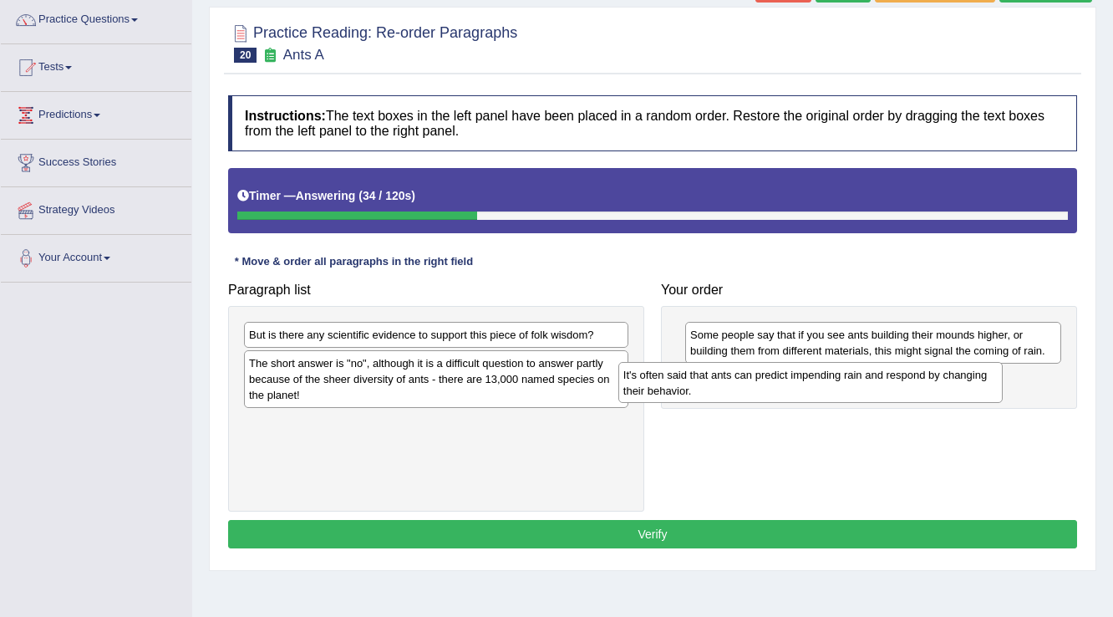
drag, startPoint x: 475, startPoint y: 347, endPoint x: 849, endPoint y: 387, distance: 376.6
click at [849, 387] on div "It's often said that ants can predict impending rain and respond by changing th…" at bounding box center [810, 383] width 385 height 42
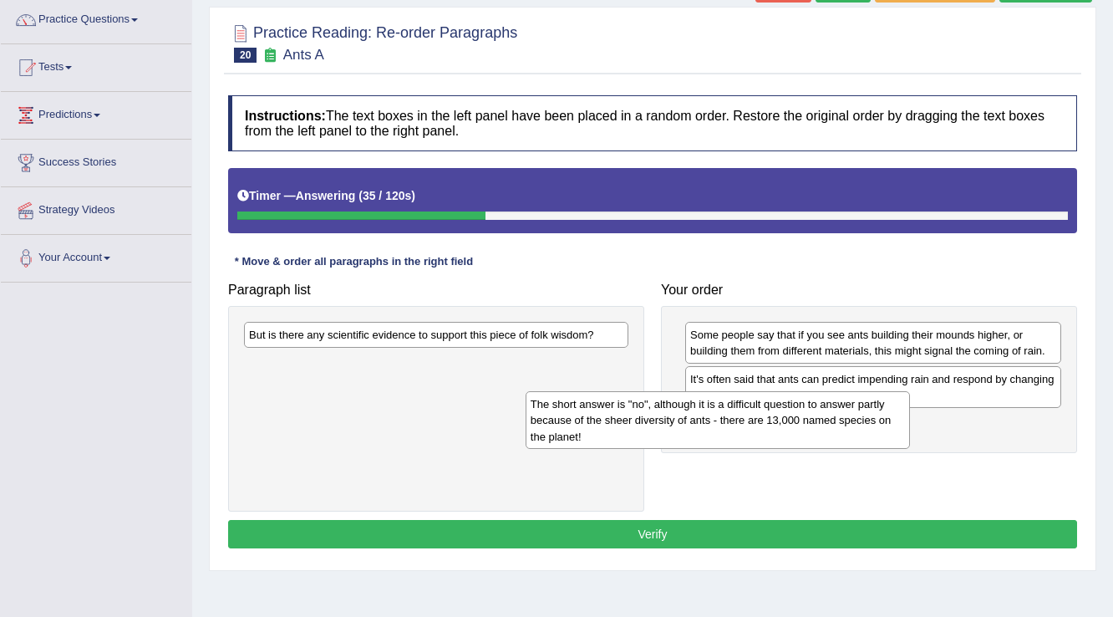
drag, startPoint x: 516, startPoint y: 376, endPoint x: 817, endPoint y: 420, distance: 303.2
click at [817, 420] on div "The short answer is "no", although it is a difficult question to answer partly …" at bounding box center [718, 420] width 385 height 58
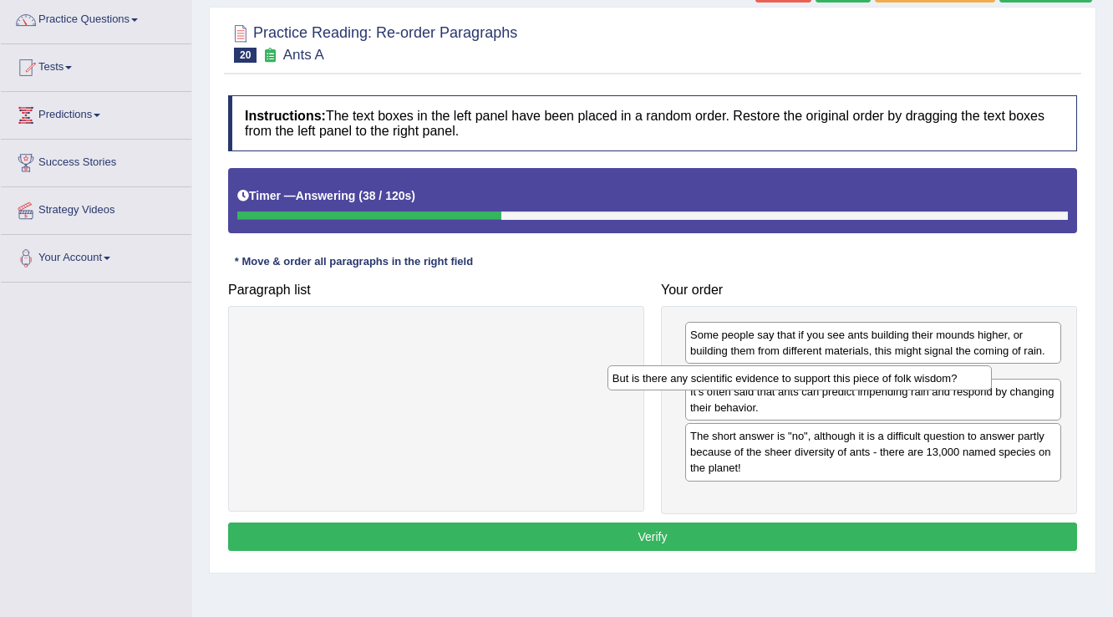
drag, startPoint x: 532, startPoint y: 338, endPoint x: 895, endPoint y: 381, distance: 366.1
click at [895, 381] on div "But is there any scientific evidence to support this piece of folk wisdom?" at bounding box center [800, 378] width 385 height 26
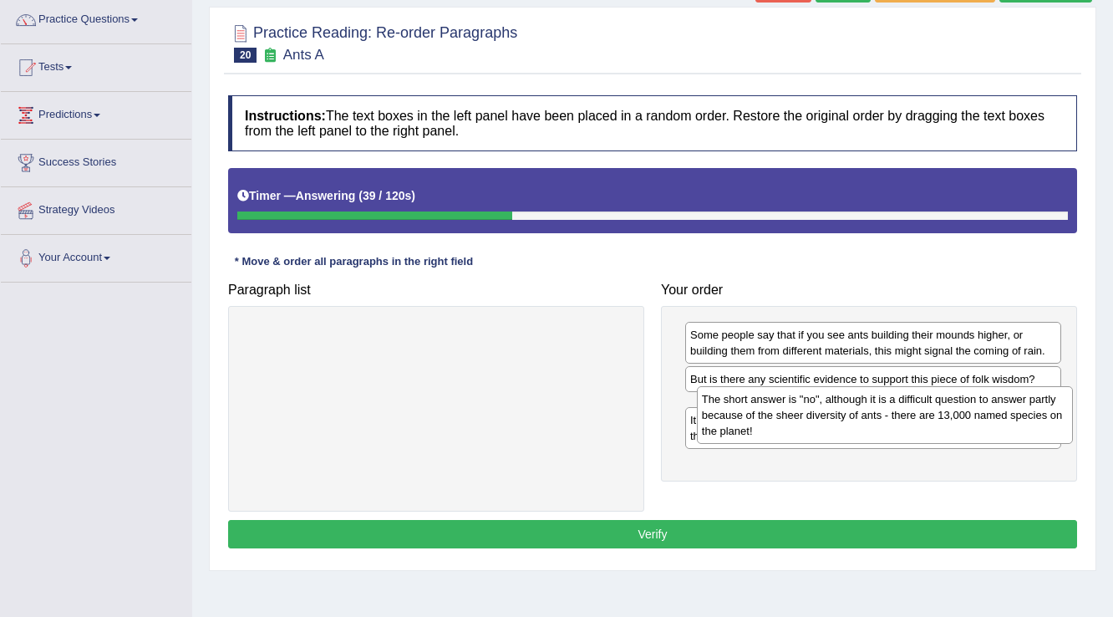
drag, startPoint x: 849, startPoint y: 445, endPoint x: 861, endPoint y: 393, distance: 53.1
click at [861, 393] on div "The short answer is "no", although it is a difficult question to answer partly …" at bounding box center [885, 415] width 377 height 58
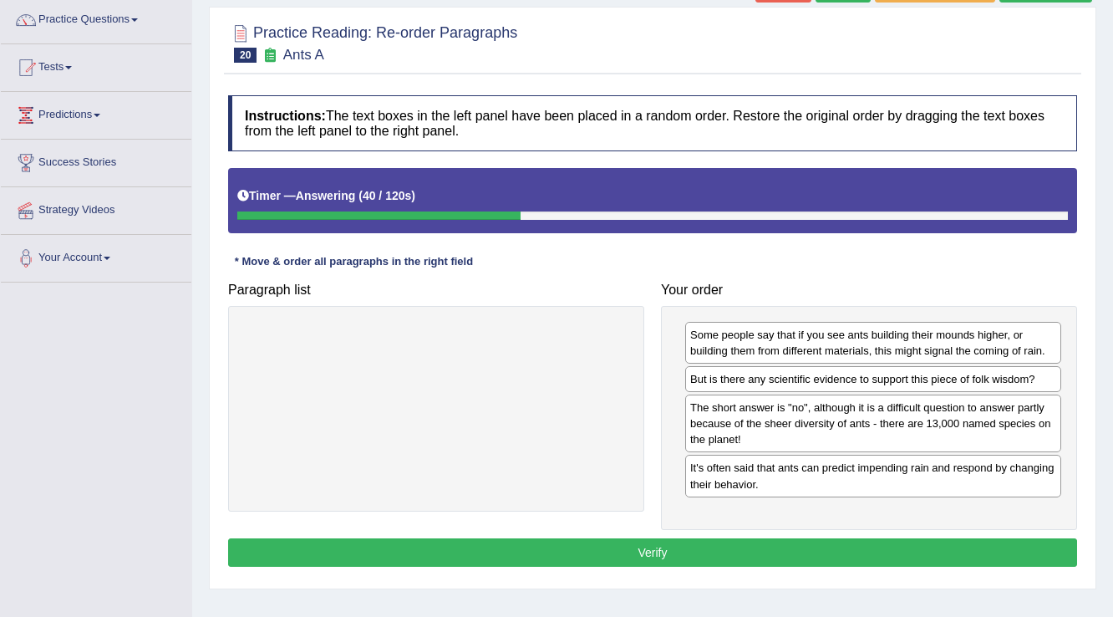
click at [787, 538] on button "Verify" at bounding box center [652, 552] width 849 height 28
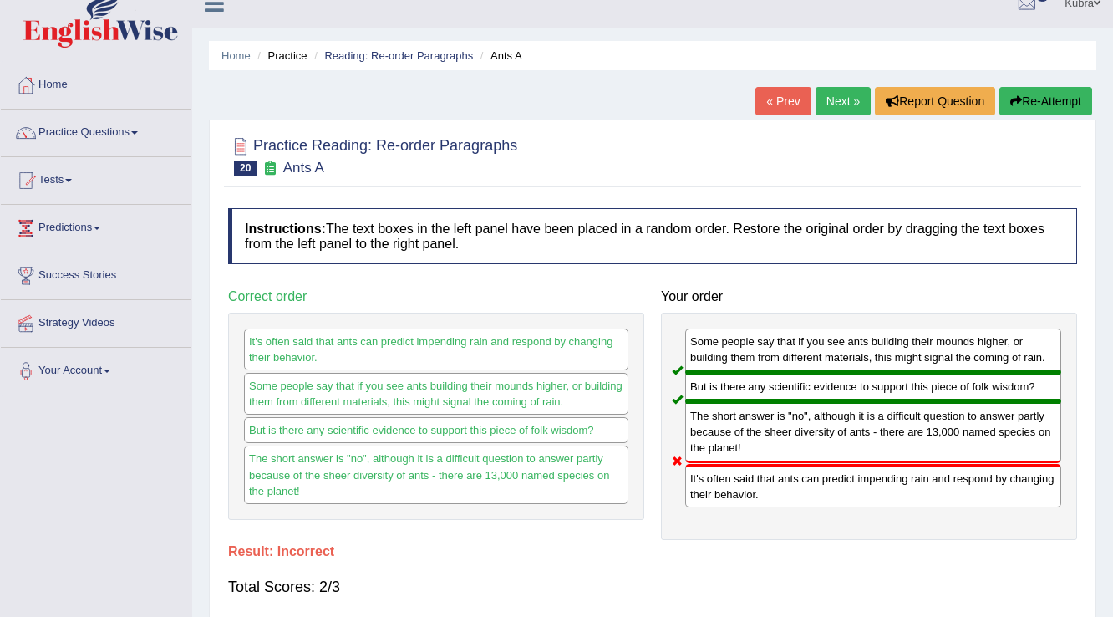
scroll to position [0, 0]
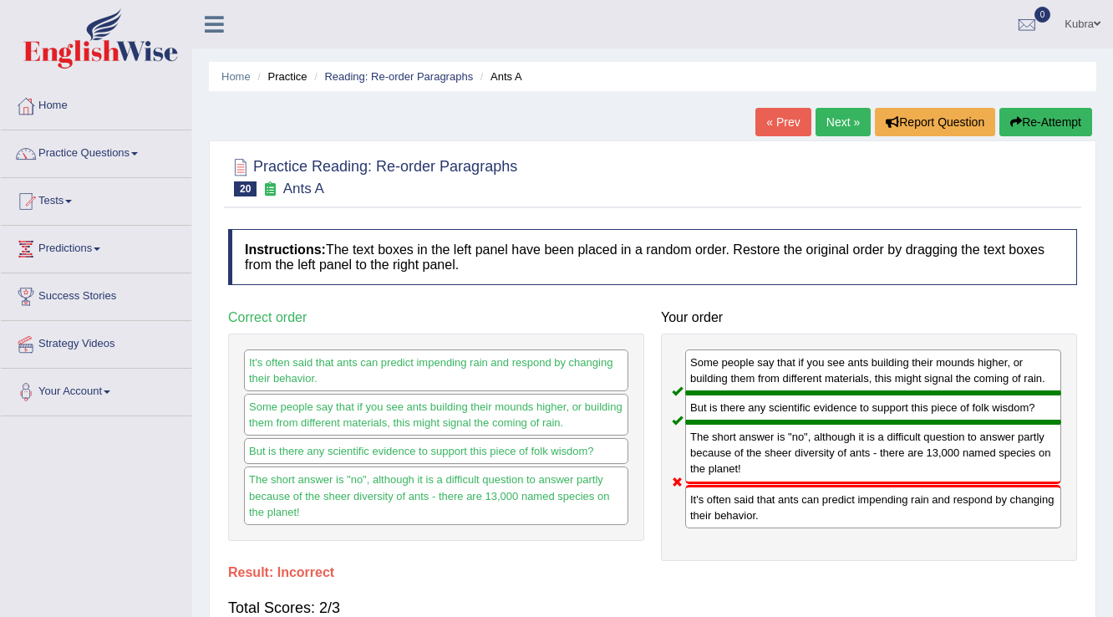
click at [1060, 122] on button "Re-Attempt" at bounding box center [1046, 122] width 93 height 28
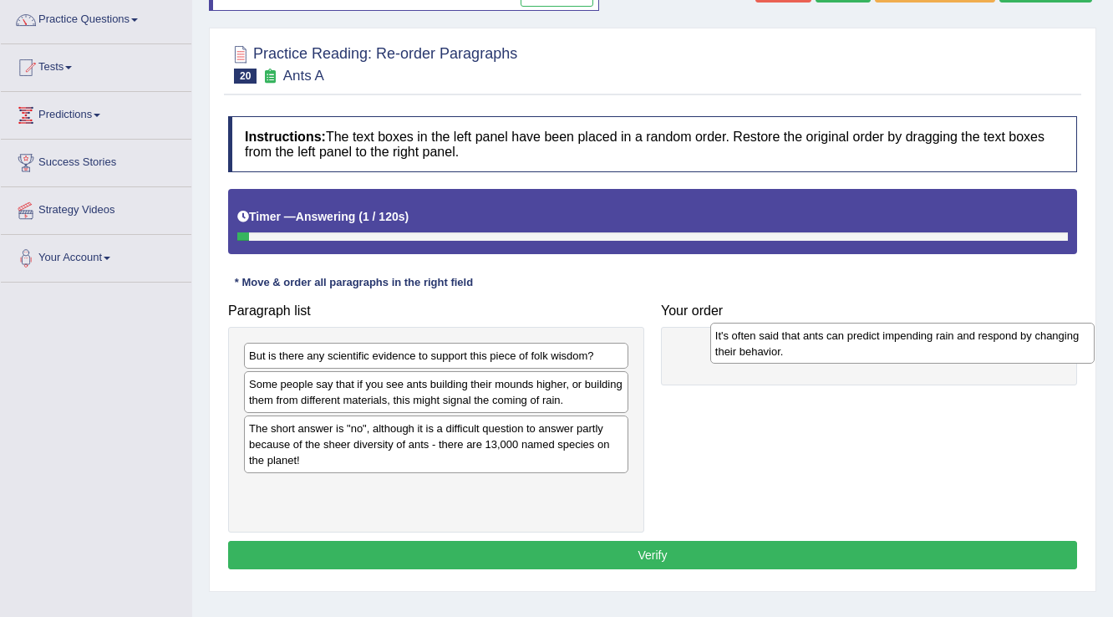
drag, startPoint x: 358, startPoint y: 358, endPoint x: 824, endPoint y: 338, distance: 466.8
click at [824, 338] on div "It's often said that ants can predict impending rain and respond by changing th…" at bounding box center [902, 344] width 385 height 42
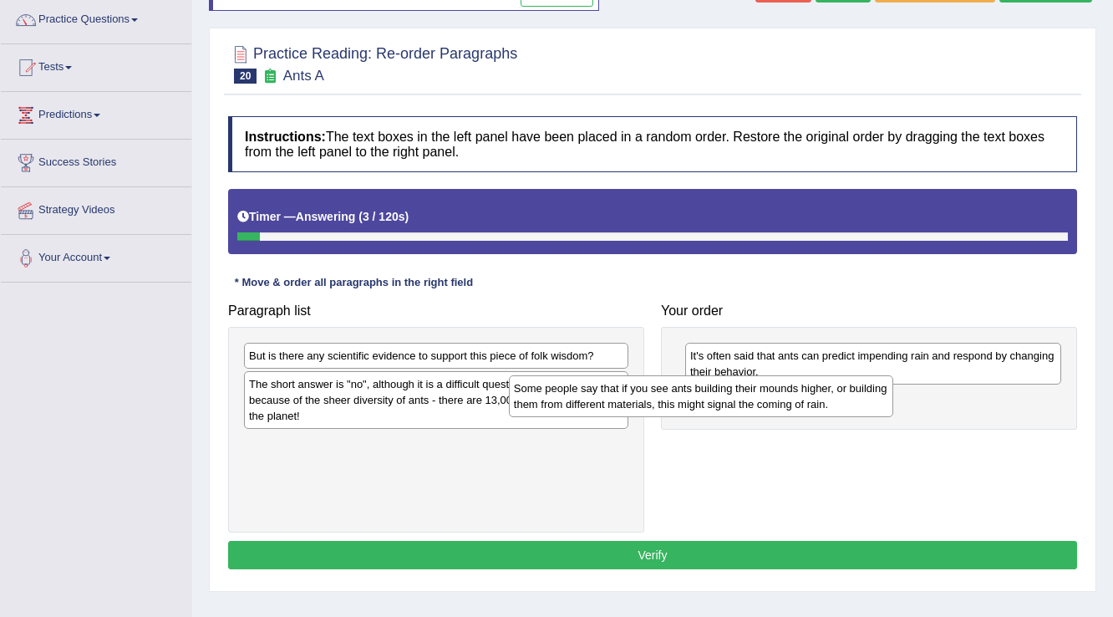
drag, startPoint x: 478, startPoint y: 386, endPoint x: 745, endPoint y: 391, distance: 267.5
click at [745, 391] on div "Some people say that if you see ants building their mounds higher, or building …" at bounding box center [701, 396] width 385 height 42
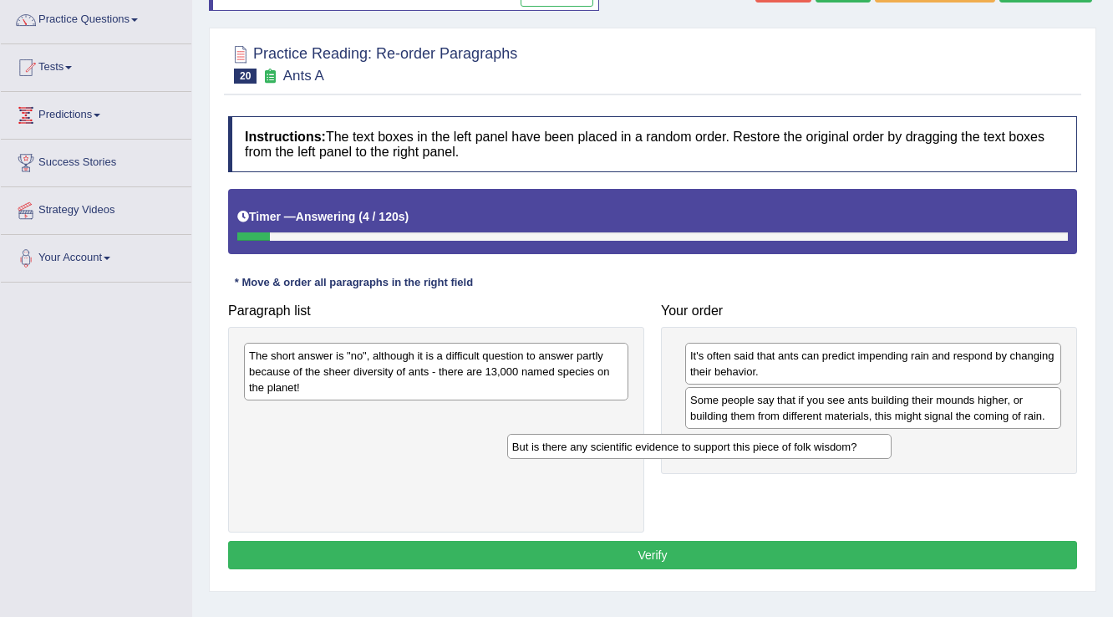
drag, startPoint x: 453, startPoint y: 348, endPoint x: 716, endPoint y: 439, distance: 278.6
click at [716, 439] on div "But is there any scientific evidence to support this piece of folk wisdom?" at bounding box center [699, 447] width 385 height 26
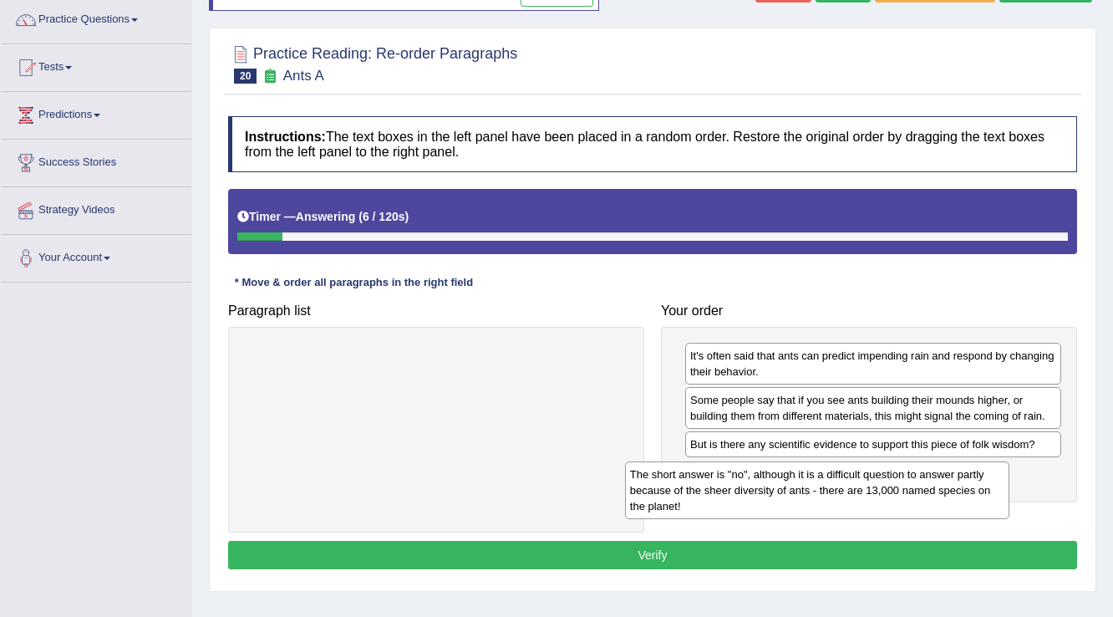
drag, startPoint x: 398, startPoint y: 349, endPoint x: 782, endPoint y: 466, distance: 401.9
click at [782, 466] on div "The short answer is "no", although it is a difficult question to answer partly …" at bounding box center [817, 490] width 385 height 58
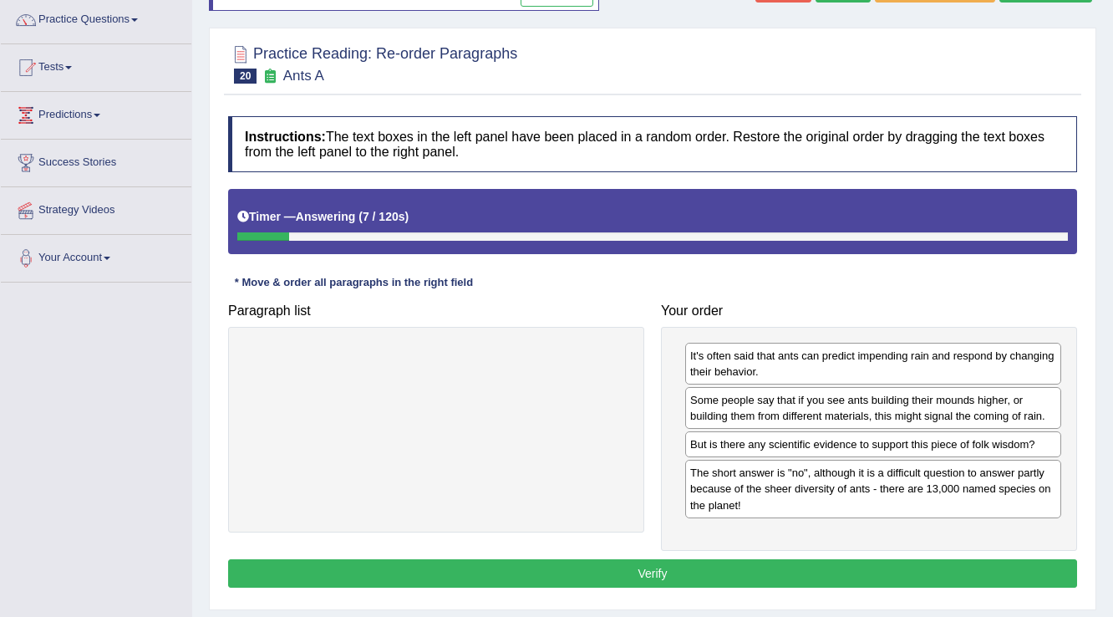
click at [642, 565] on button "Verify" at bounding box center [652, 573] width 849 height 28
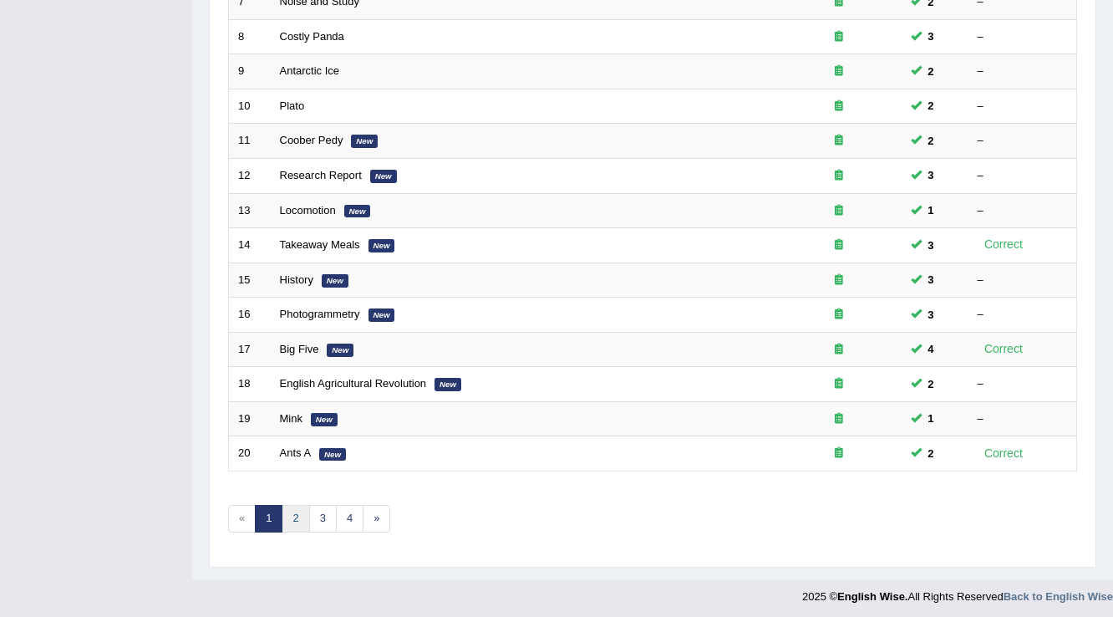
click at [296, 508] on link "2" at bounding box center [296, 519] width 28 height 28
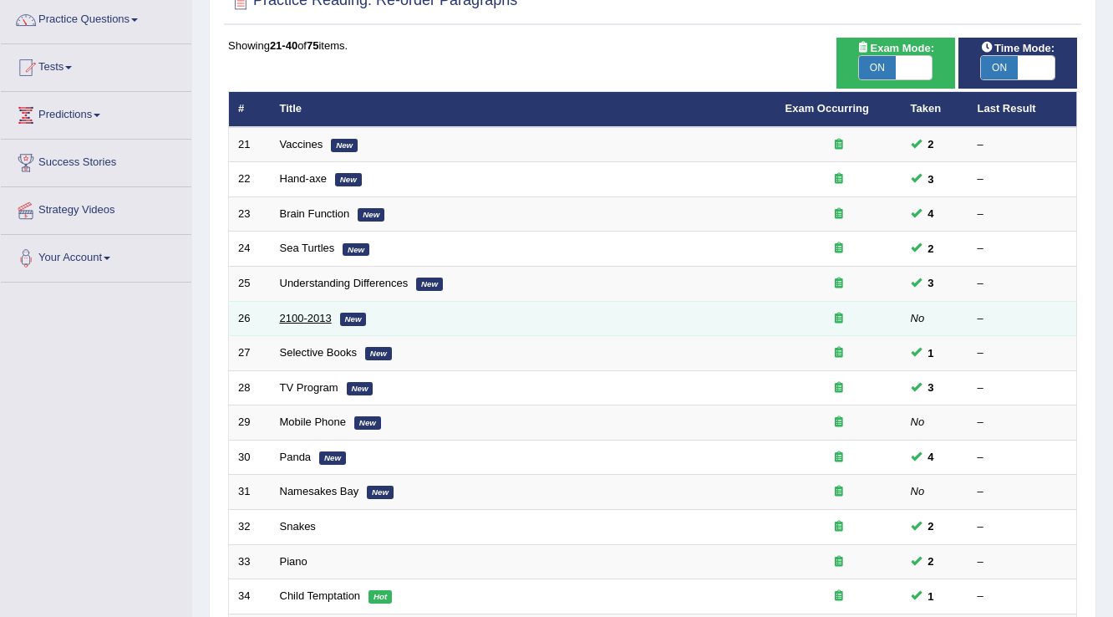
click at [300, 314] on link "2100-2013" at bounding box center [306, 318] width 52 height 13
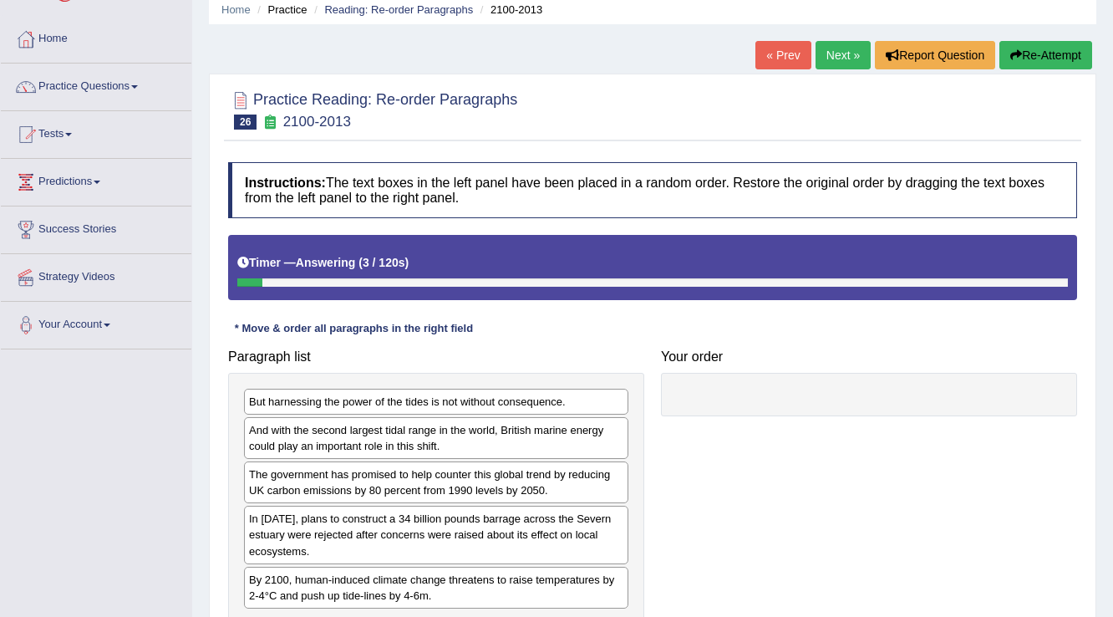
scroll to position [134, 0]
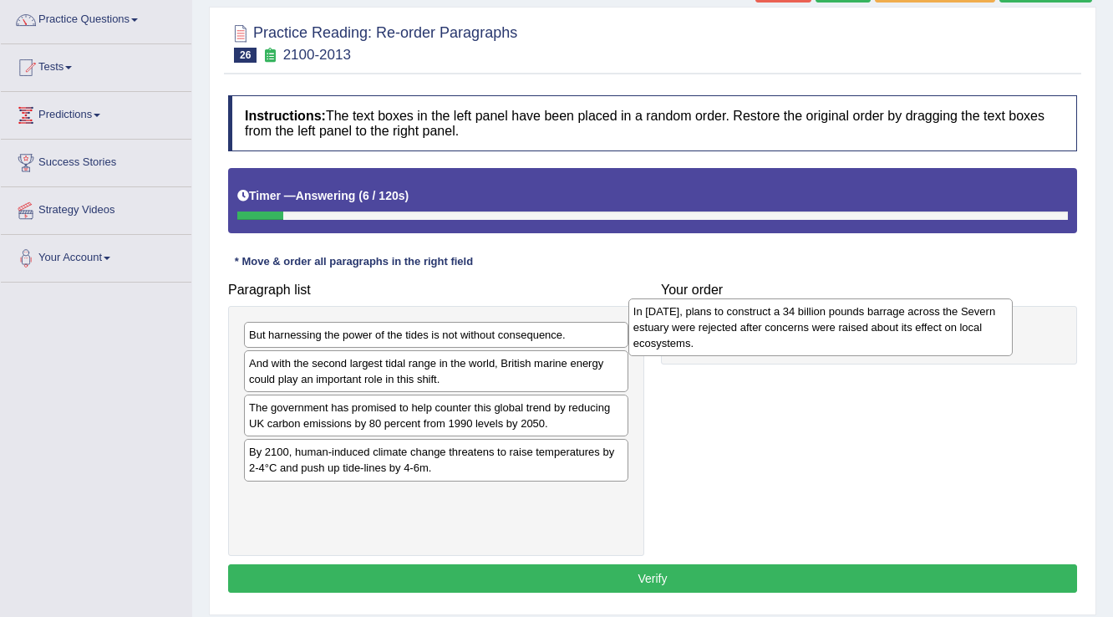
drag, startPoint x: 350, startPoint y: 453, endPoint x: 735, endPoint y: 313, distance: 409.0
click at [735, 313] on div "In [DATE], plans to construct a 34 billion pounds barrage across the Severn est…" at bounding box center [820, 327] width 385 height 58
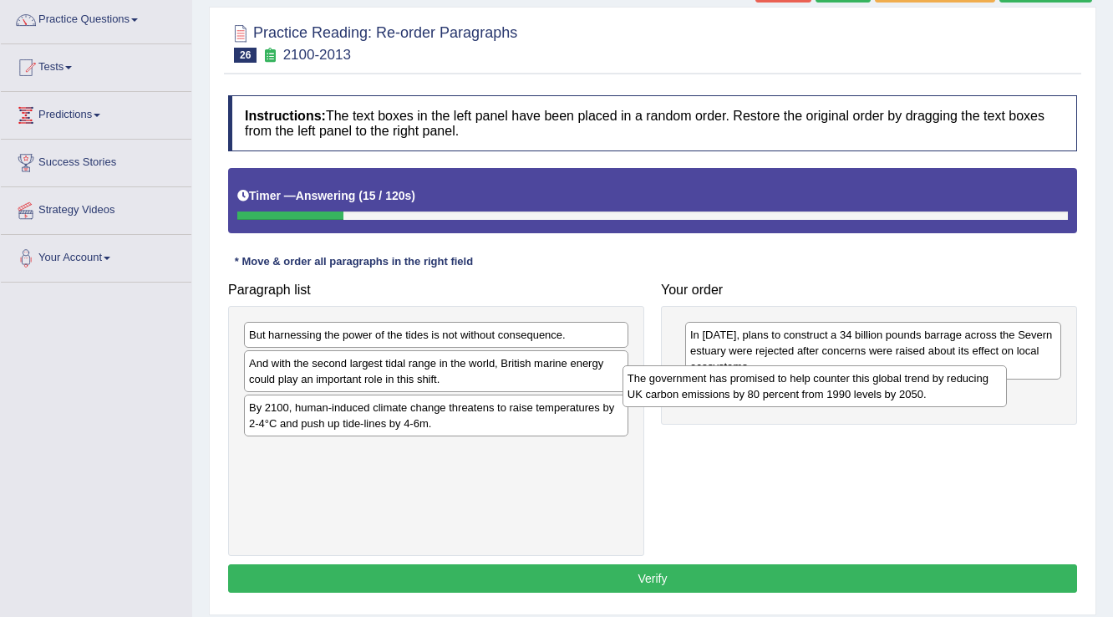
drag, startPoint x: 342, startPoint y: 427, endPoint x: 720, endPoint y: 399, distance: 379.7
click at [720, 399] on div "The government has promised to help counter this global trend by reducing UK ca…" at bounding box center [815, 386] width 385 height 42
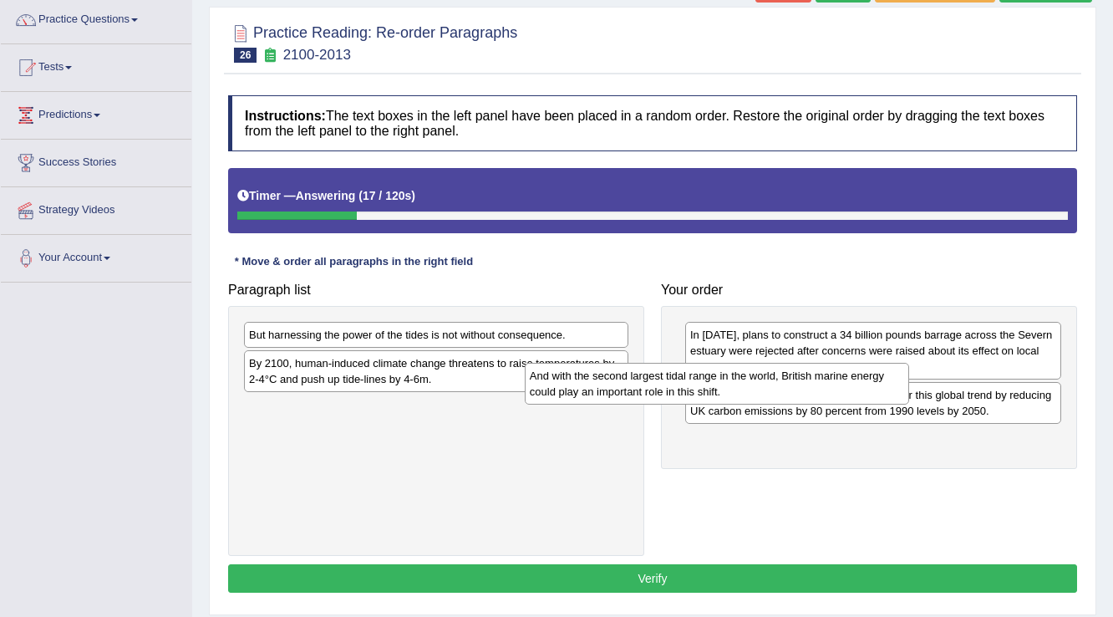
drag, startPoint x: 391, startPoint y: 374, endPoint x: 672, endPoint y: 388, distance: 281.1
click at [672, 388] on div "And with the second largest tidal range in the world, British marine energy cou…" at bounding box center [717, 384] width 385 height 42
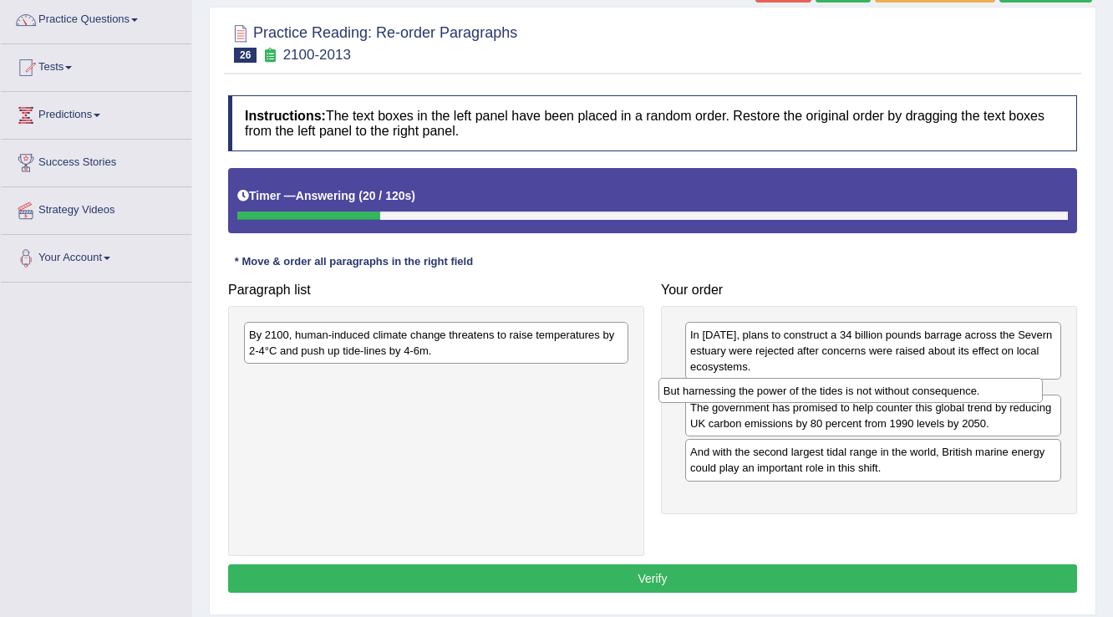
drag, startPoint x: 419, startPoint y: 338, endPoint x: 833, endPoint y: 394, distance: 418.3
click at [833, 394] on div "But harnessing the power of the tides is not without consequence." at bounding box center [851, 391] width 385 height 26
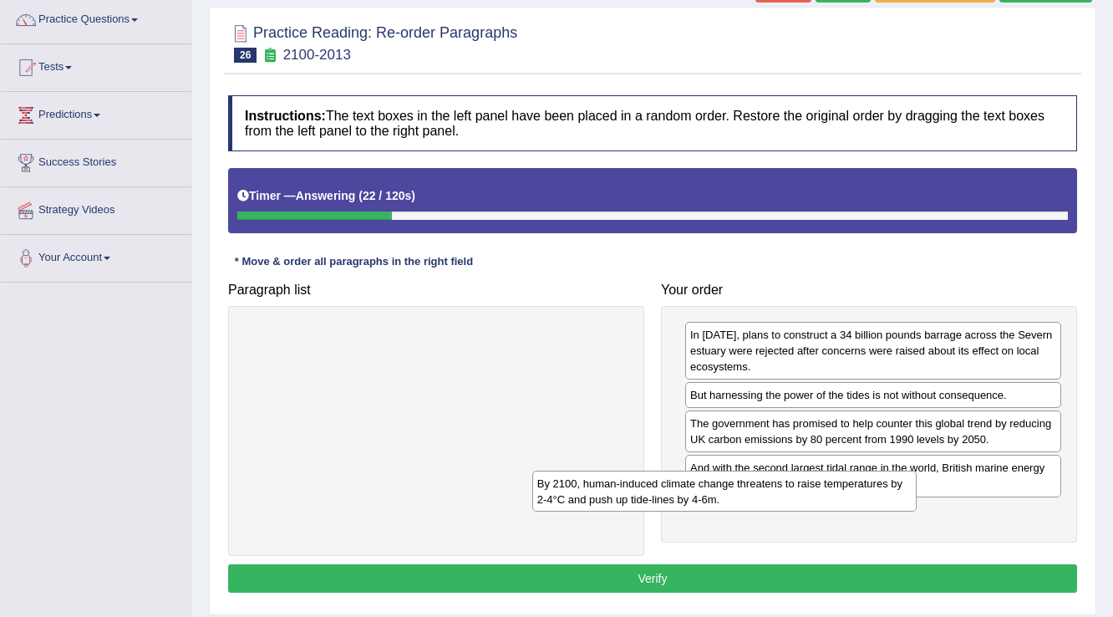
drag, startPoint x: 510, startPoint y: 356, endPoint x: 798, endPoint y: 505, distance: 324.5
click at [798, 505] on div "By 2100, human-induced climate change threatens to raise temperatures by 2-4°C …" at bounding box center [724, 492] width 385 height 42
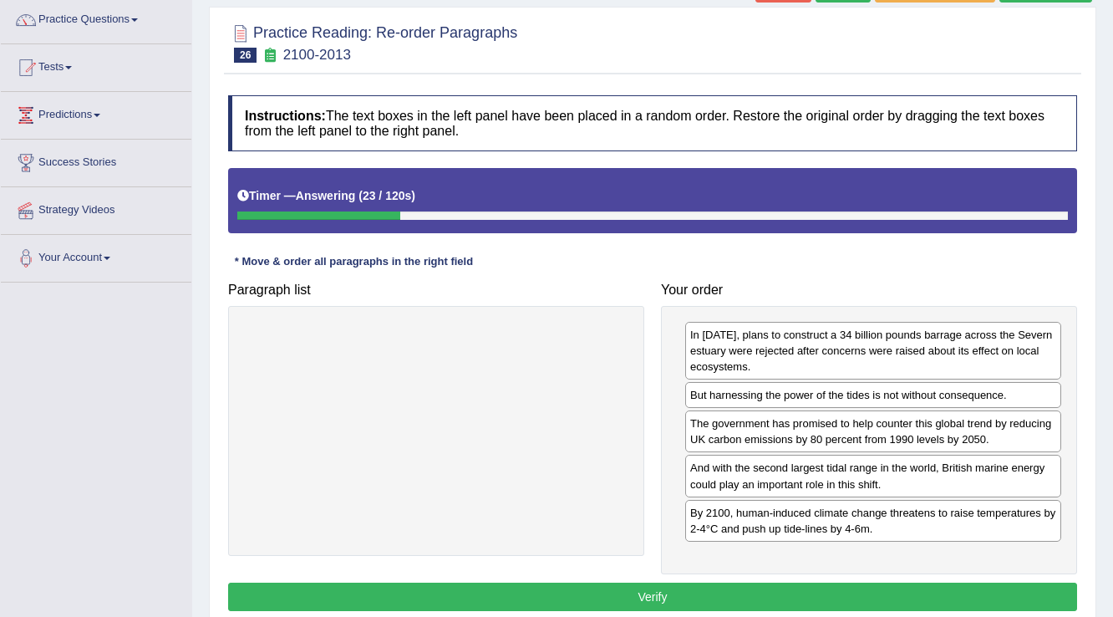
click at [788, 592] on button "Verify" at bounding box center [652, 597] width 849 height 28
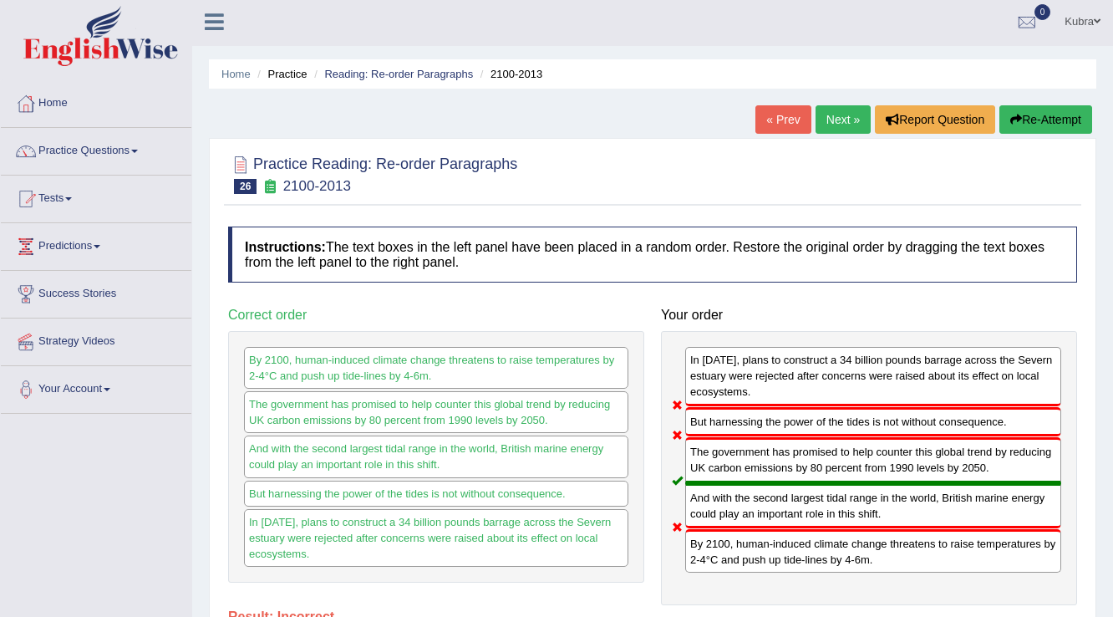
scroll to position [0, 0]
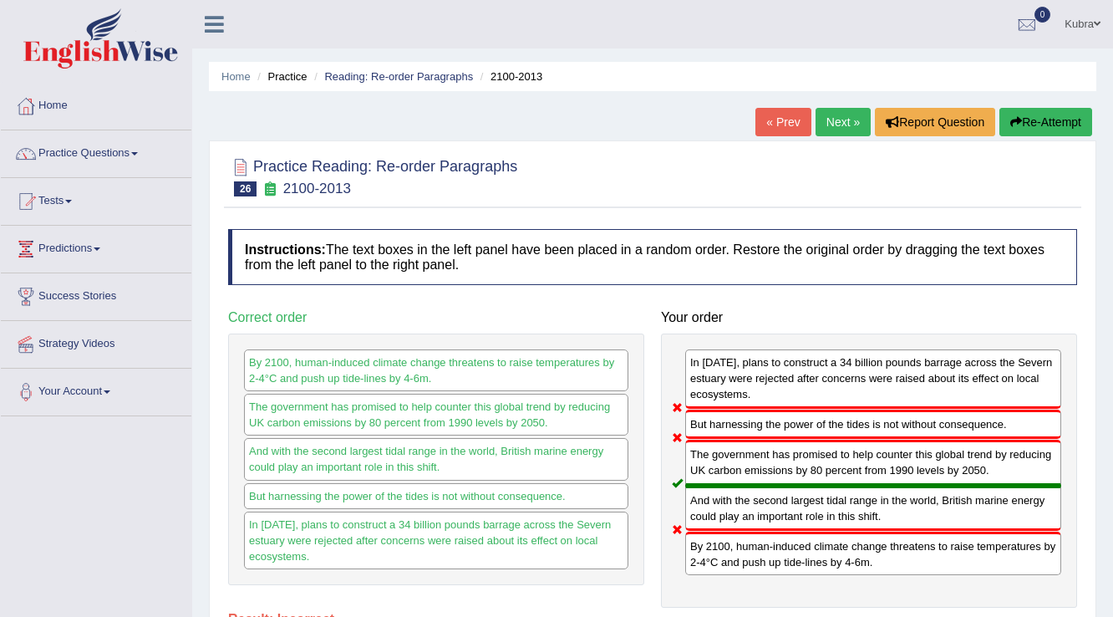
click at [1039, 120] on button "Re-Attempt" at bounding box center [1046, 122] width 93 height 28
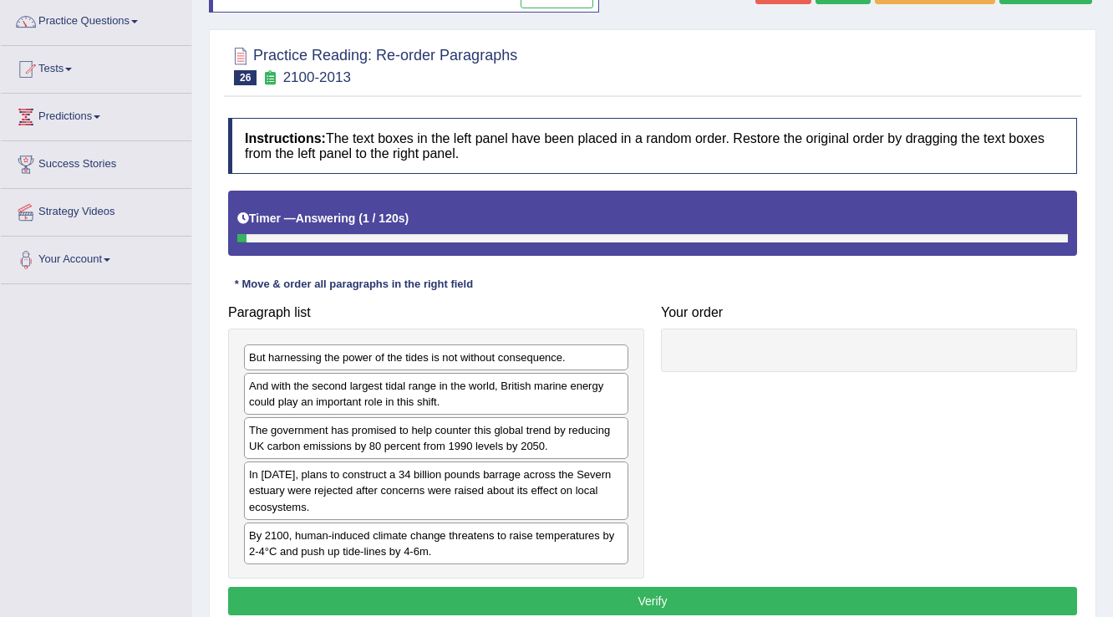
scroll to position [134, 0]
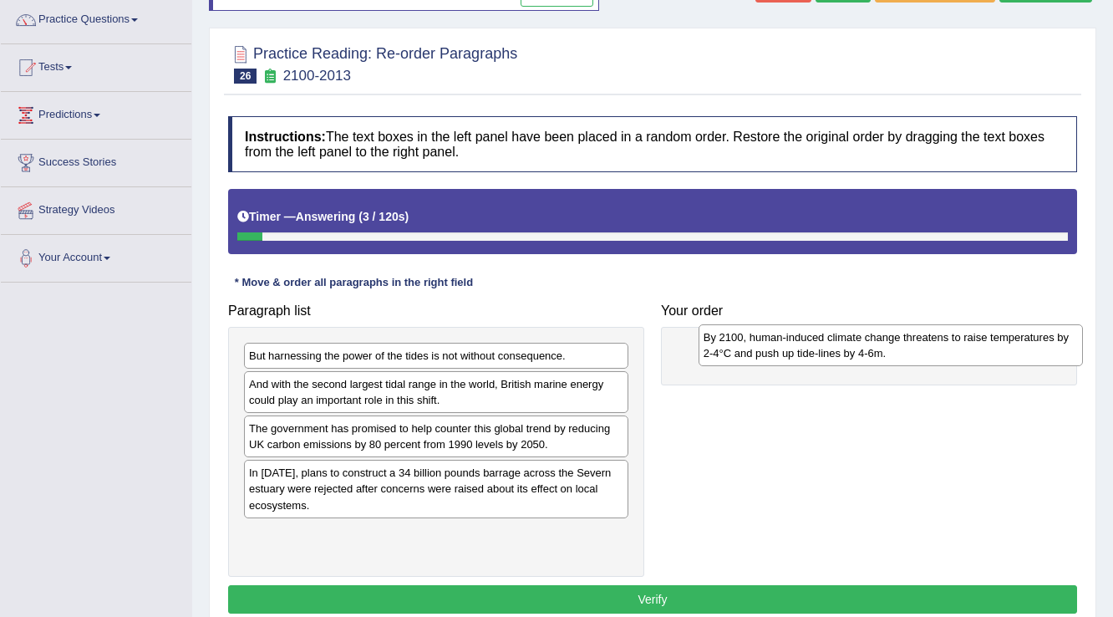
drag, startPoint x: 327, startPoint y: 528, endPoint x: 788, endPoint y: 333, distance: 501.1
click at [788, 332] on div "By 2100, human-induced climate change threatens to raise temperatures by 2-4°C …" at bounding box center [891, 345] width 385 height 42
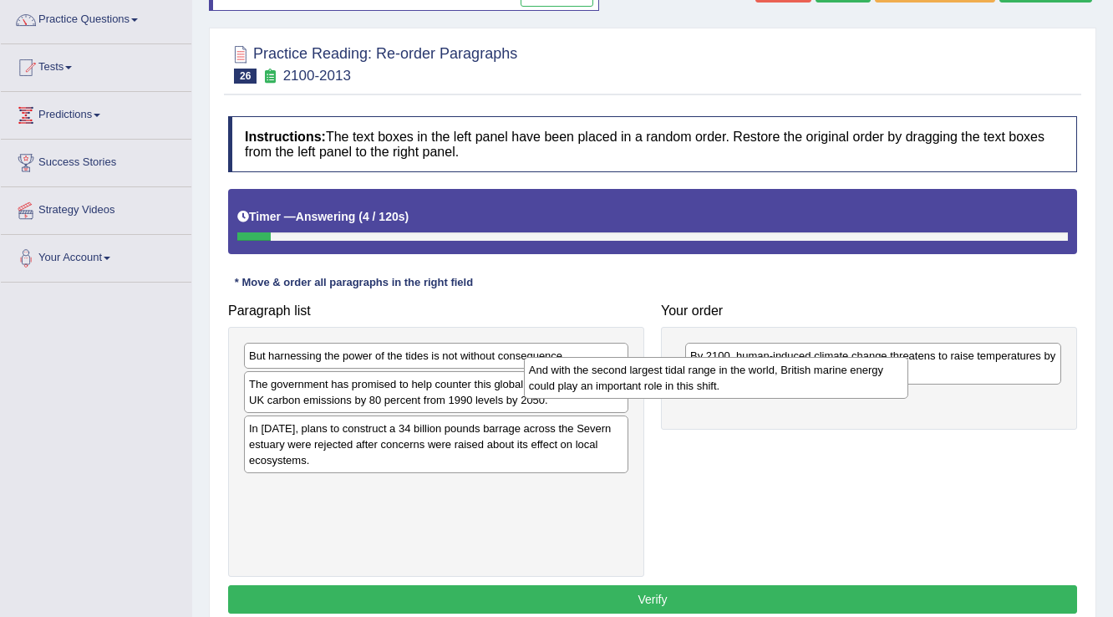
drag, startPoint x: 389, startPoint y: 401, endPoint x: 669, endPoint y: 388, distance: 280.3
click at [669, 388] on div "And with the second largest tidal range in the world, British marine energy cou…" at bounding box center [716, 378] width 385 height 42
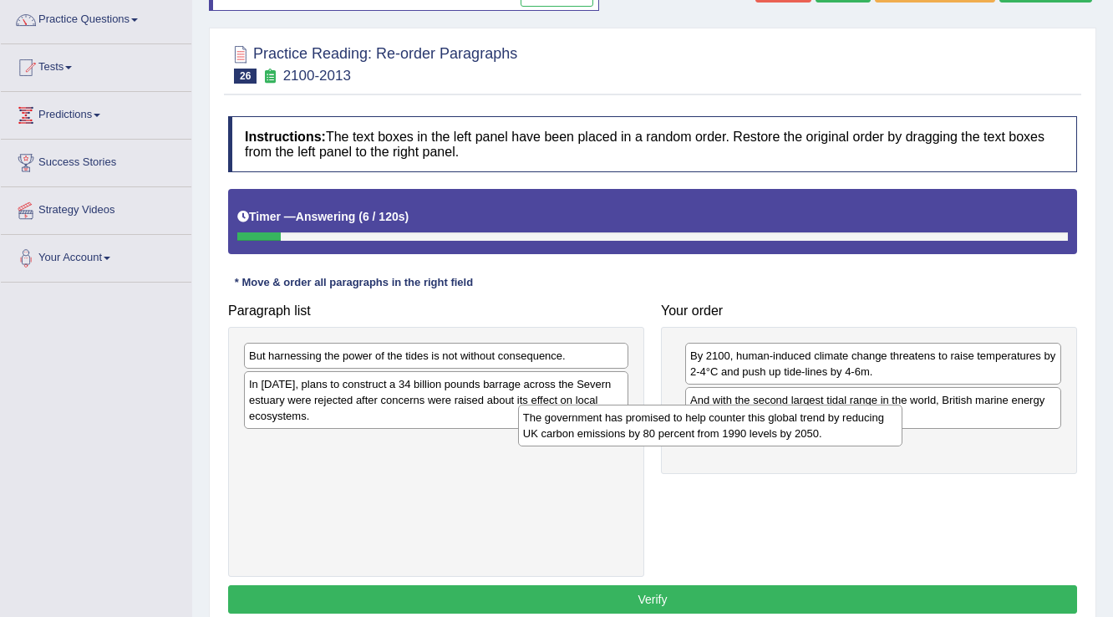
drag, startPoint x: 458, startPoint y: 400, endPoint x: 732, endPoint y: 435, distance: 276.3
click at [732, 435] on div "The government has promised to help counter this global trend by reducing UK ca…" at bounding box center [710, 426] width 385 height 42
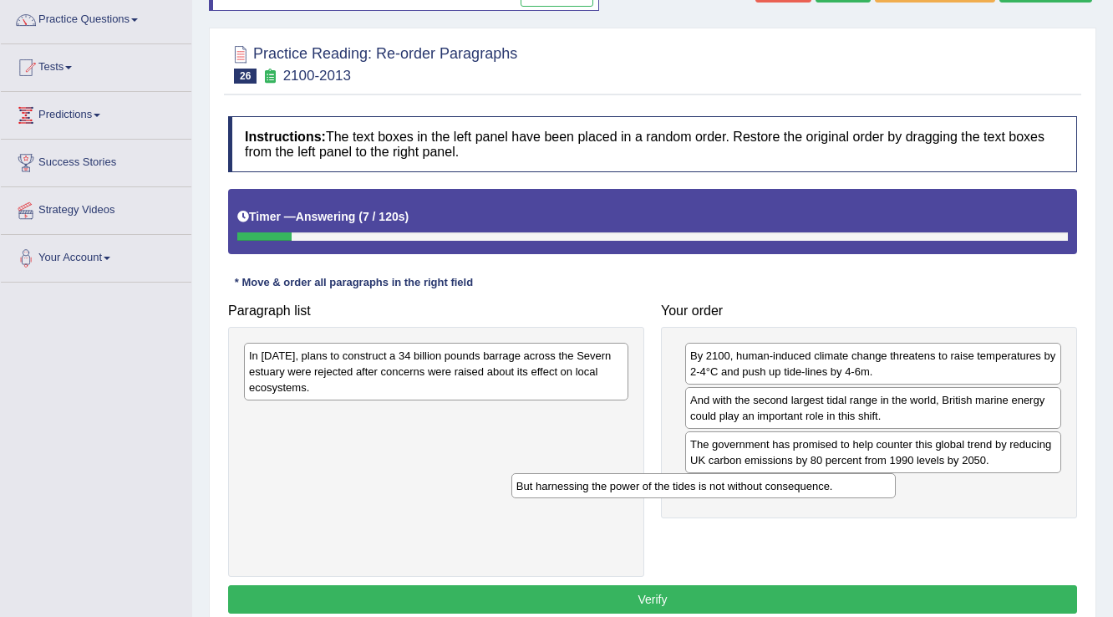
drag, startPoint x: 516, startPoint y: 354, endPoint x: 784, endPoint y: 484, distance: 297.5
click at [784, 484] on div "But harnessing the power of the tides is not without consequence." at bounding box center [703, 486] width 385 height 26
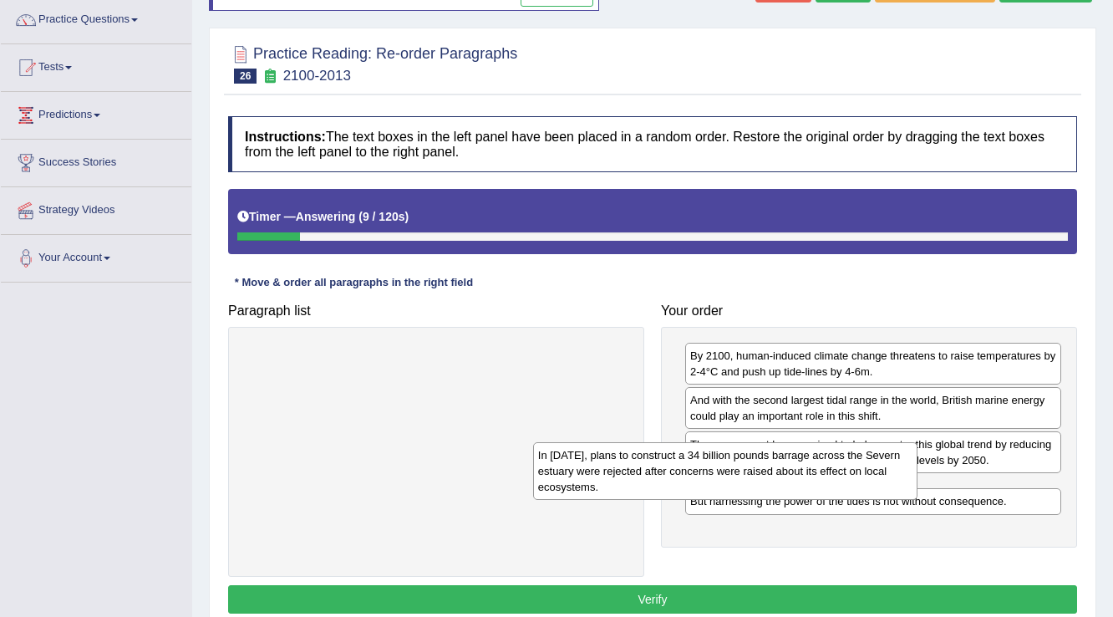
drag, startPoint x: 471, startPoint y: 381, endPoint x: 761, endPoint y: 481, distance: 305.8
click at [761, 481] on div "In [DATE], plans to construct a 34 billion pounds barrage across the Severn est…" at bounding box center [725, 471] width 385 height 58
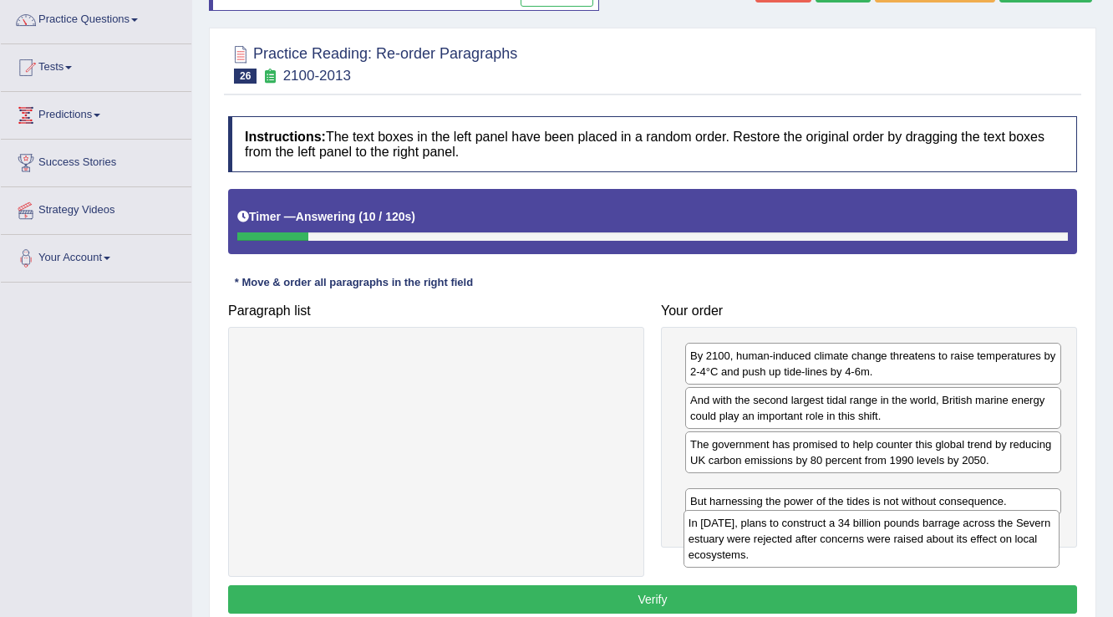
drag, startPoint x: 774, startPoint y: 507, endPoint x: 772, endPoint y: 542, distance: 35.1
click at [772, 542] on div "In [DATE], plans to construct a 34 billion pounds barrage across the Severn est…" at bounding box center [872, 539] width 377 height 58
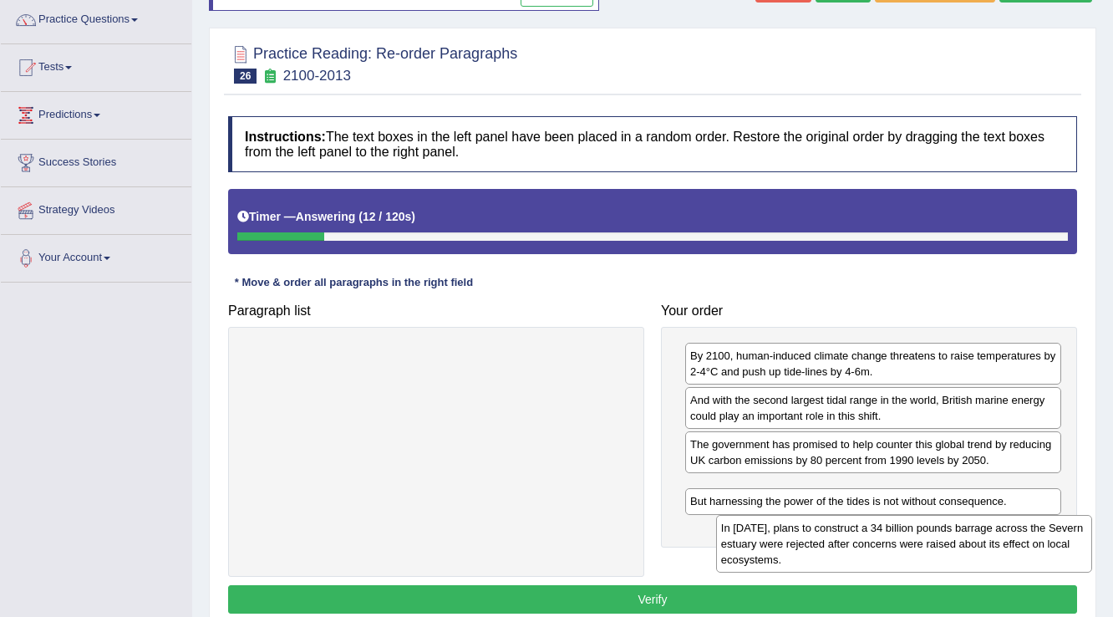
drag, startPoint x: 760, startPoint y: 508, endPoint x: 791, endPoint y: 548, distance: 50.7
click at [791, 548] on div "In [DATE], plans to construct a 34 billion pounds barrage across the Severn est…" at bounding box center [904, 544] width 377 height 58
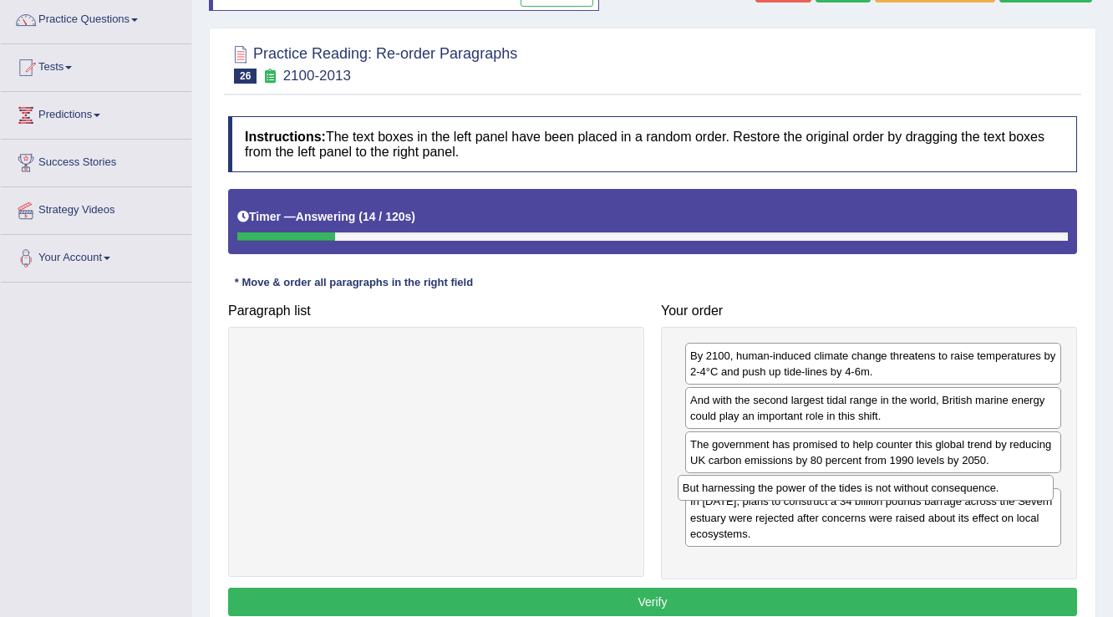
drag, startPoint x: 763, startPoint y: 546, endPoint x: 756, endPoint y: 486, distance: 60.6
click at [756, 486] on div "But harnessing the power of the tides is not without consequence." at bounding box center [866, 488] width 377 height 26
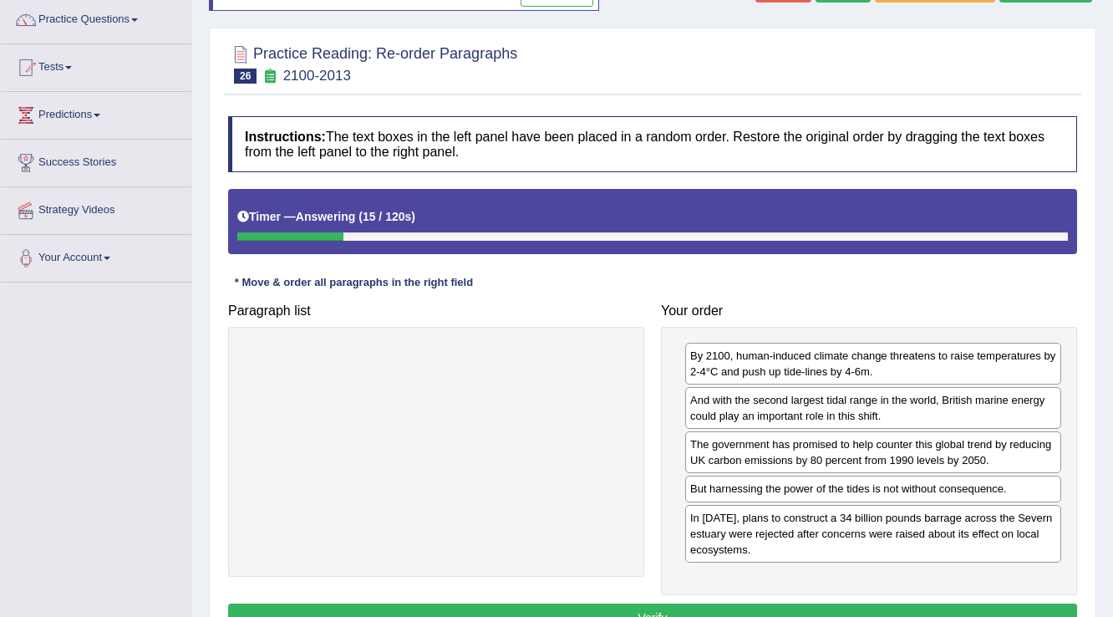
click at [752, 603] on button "Verify" at bounding box center [652, 617] width 849 height 28
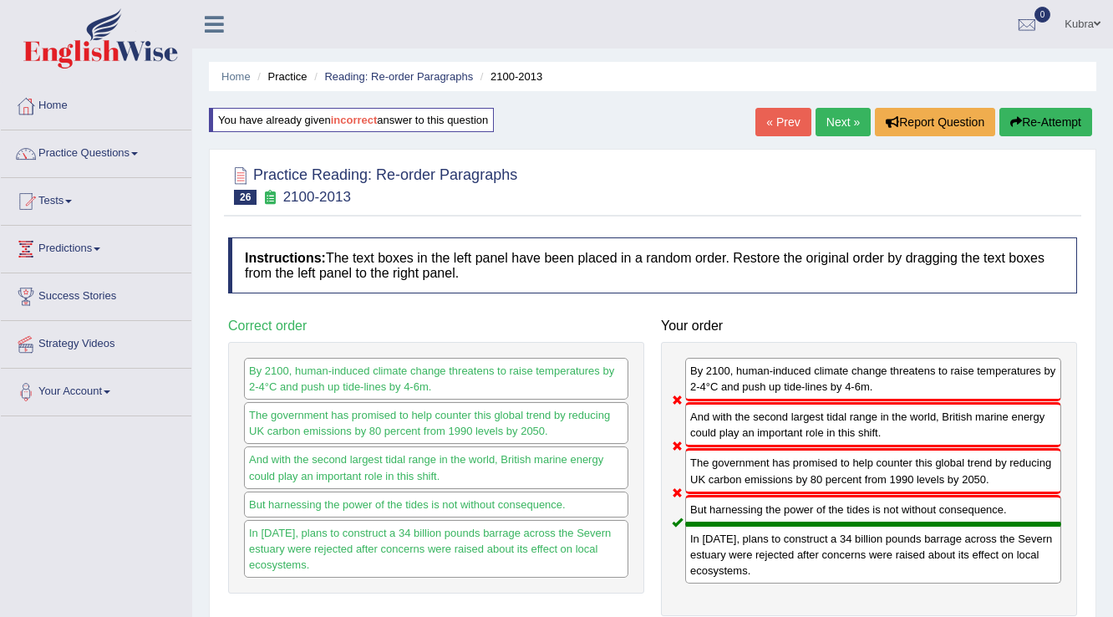
scroll to position [0, 0]
click at [1038, 120] on button "Re-Attempt" at bounding box center [1046, 122] width 93 height 28
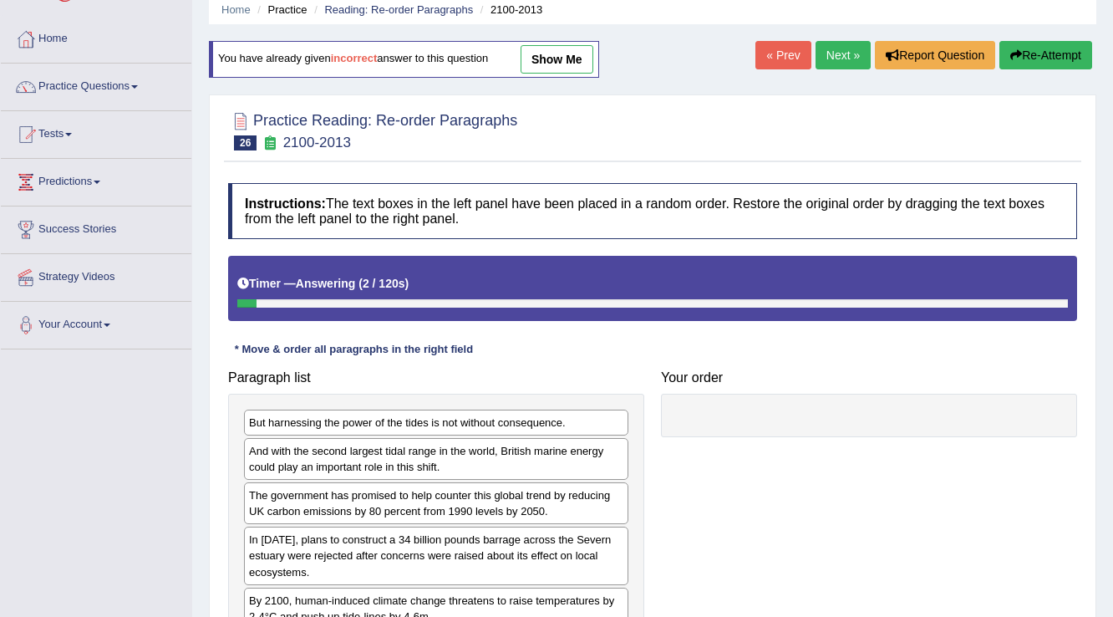
scroll to position [134, 0]
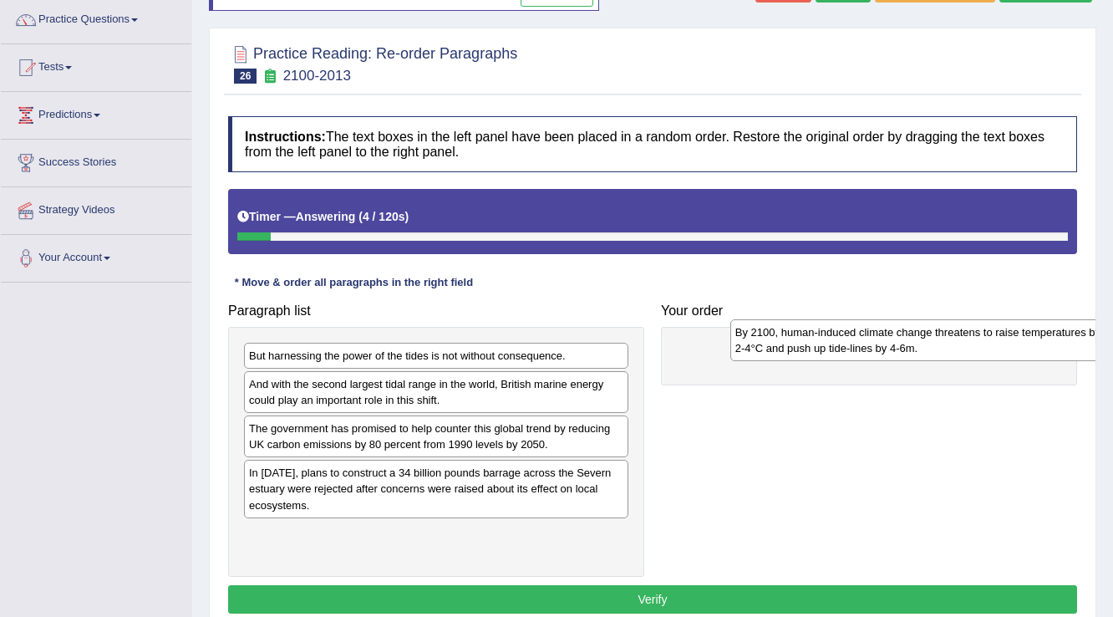
drag, startPoint x: 303, startPoint y: 542, endPoint x: 788, endPoint y: 343, distance: 524.7
click at [789, 343] on div "By 2100, human-induced climate change threatens to raise temperatures by 2-4°C …" at bounding box center [922, 340] width 385 height 42
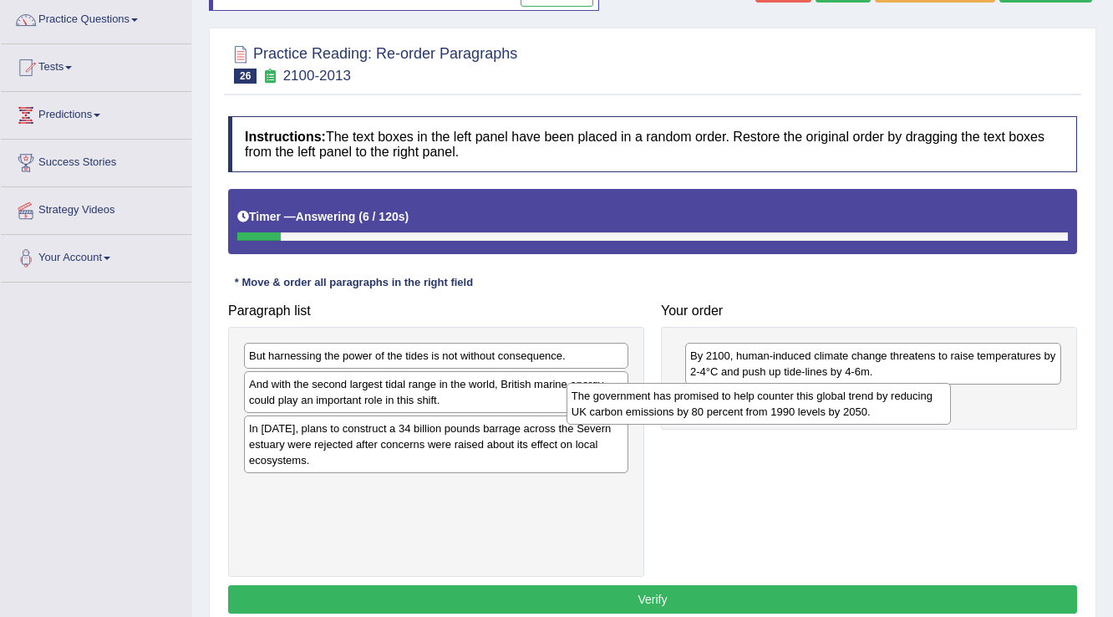
drag, startPoint x: 410, startPoint y: 440, endPoint x: 732, endPoint y: 409, distance: 324.2
click at [732, 409] on div "The government has promised to help counter this global trend by reducing UK ca…" at bounding box center [759, 404] width 385 height 42
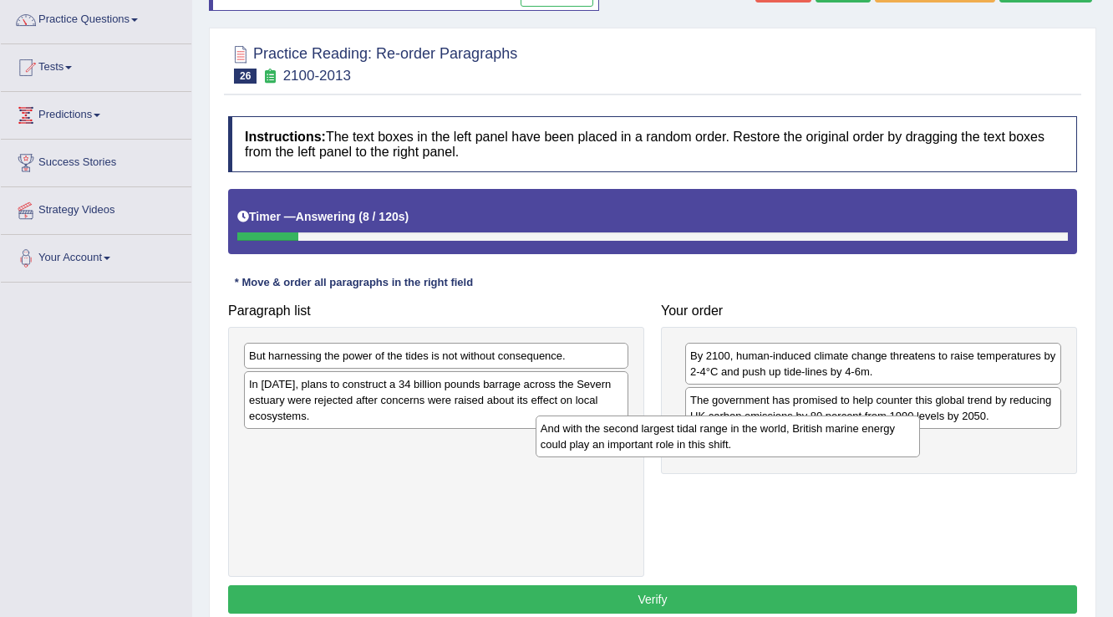
drag, startPoint x: 448, startPoint y: 398, endPoint x: 740, endPoint y: 443, distance: 295.2
click at [740, 443] on div "And with the second largest tidal range in the world, British marine energy cou…" at bounding box center [728, 436] width 385 height 42
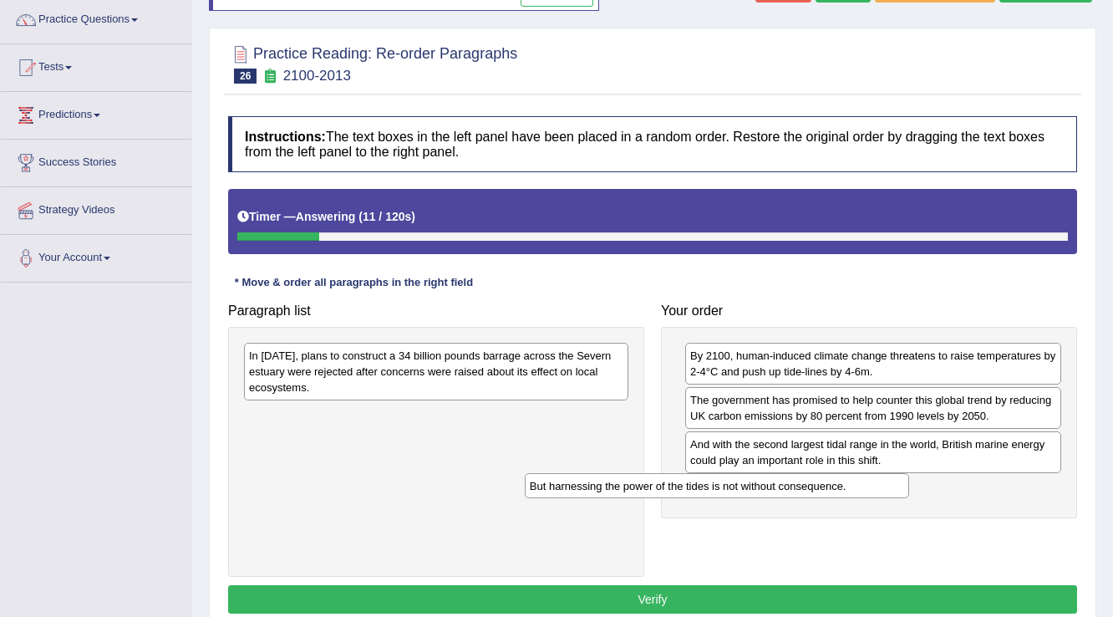
drag, startPoint x: 408, startPoint y: 348, endPoint x: 689, endPoint y: 478, distance: 309.6
click at [689, 478] on div "But harnessing the power of the tides is not without consequence." at bounding box center [717, 486] width 385 height 26
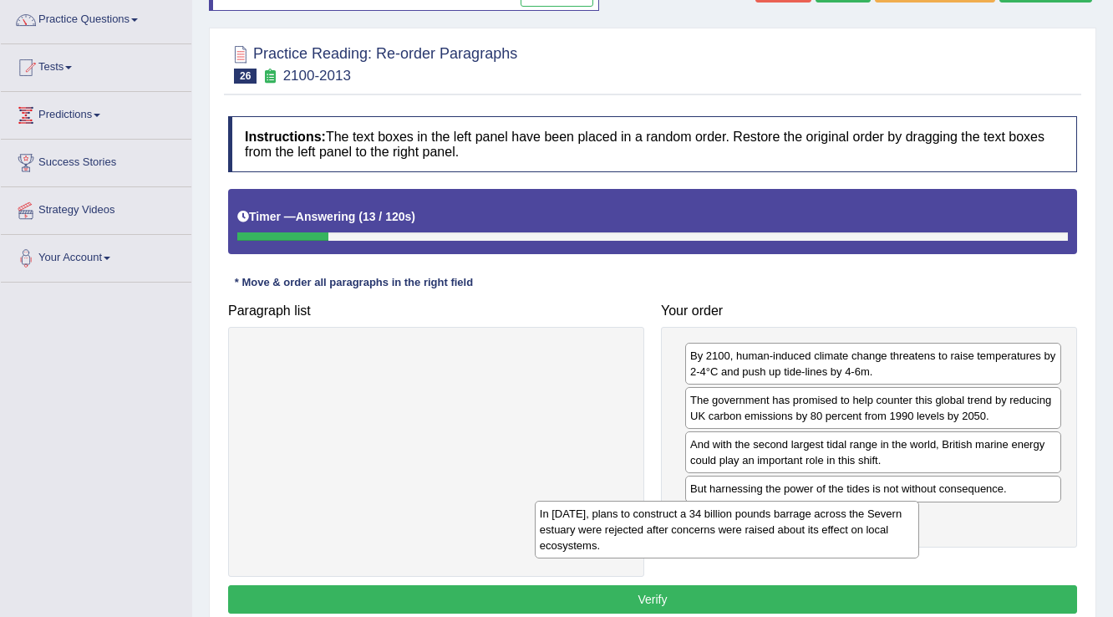
drag, startPoint x: 471, startPoint y: 376, endPoint x: 762, endPoint y: 534, distance: 331.0
click at [762, 534] on div "In [DATE], plans to construct a 34 billion pounds barrage across the Severn est…" at bounding box center [727, 530] width 385 height 58
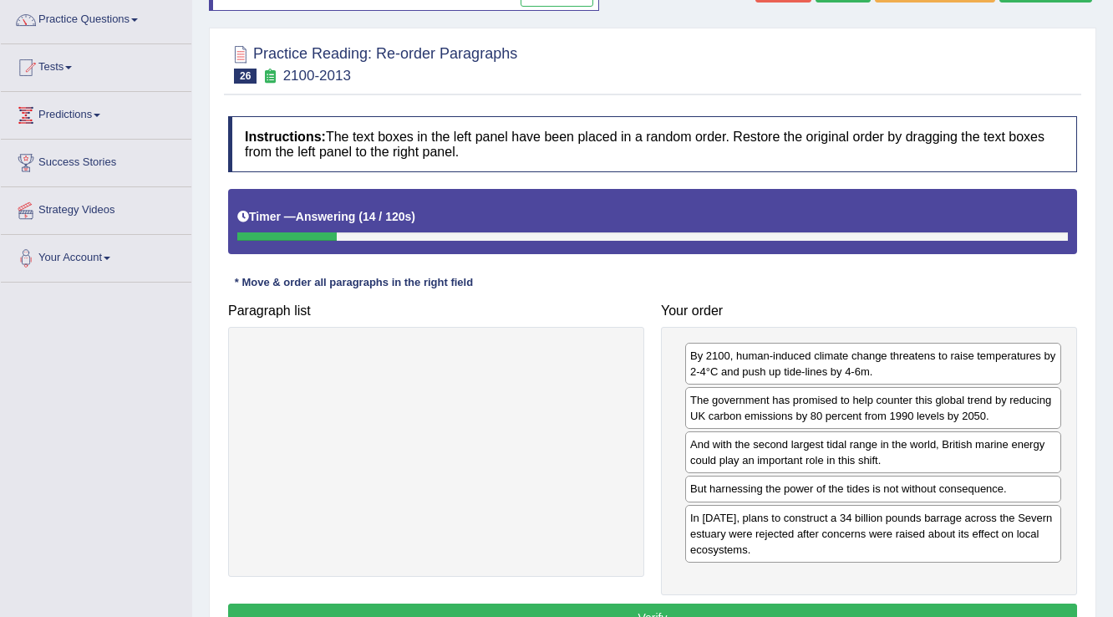
click at [689, 608] on button "Verify" at bounding box center [652, 617] width 849 height 28
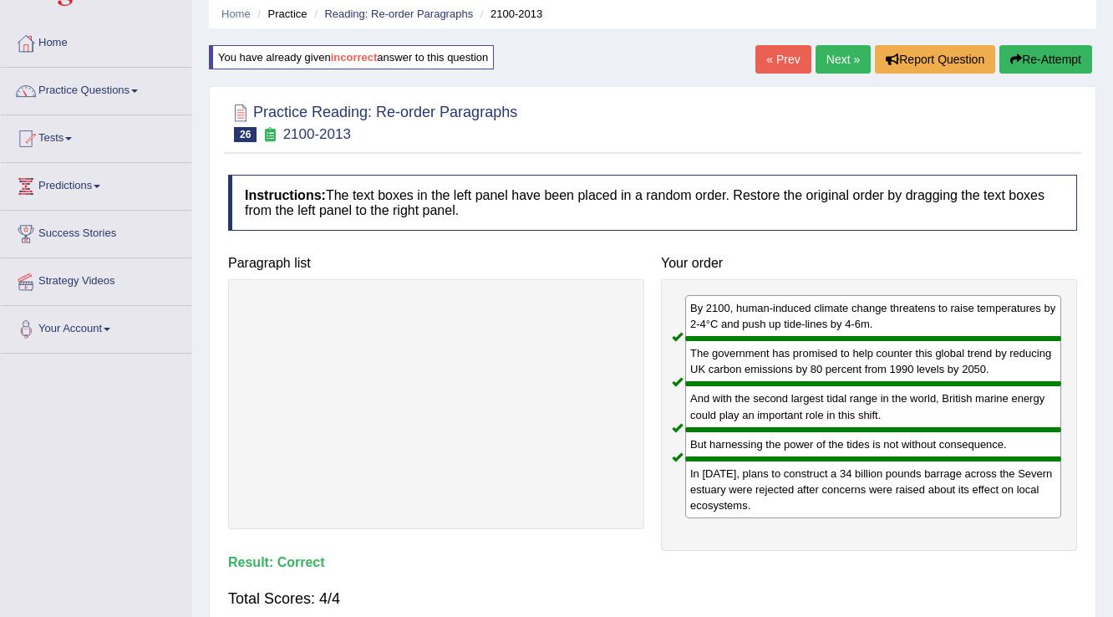
scroll to position [0, 0]
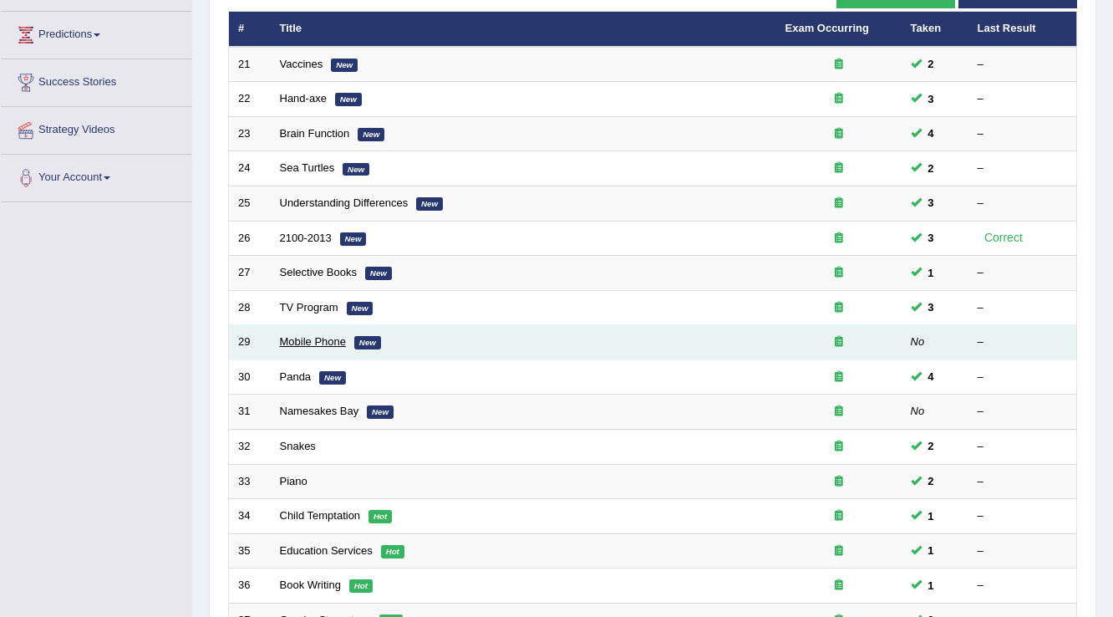
click at [310, 339] on link "Mobile Phone" at bounding box center [313, 341] width 67 height 13
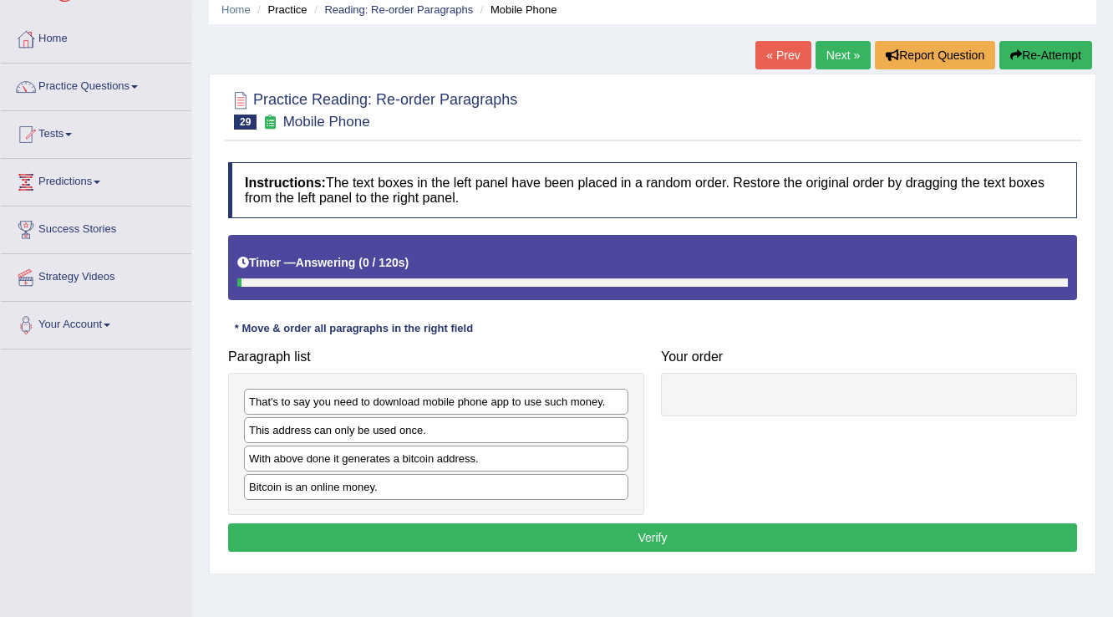
scroll to position [67, 0]
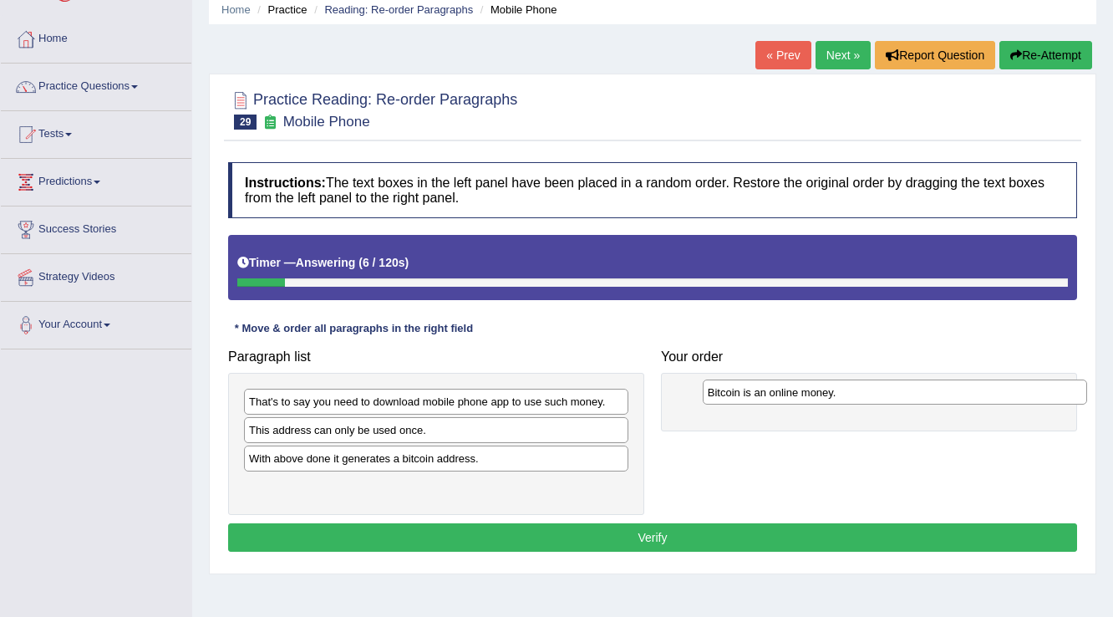
drag, startPoint x: 390, startPoint y: 487, endPoint x: 849, endPoint y: 394, distance: 468.3
click at [849, 394] on div "Bitcoin is an online money." at bounding box center [895, 392] width 385 height 26
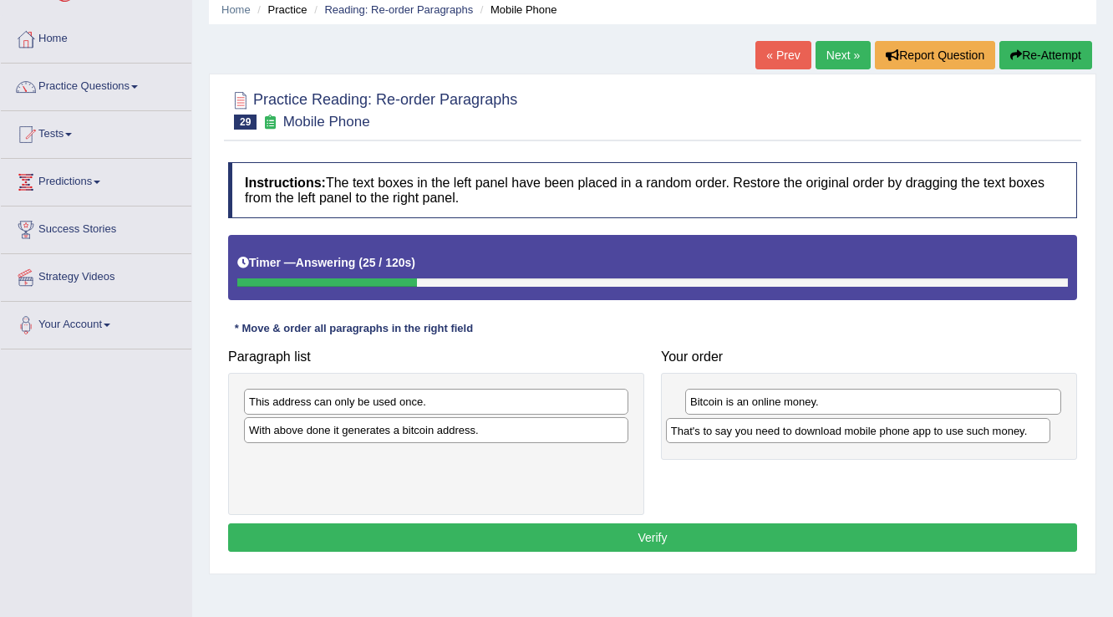
drag, startPoint x: 408, startPoint y: 396, endPoint x: 831, endPoint y: 425, distance: 423.9
click at [831, 425] on div "That's to say you need to download mobile phone app to use such money." at bounding box center [858, 431] width 385 height 26
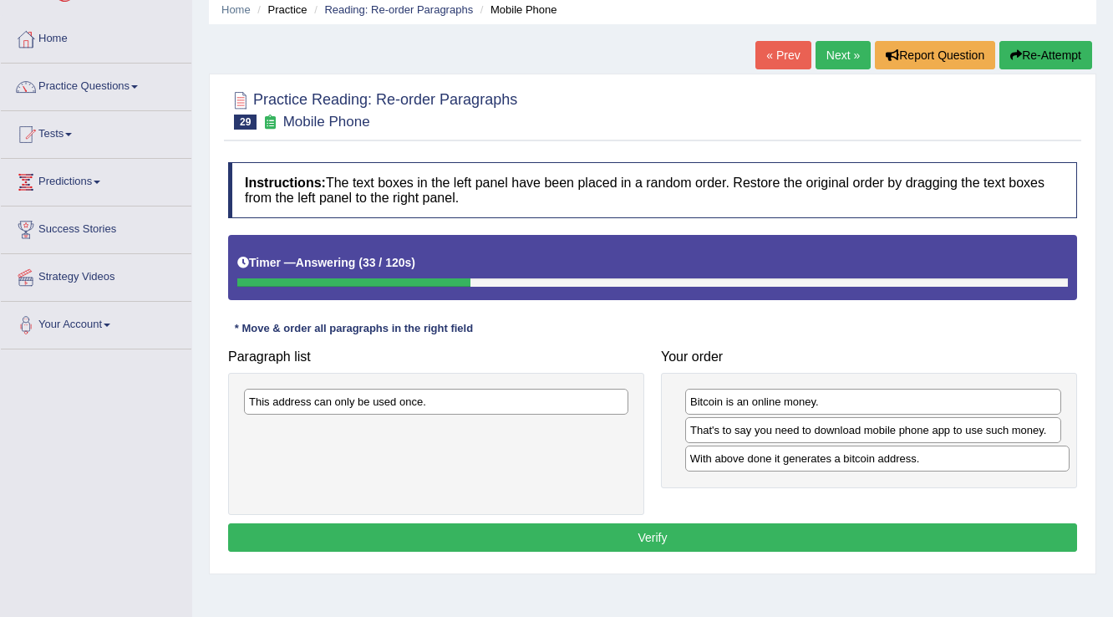
drag, startPoint x: 388, startPoint y: 429, endPoint x: 829, endPoint y: 458, distance: 442.2
click at [829, 458] on div "With above done it generates a bitcoin address." at bounding box center [877, 458] width 385 height 26
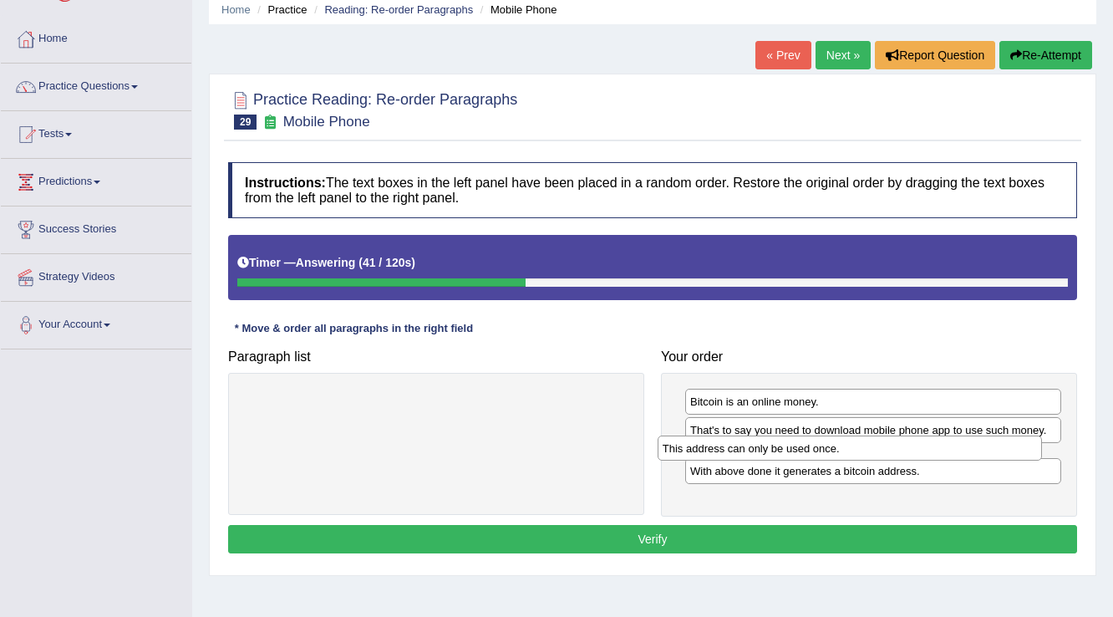
drag, startPoint x: 375, startPoint y: 405, endPoint x: 789, endPoint y: 451, distance: 416.3
click at [789, 451] on div "This address can only be used once." at bounding box center [850, 448] width 385 height 26
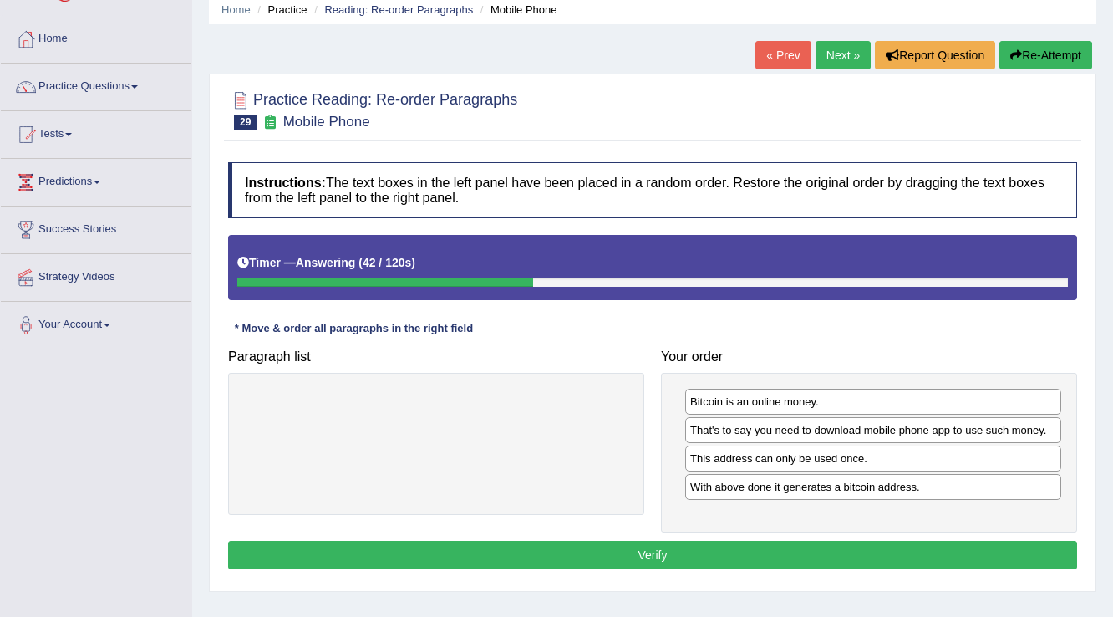
click at [730, 550] on button "Verify" at bounding box center [652, 555] width 849 height 28
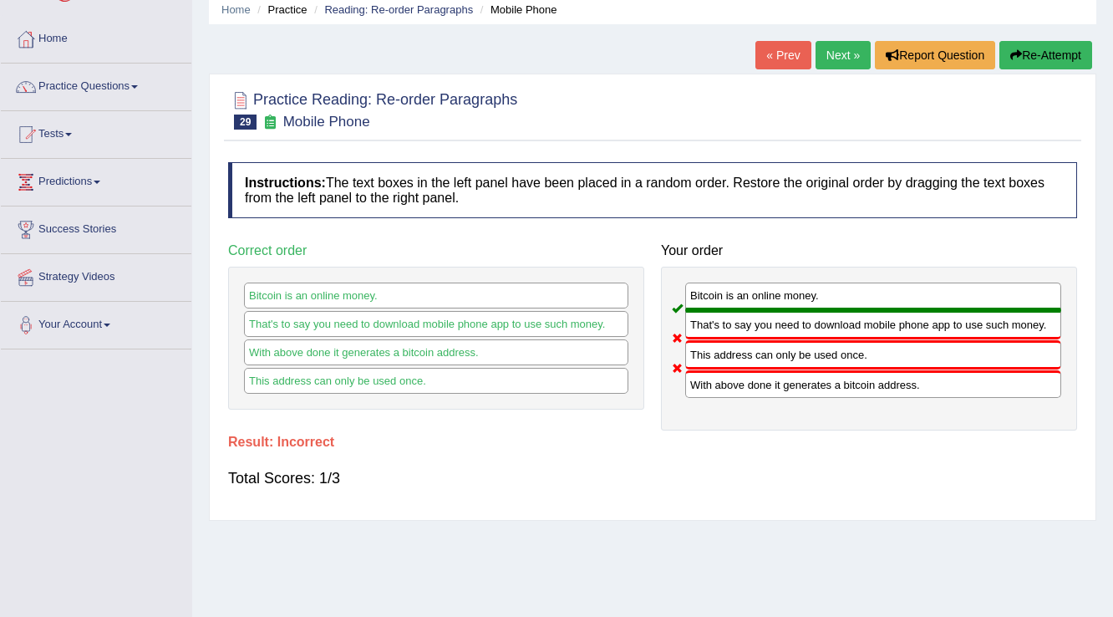
click at [1045, 53] on button "Re-Attempt" at bounding box center [1046, 55] width 93 height 28
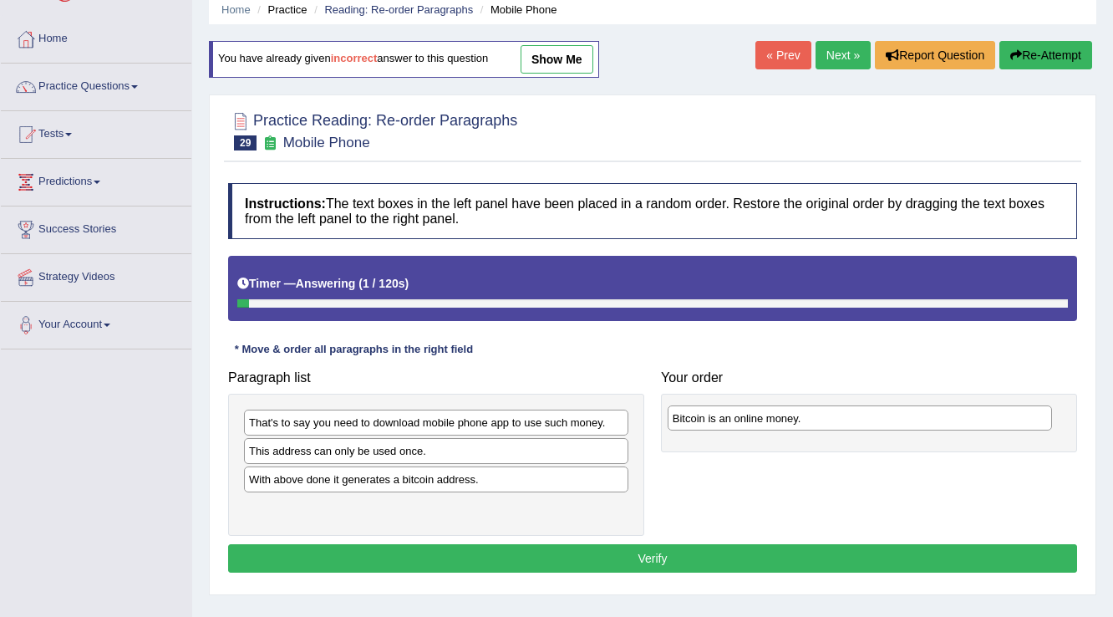
drag, startPoint x: 389, startPoint y: 501, endPoint x: 813, endPoint y: 412, distance: 432.9
click at [813, 412] on div "Bitcoin is an online money." at bounding box center [860, 418] width 385 height 26
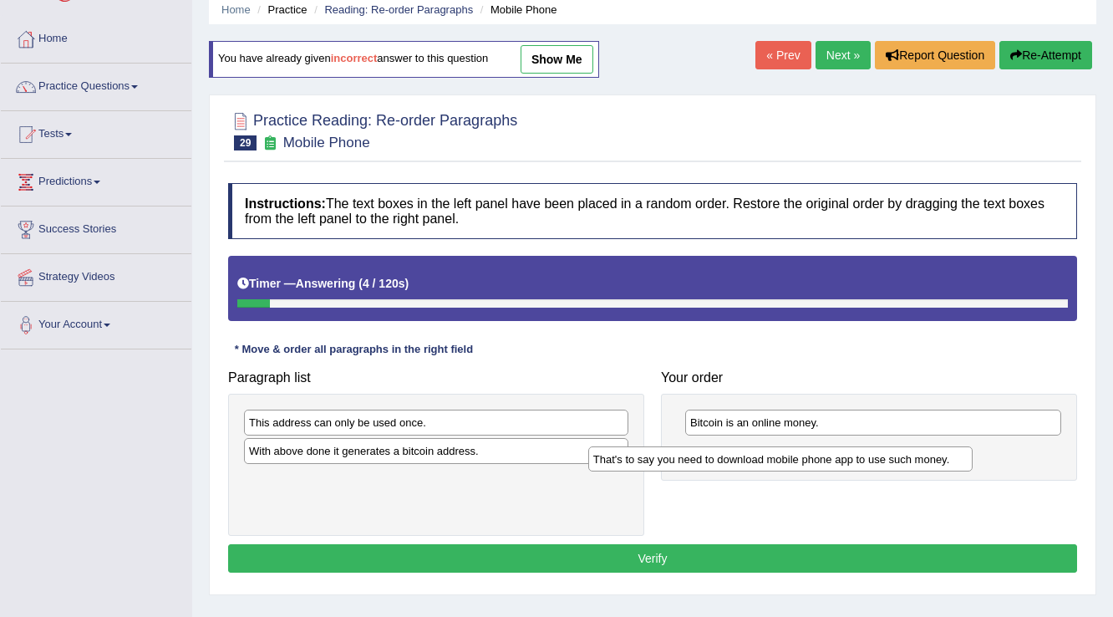
drag, startPoint x: 338, startPoint y: 420, endPoint x: 682, endPoint y: 457, distance: 346.3
click at [682, 457] on div "That's to say you need to download mobile phone app to use such money." at bounding box center [780, 459] width 385 height 26
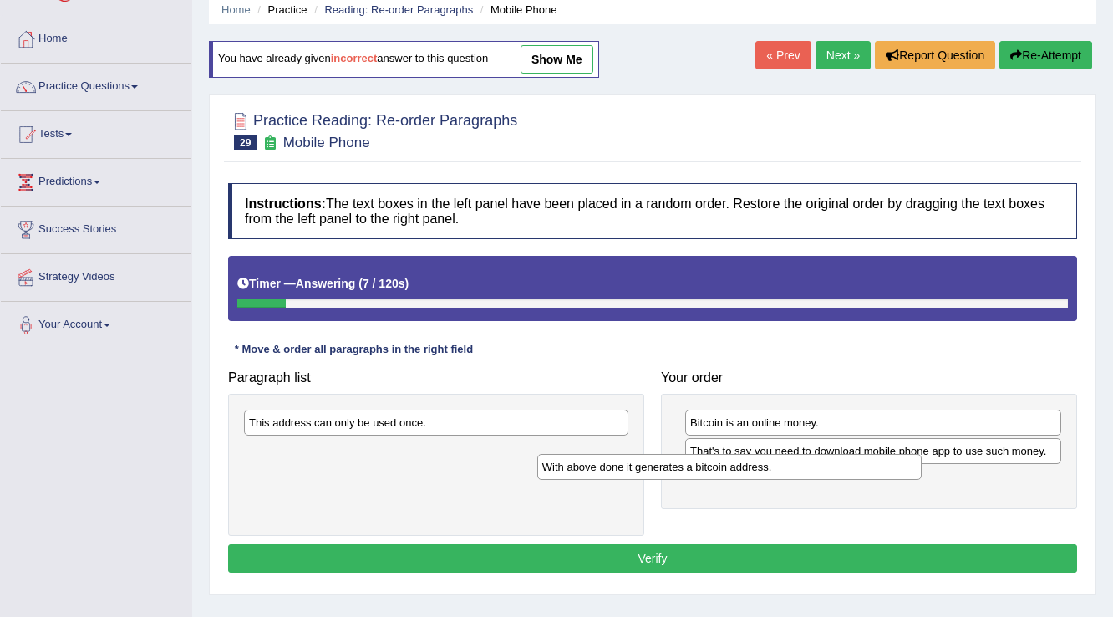
drag, startPoint x: 328, startPoint y: 447, endPoint x: 622, endPoint y: 464, distance: 293.8
click at [622, 464] on div "With above done it generates a bitcoin address." at bounding box center [729, 467] width 385 height 26
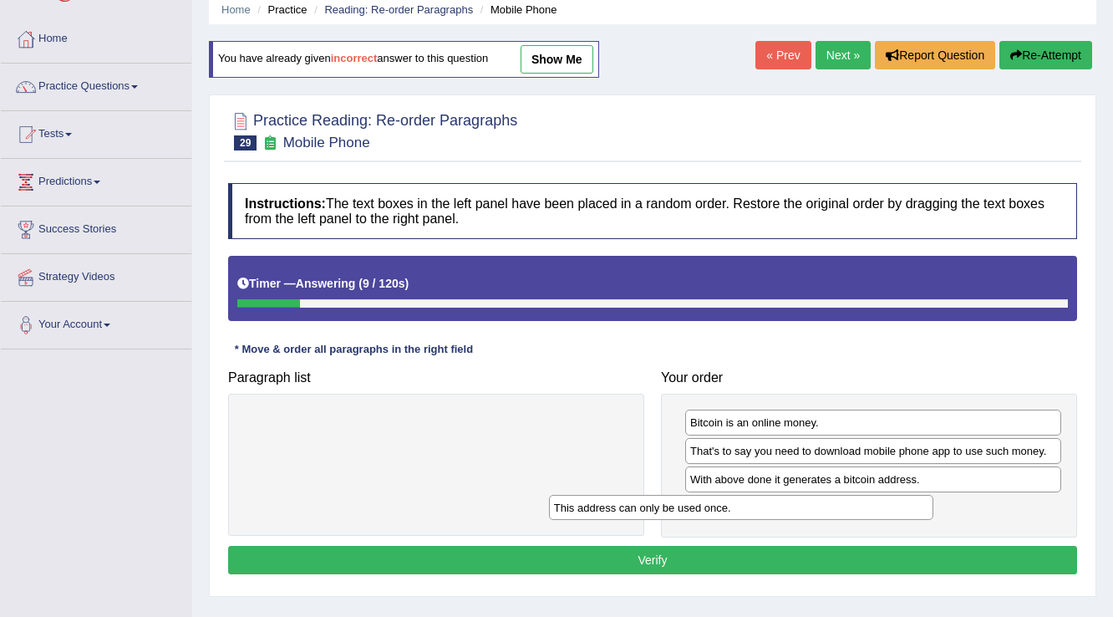
drag, startPoint x: 461, startPoint y: 423, endPoint x: 766, endPoint y: 508, distance: 316.7
click at [766, 508] on div "This address can only be used once." at bounding box center [741, 508] width 385 height 26
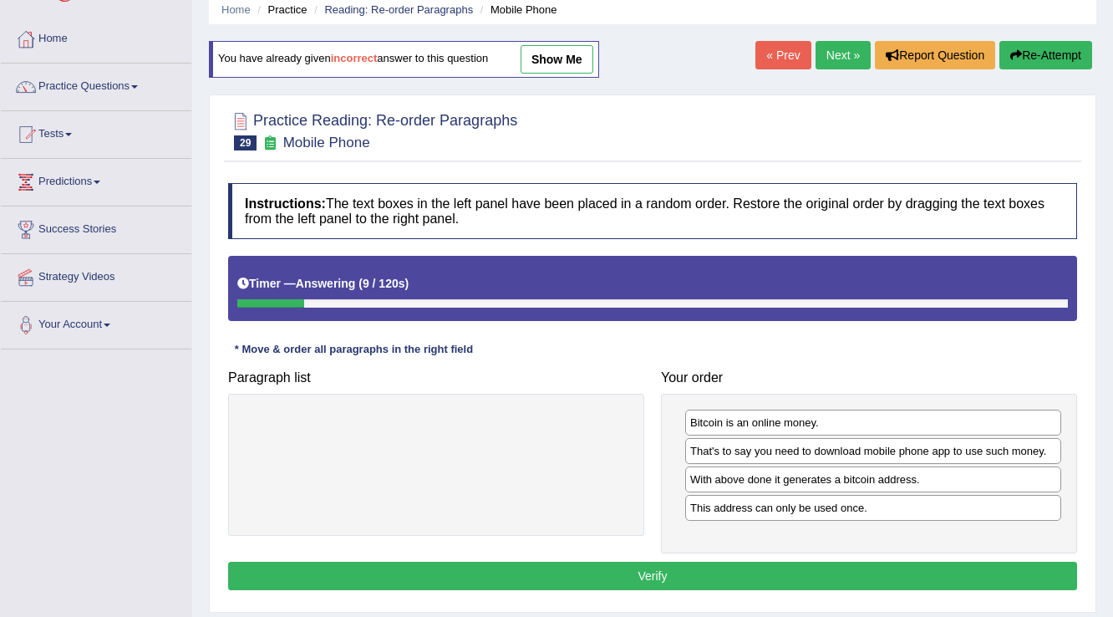
click at [716, 555] on div "Instructions: The text boxes in the left panel have been placed in a random ord…" at bounding box center [652, 389] width 857 height 429
click at [716, 562] on button "Verify" at bounding box center [652, 576] width 849 height 28
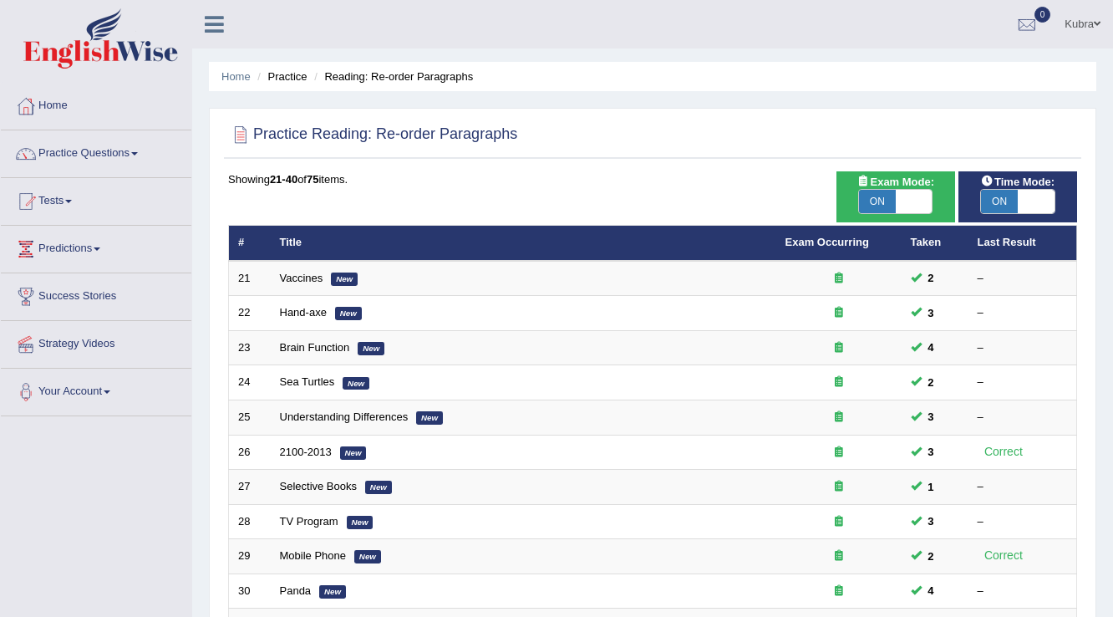
click at [1076, 18] on link "Kubra" at bounding box center [1082, 21] width 61 height 43
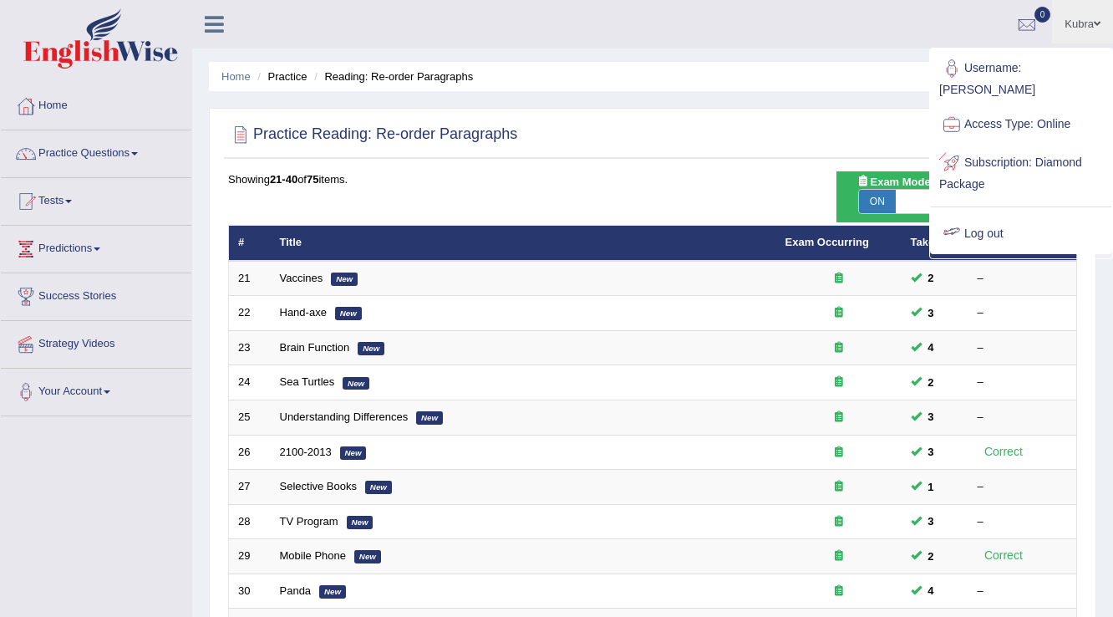
click at [980, 215] on link "Log out" at bounding box center [1021, 234] width 181 height 38
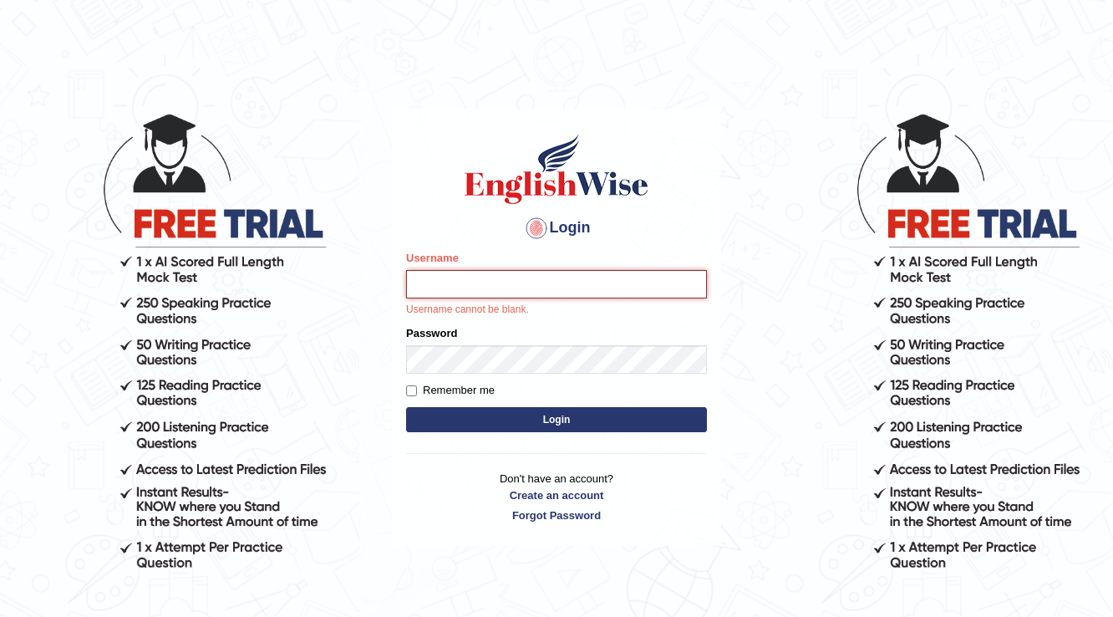
click at [578, 292] on input "Username" at bounding box center [556, 284] width 301 height 28
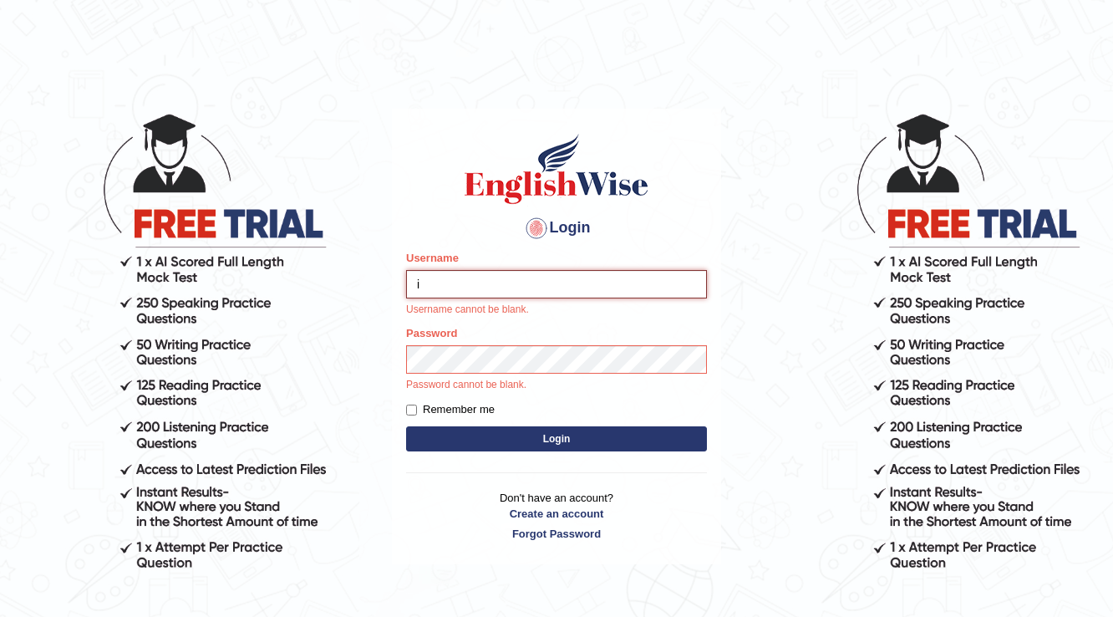
type input "ishamidha46"
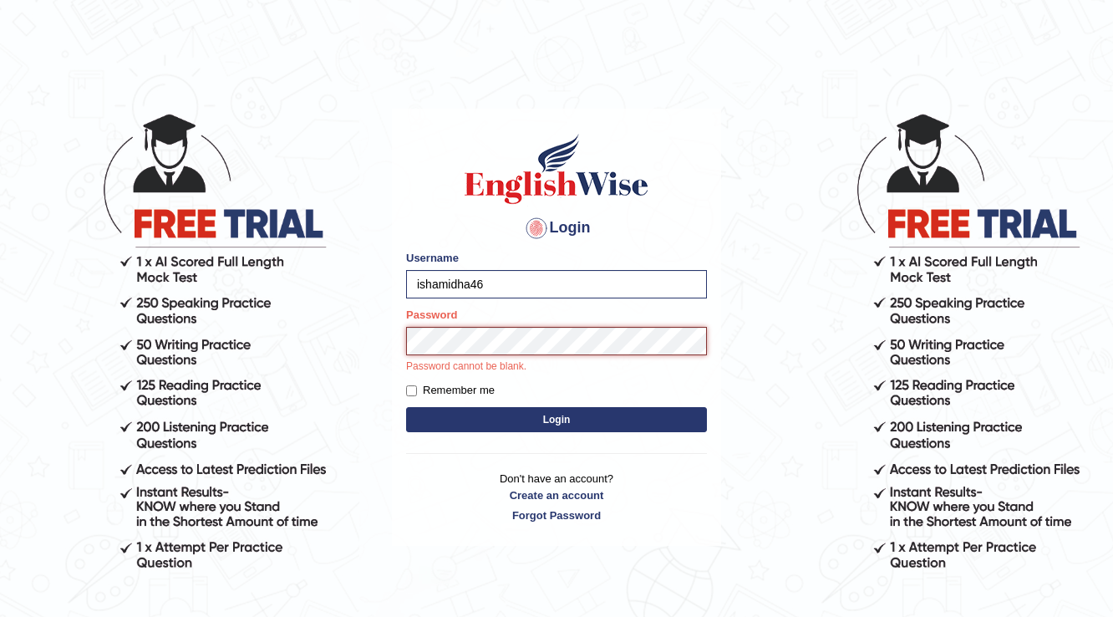
click at [406, 407] on button "Login" at bounding box center [556, 419] width 301 height 25
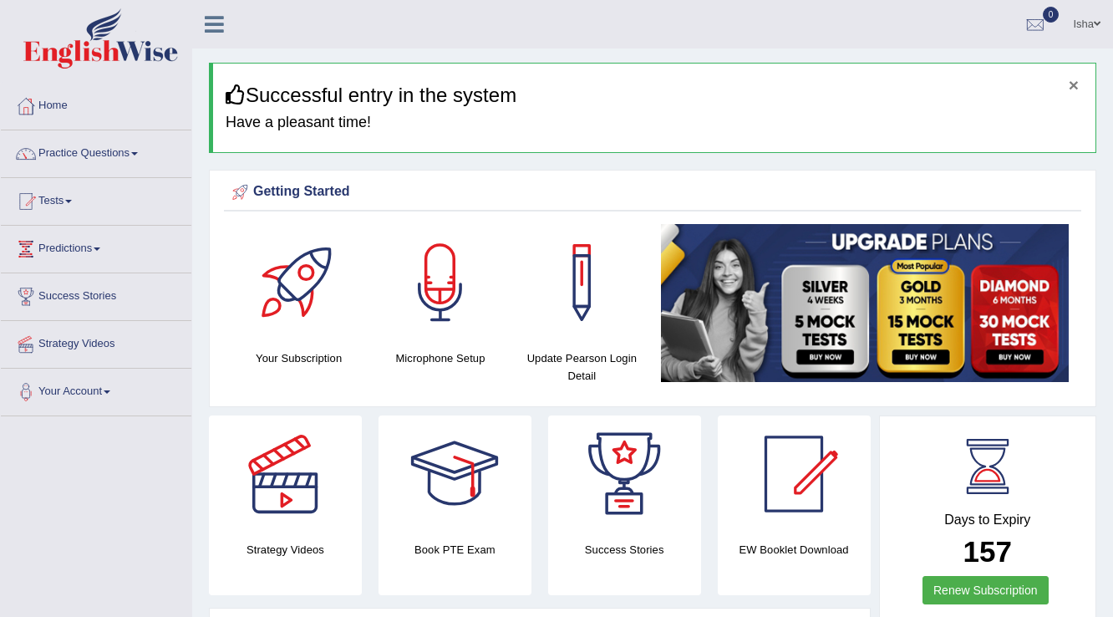
click at [1073, 87] on button "×" at bounding box center [1074, 85] width 10 height 18
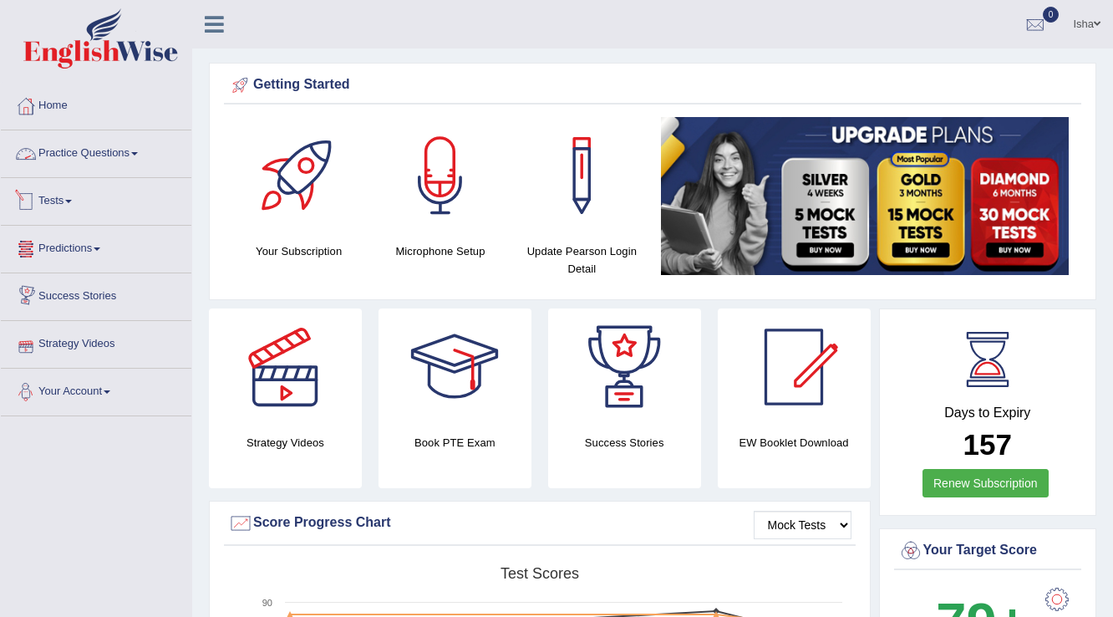
click at [54, 196] on link "Tests" at bounding box center [96, 199] width 191 height 42
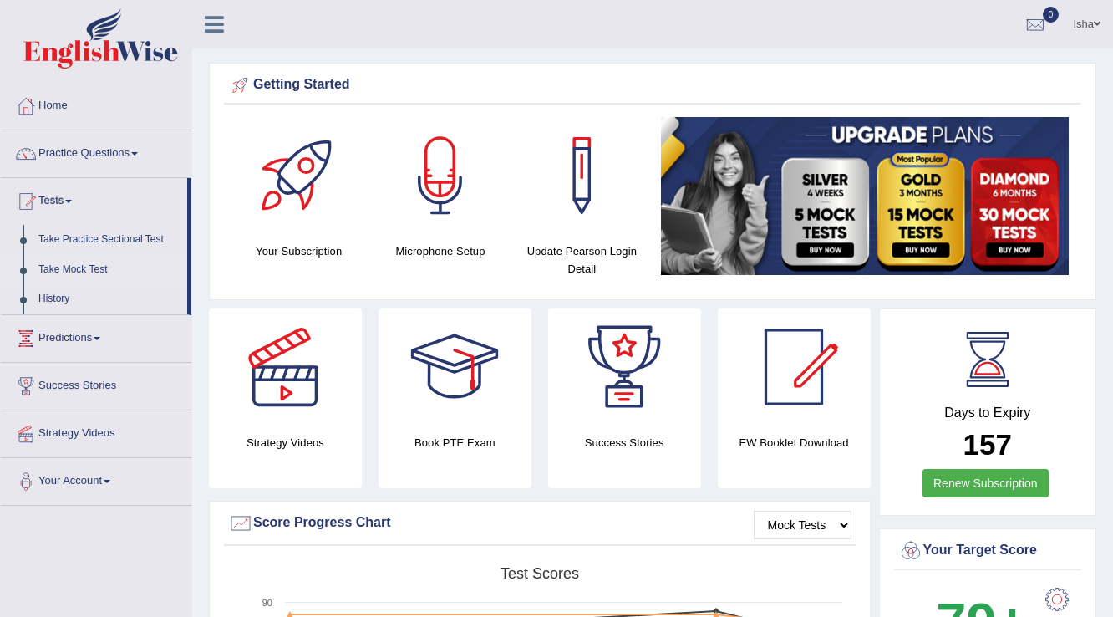
click at [67, 264] on link "Take Mock Test" at bounding box center [109, 270] width 156 height 30
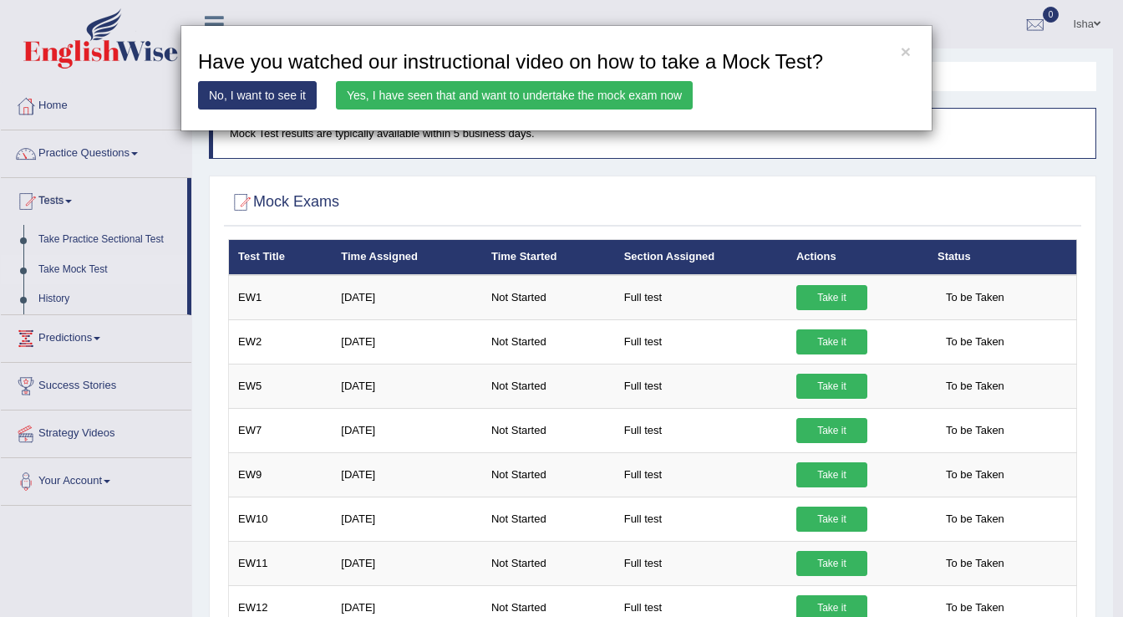
click at [582, 98] on link "Yes, I have seen that and want to undertake the mock exam now" at bounding box center [514, 95] width 357 height 28
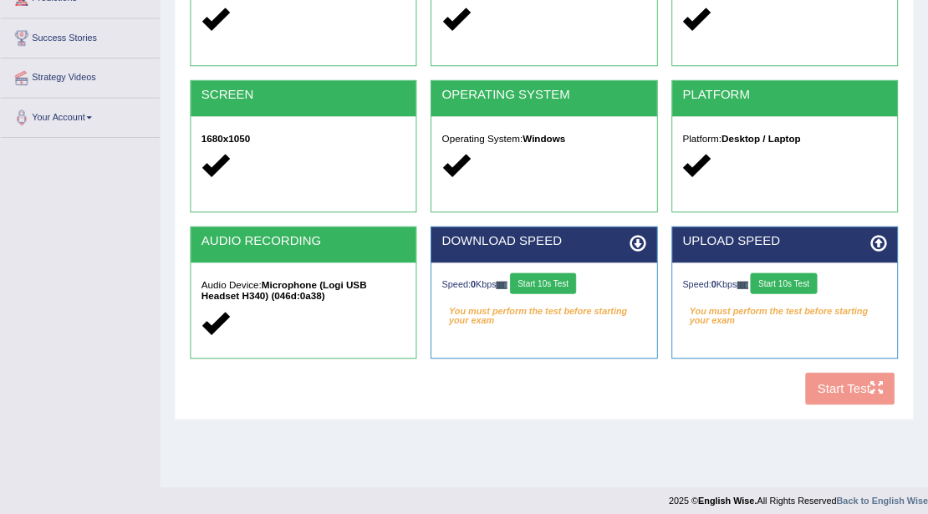
scroll to position [261, 0]
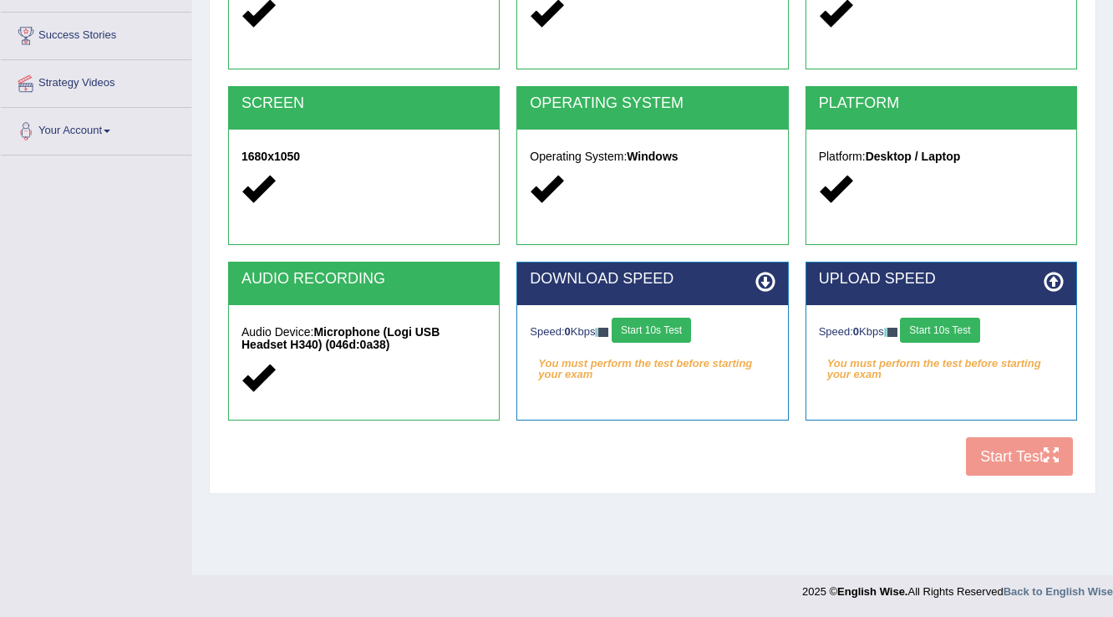
click at [665, 335] on button "Start 10s Test" at bounding box center [651, 330] width 79 height 25
click at [955, 326] on button "Start 10s Test" at bounding box center [939, 330] width 79 height 25
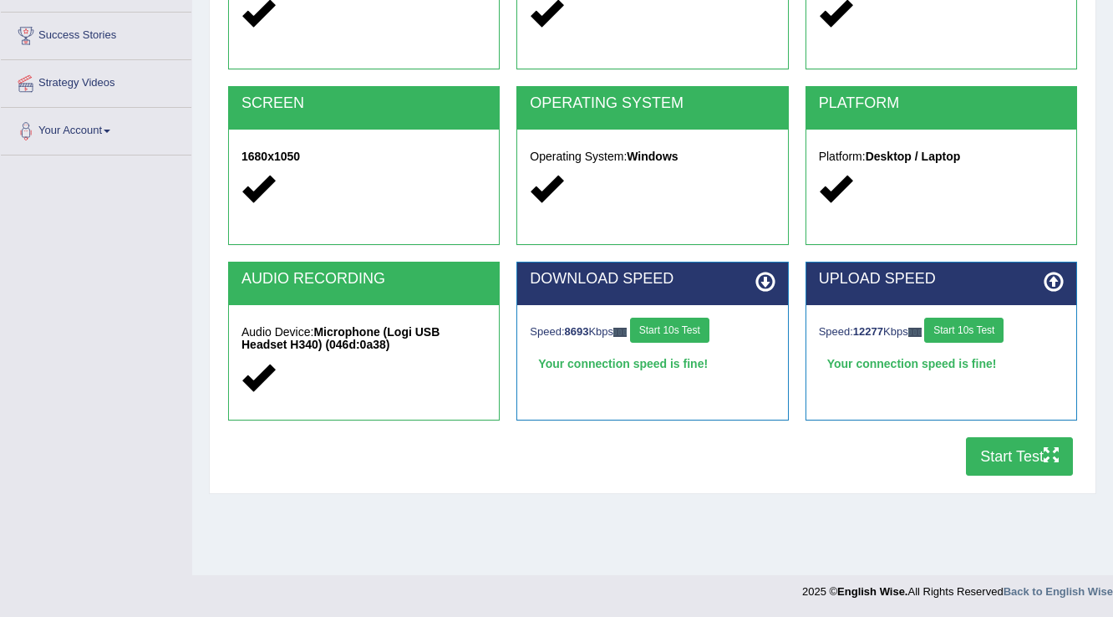
click at [1030, 464] on button "Start Test" at bounding box center [1019, 456] width 107 height 38
